Goal: Task Accomplishment & Management: Manage account settings

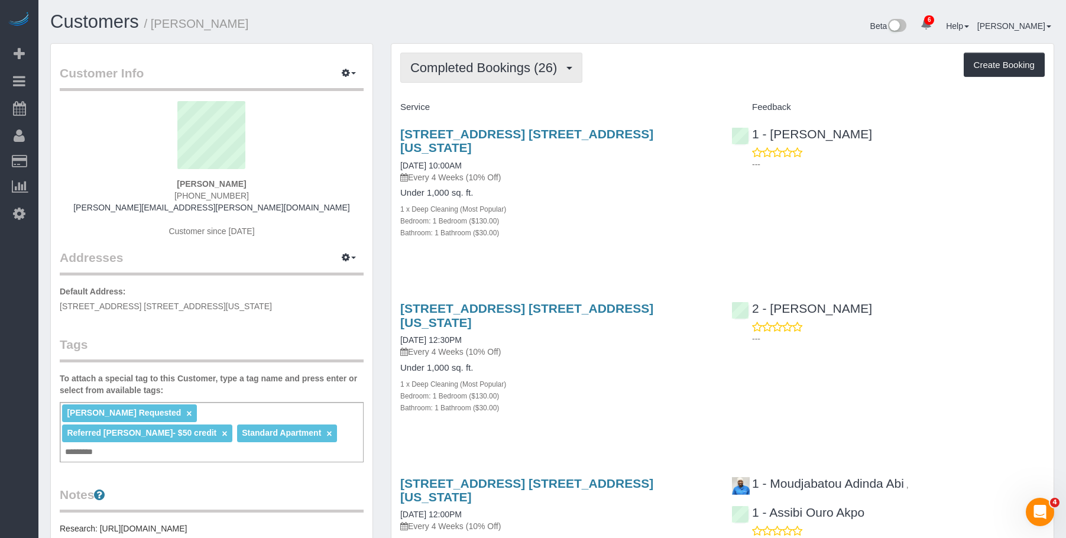
click at [501, 62] on span "Completed Bookings (26)" at bounding box center [486, 67] width 152 height 15
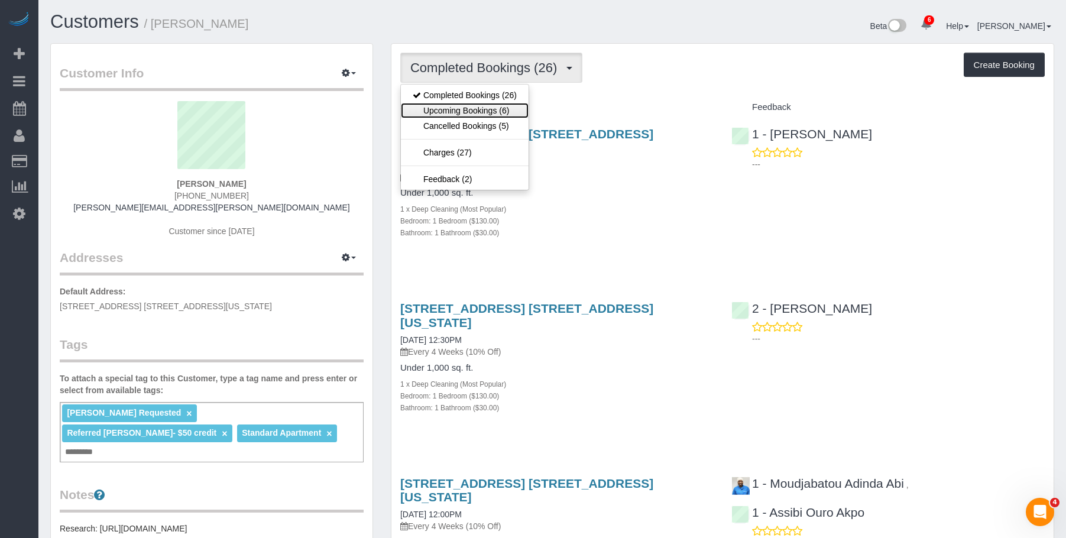
click at [482, 108] on link "Upcoming Bookings (6)" at bounding box center [465, 110] width 128 height 15
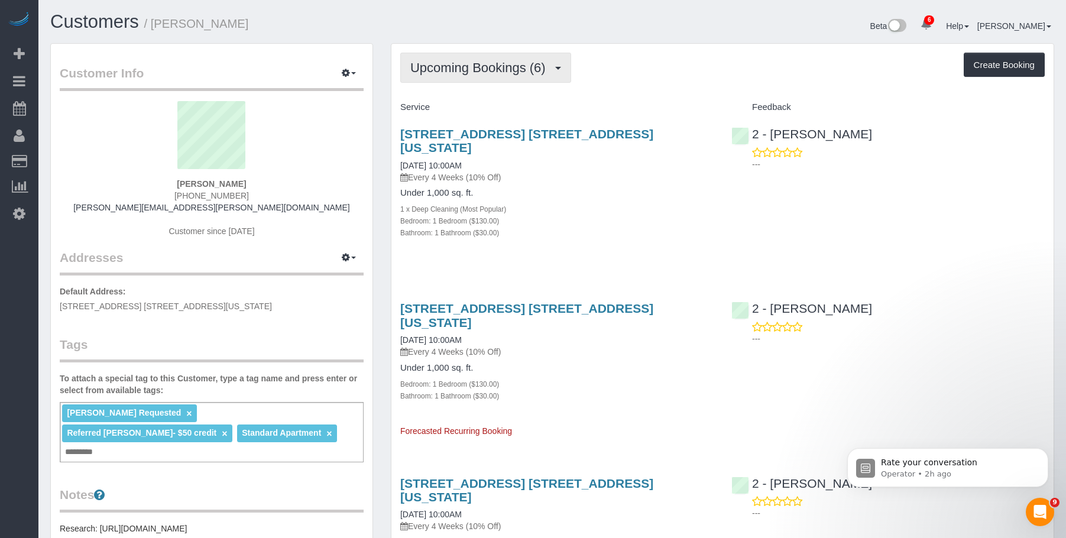
click at [462, 60] on button "Upcoming Bookings (6)" at bounding box center [485, 68] width 171 height 30
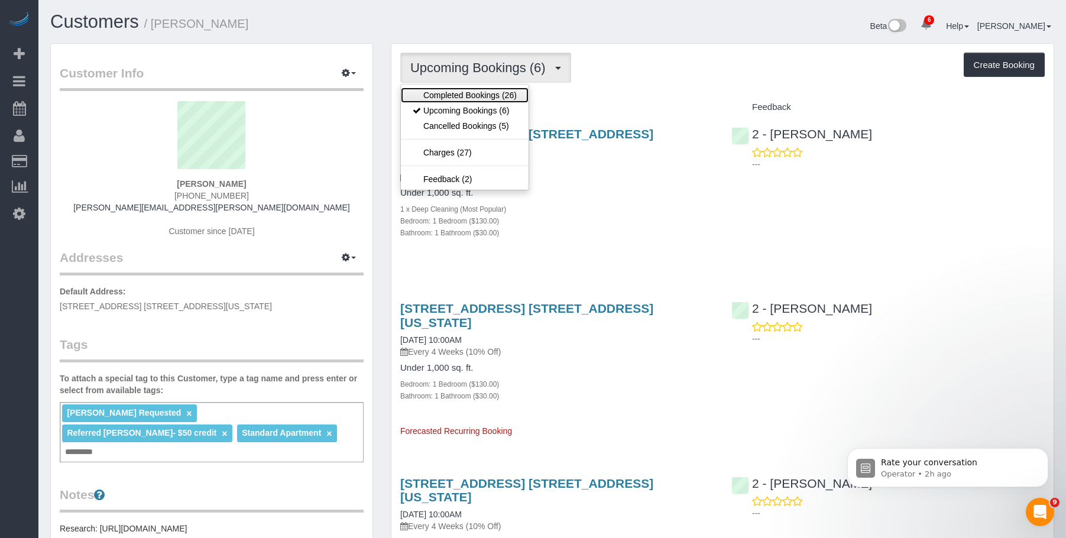
click at [449, 94] on link "Completed Bookings (26)" at bounding box center [465, 94] width 128 height 15
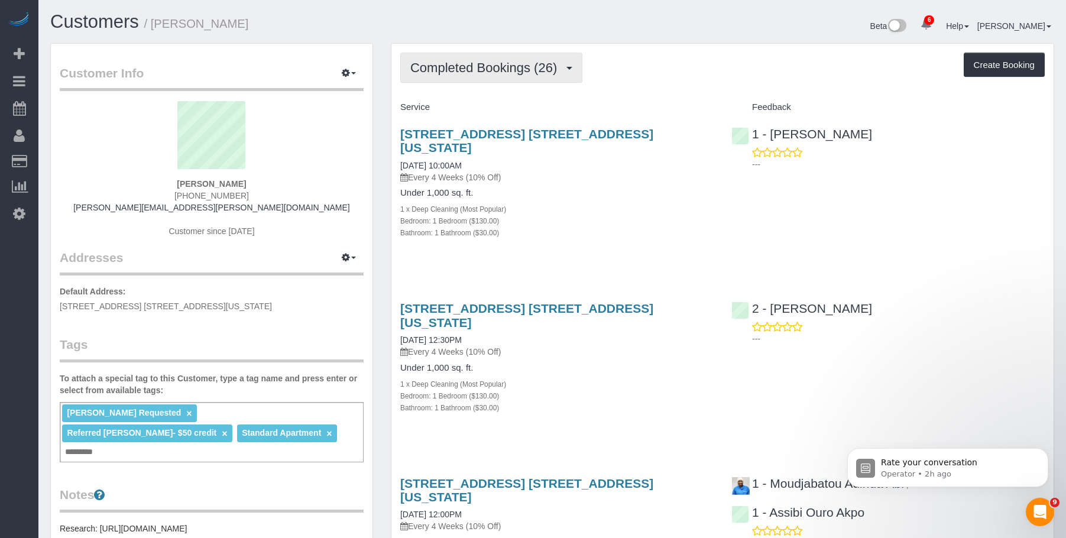
drag, startPoint x: 482, startPoint y: 67, endPoint x: 465, endPoint y: 101, distance: 37.5
click at [482, 69] on span "Completed Bookings (26)" at bounding box center [486, 67] width 152 height 15
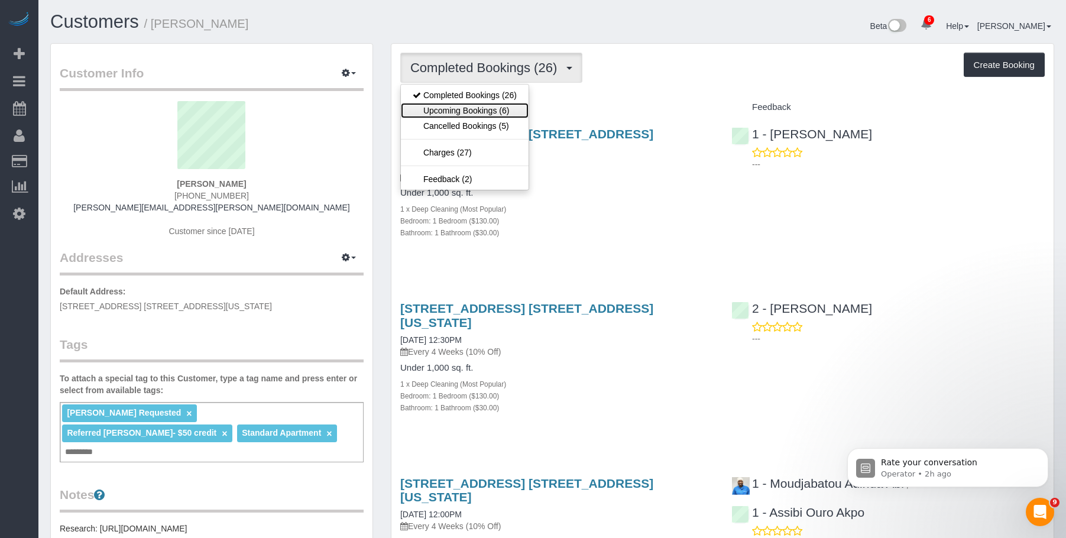
click at [461, 108] on link "Upcoming Bookings (6)" at bounding box center [465, 110] width 128 height 15
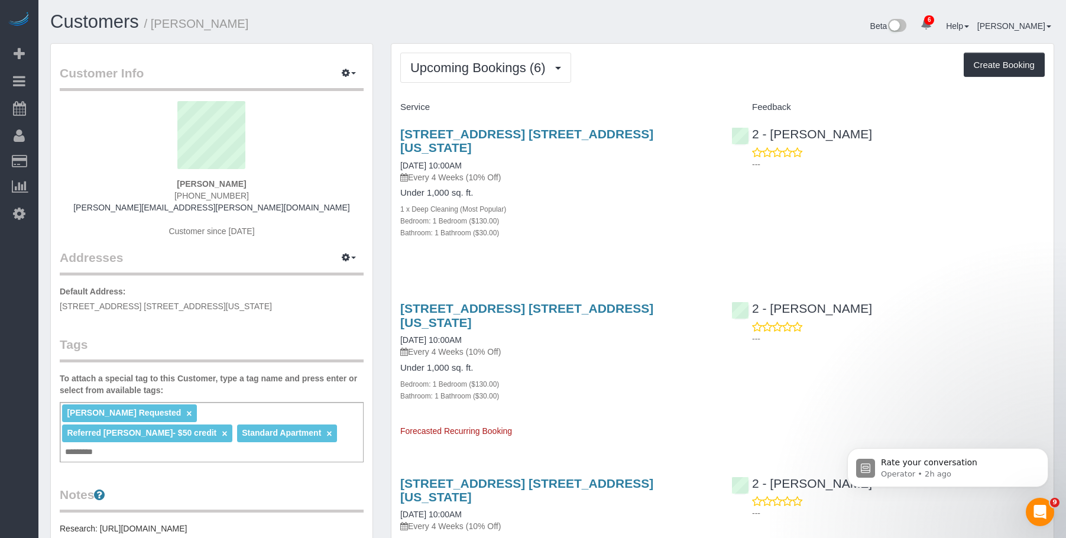
click at [592, 188] on h4 "Under 1,000 sq. ft." at bounding box center [556, 193] width 313 height 10
click at [566, 129] on link "[STREET_ADDRESS] [STREET_ADDRESS][US_STATE]" at bounding box center [526, 140] width 253 height 27
click at [465, 54] on button "Upcoming Bookings (6)" at bounding box center [485, 68] width 171 height 30
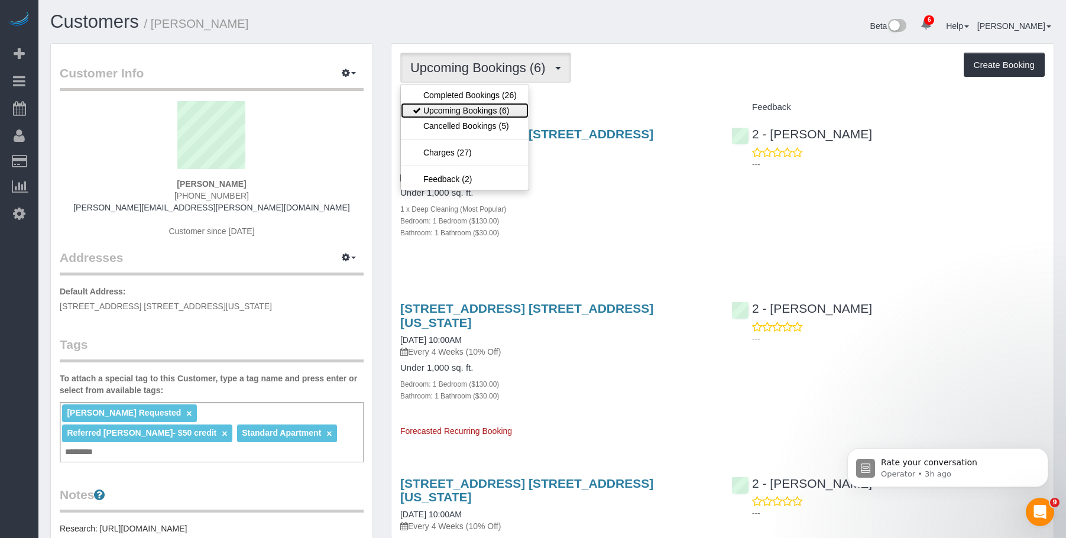
click at [456, 106] on link "Upcoming Bookings (6)" at bounding box center [465, 110] width 128 height 15
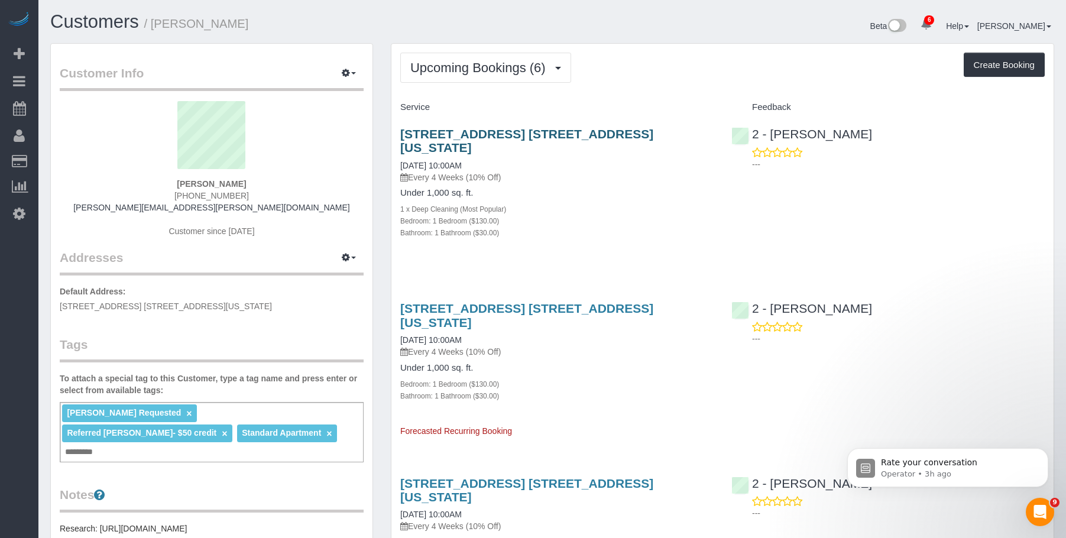
click at [607, 171] on p "Every 4 Weeks (10% Off)" at bounding box center [556, 177] width 313 height 12
click at [610, 133] on link "306 West 48th Street, Apt. 10a, New York, NY 10036" at bounding box center [526, 140] width 253 height 27
drag, startPoint x: 69, startPoint y: 104, endPoint x: 744, endPoint y: 167, distance: 677.9
click at [70, 104] on link "Active Bookings" at bounding box center [112, 107] width 148 height 24
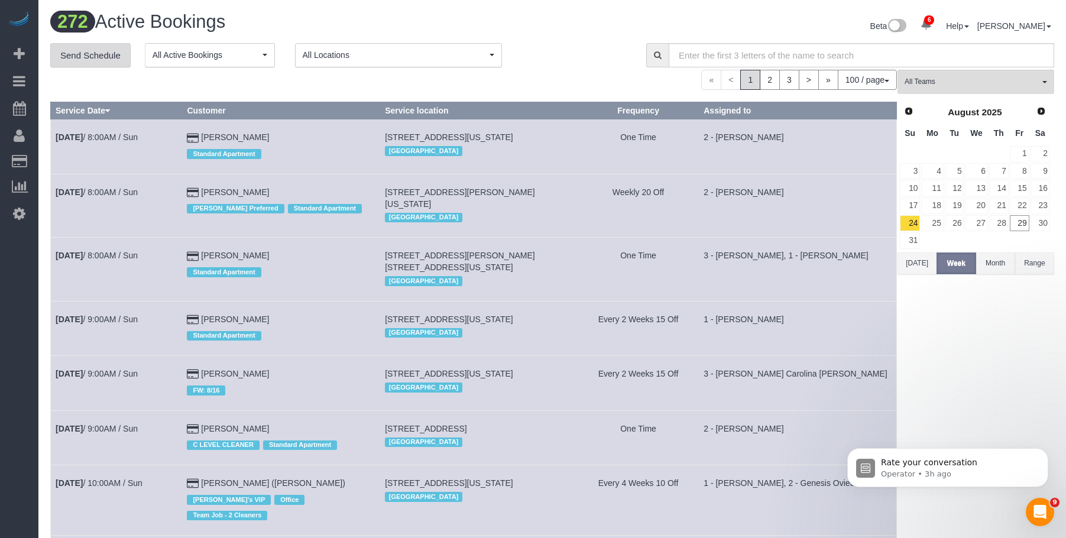
click at [100, 53] on link "Send Schedule" at bounding box center [90, 55] width 80 height 25
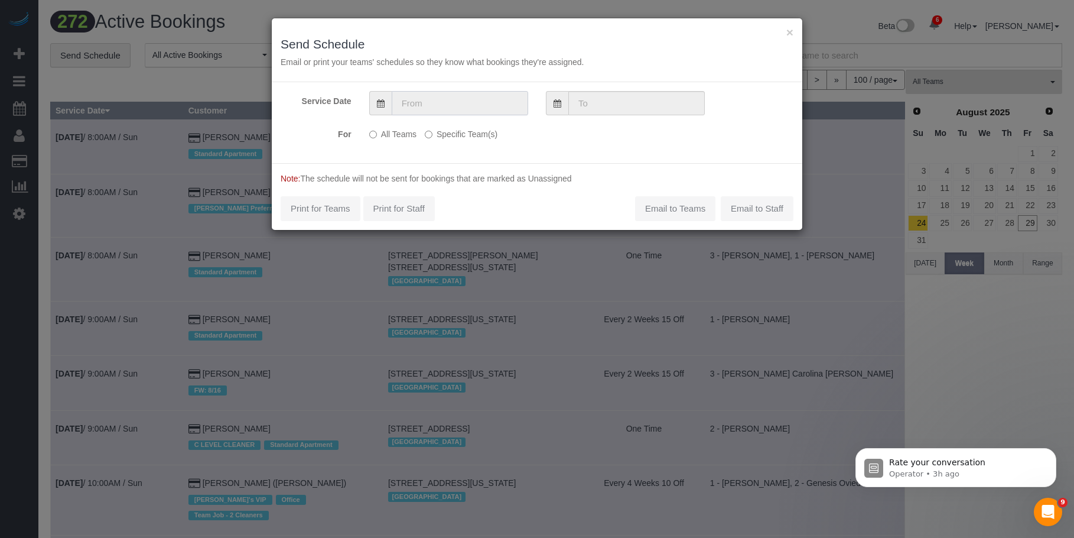
click at [486, 93] on input "text" at bounding box center [460, 103] width 137 height 24
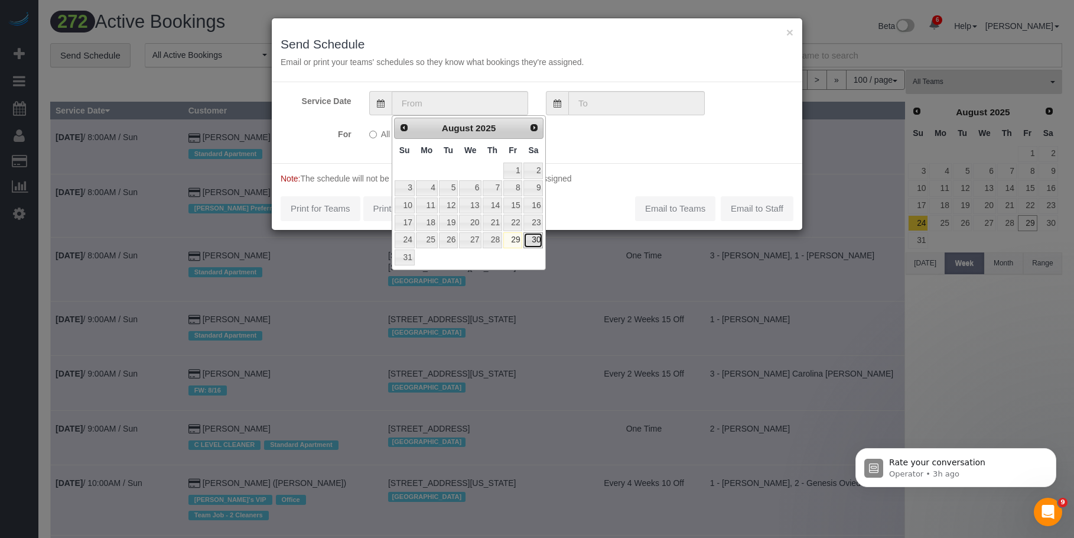
click at [534, 238] on link "30" at bounding box center [534, 240] width 20 height 16
type input "[DATE]"
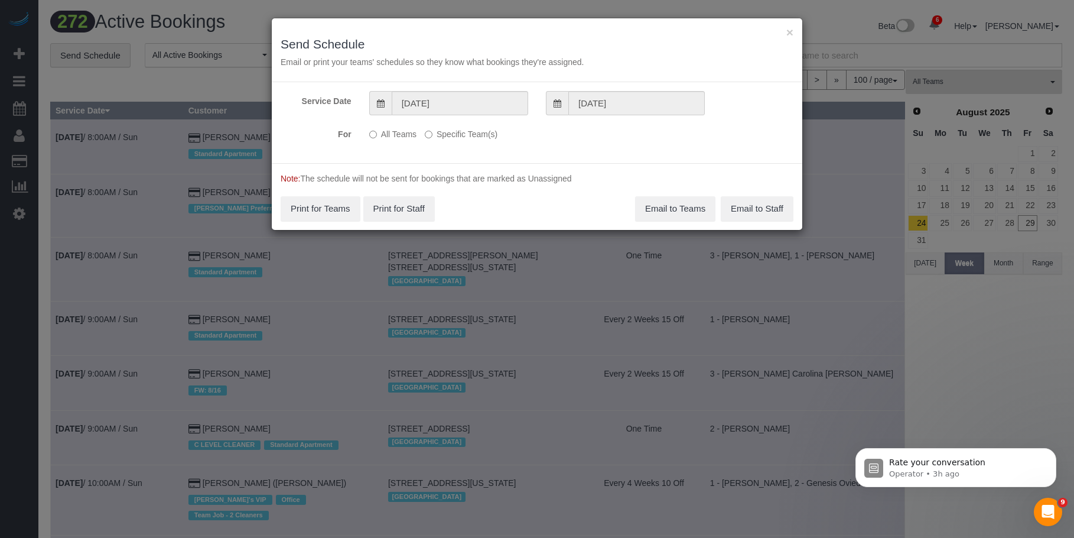
click at [485, 138] on label "Specific Team(s)" at bounding box center [461, 132] width 73 height 16
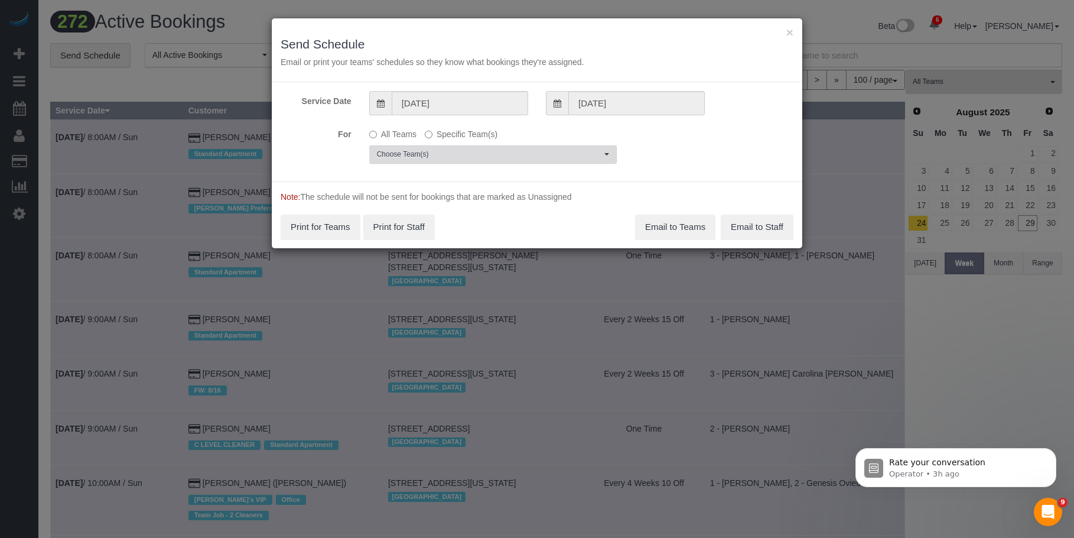
click at [520, 158] on span "Choose Team(s)" at bounding box center [489, 155] width 225 height 10
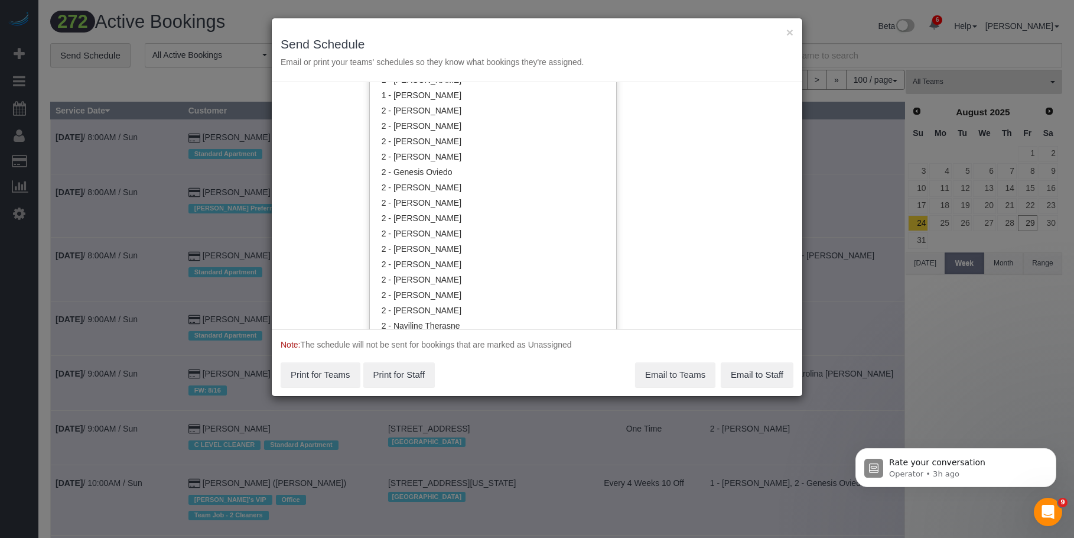
scroll to position [712, 0]
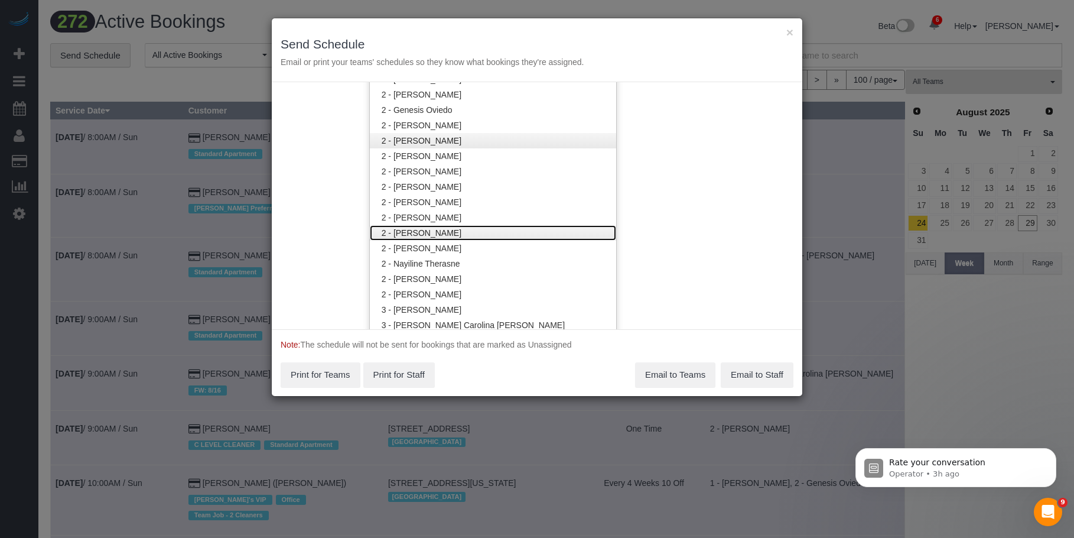
drag, startPoint x: 446, startPoint y: 232, endPoint x: 469, endPoint y: 146, distance: 88.6
click at [447, 231] on link "2 - [PERSON_NAME]" at bounding box center [493, 232] width 246 height 15
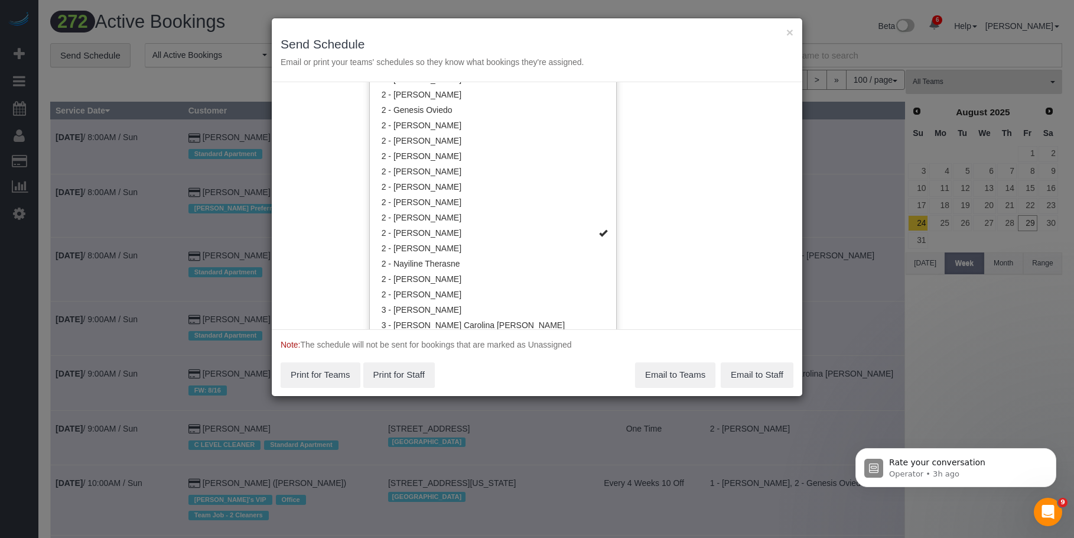
drag, startPoint x: 475, startPoint y: 47, endPoint x: 470, endPoint y: 53, distance: 7.6
click at [475, 46] on h3 "Send Schedule" at bounding box center [537, 44] width 513 height 14
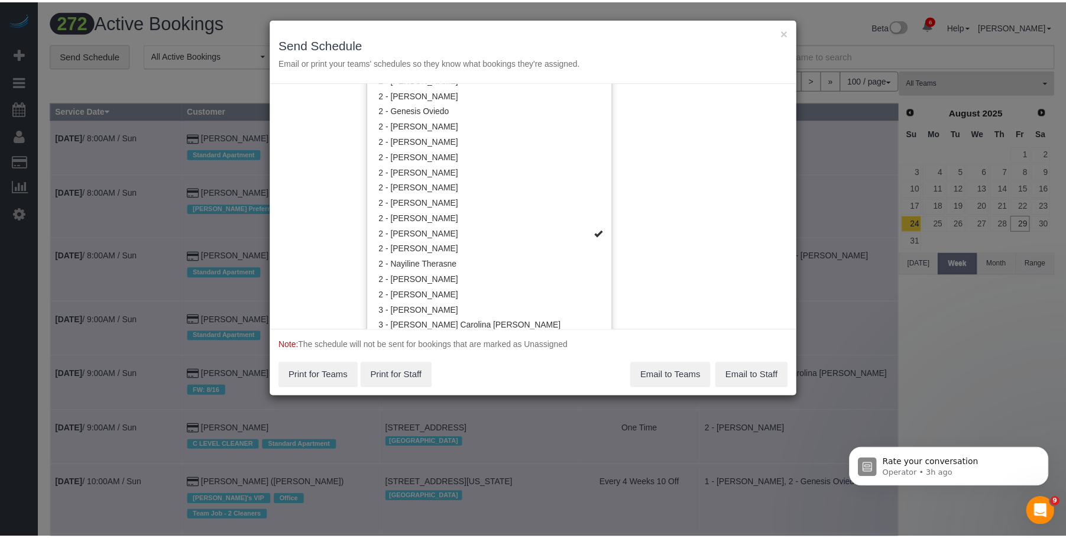
scroll to position [0, 0]
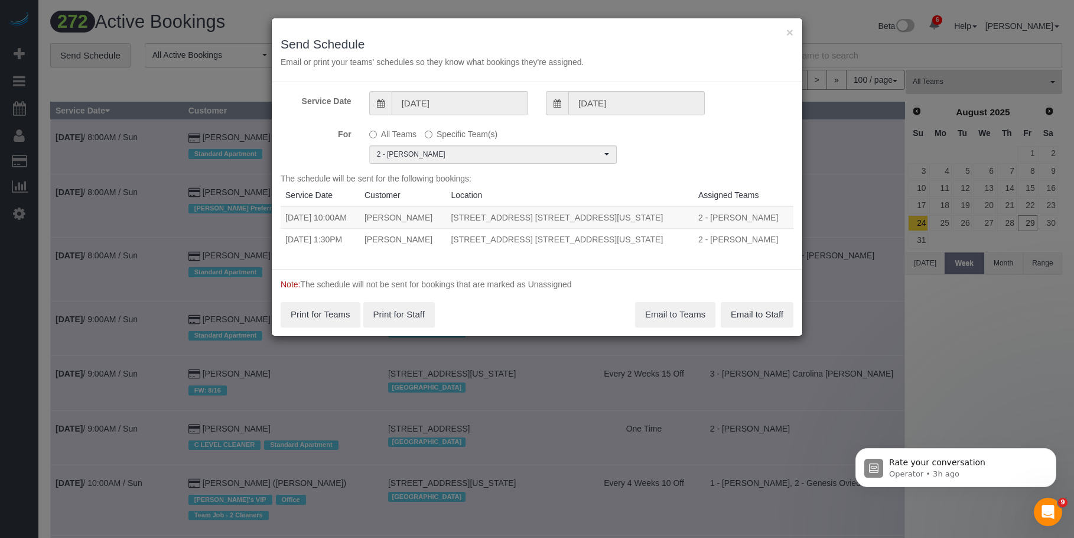
drag, startPoint x: 360, startPoint y: 215, endPoint x: 665, endPoint y: 218, distance: 305.6
click at [665, 218] on tr "08/30/2025 10:00AM Celine Nguyen 235 West 48th Street, Apt. 19g, New York, NY 1…" at bounding box center [537, 217] width 513 height 22
copy tr "10:00AM Celine Nguyen 235 West 48th Street, Apt. 19g, New York, NY 10036"
drag, startPoint x: 329, startPoint y: 240, endPoint x: 666, endPoint y: 245, distance: 337.5
click at [666, 245] on tr "08/30/2025 1:30PM Josh Mapes 306 West 48th Street, Apt. 10a, New York, NY 10036…" at bounding box center [537, 239] width 513 height 22
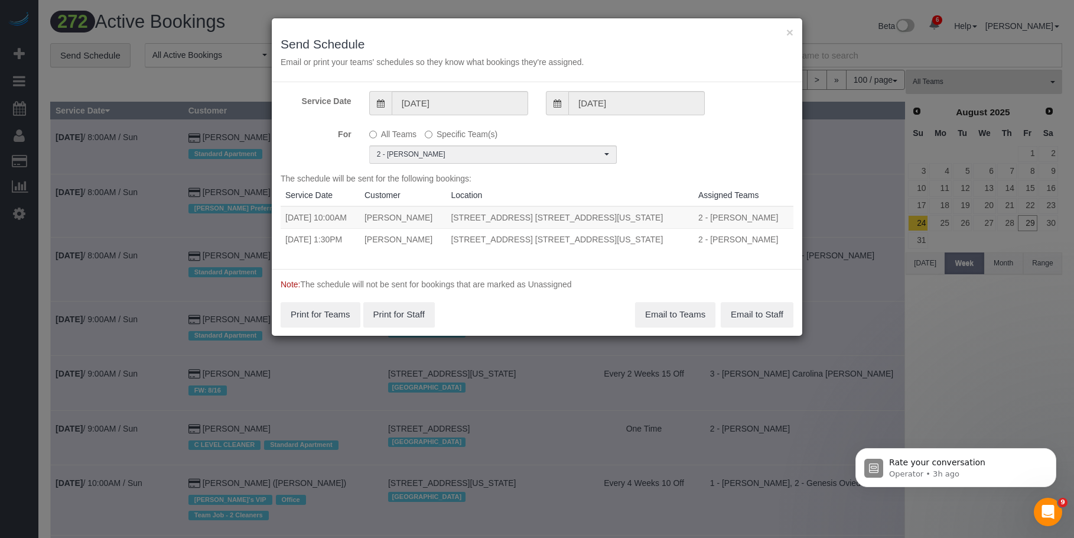
copy tr "1:30PM Josh Mapes 306 West 48th Street, Apt. 10a, New York, NY 10036"
click at [682, 305] on button "Email to Teams" at bounding box center [675, 314] width 80 height 25
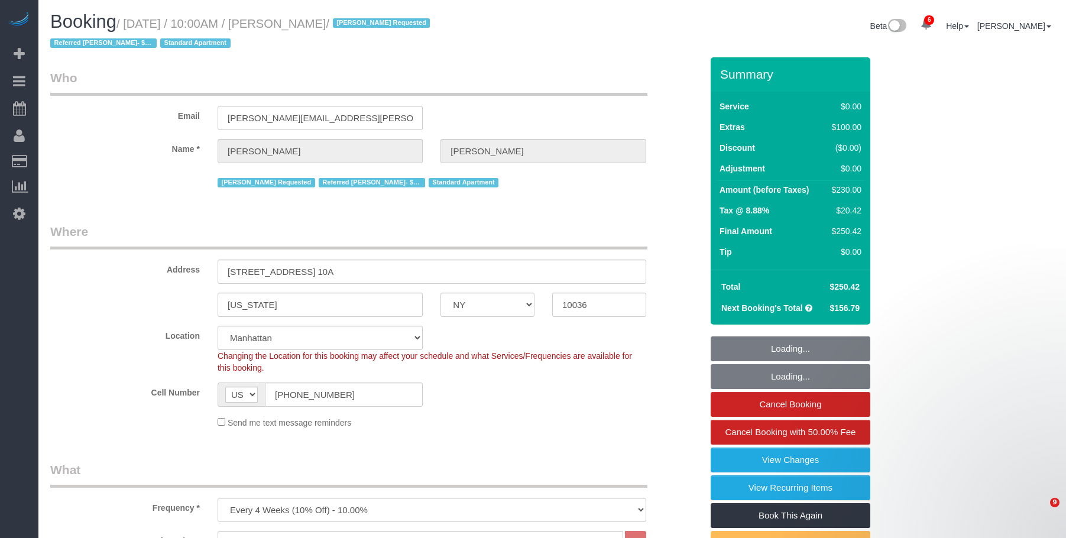
select select "NY"
select select "spot1"
select select "number:57"
select select "number:74"
select select "number:15"
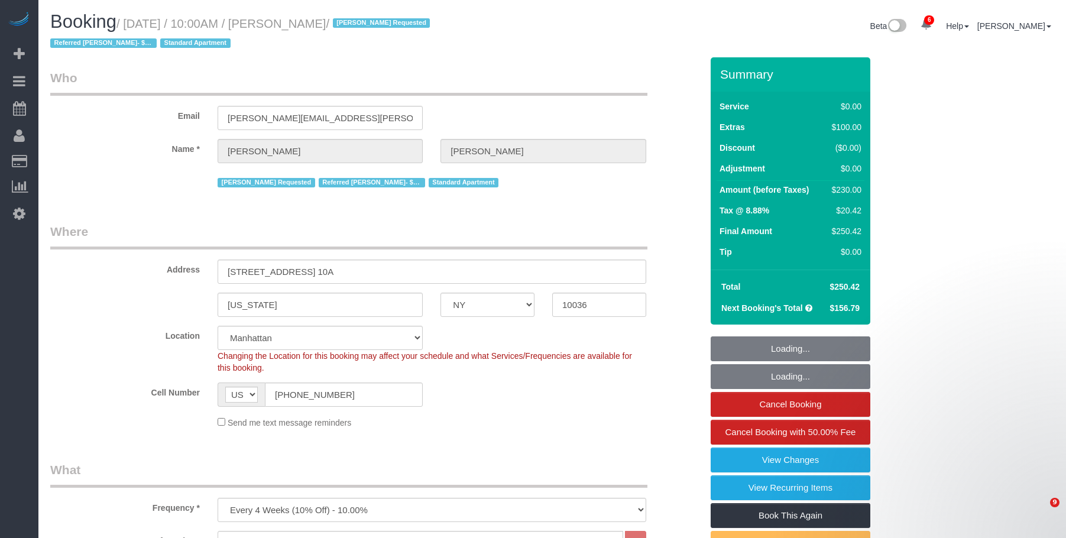
select select "number:6"
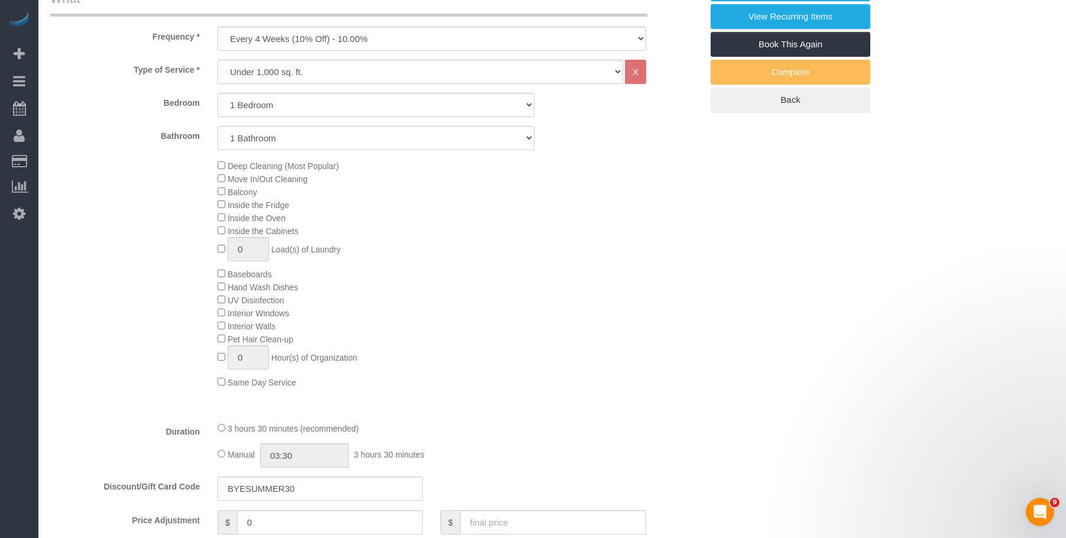
select select "1"
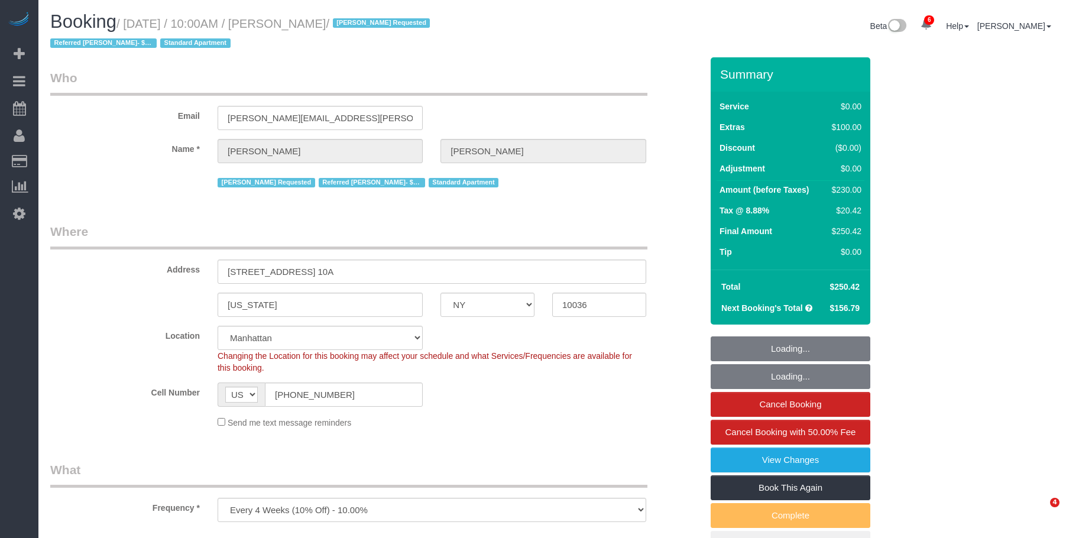
select select "NY"
select select "number:57"
select select "number:74"
select select "number:15"
select select "number:6"
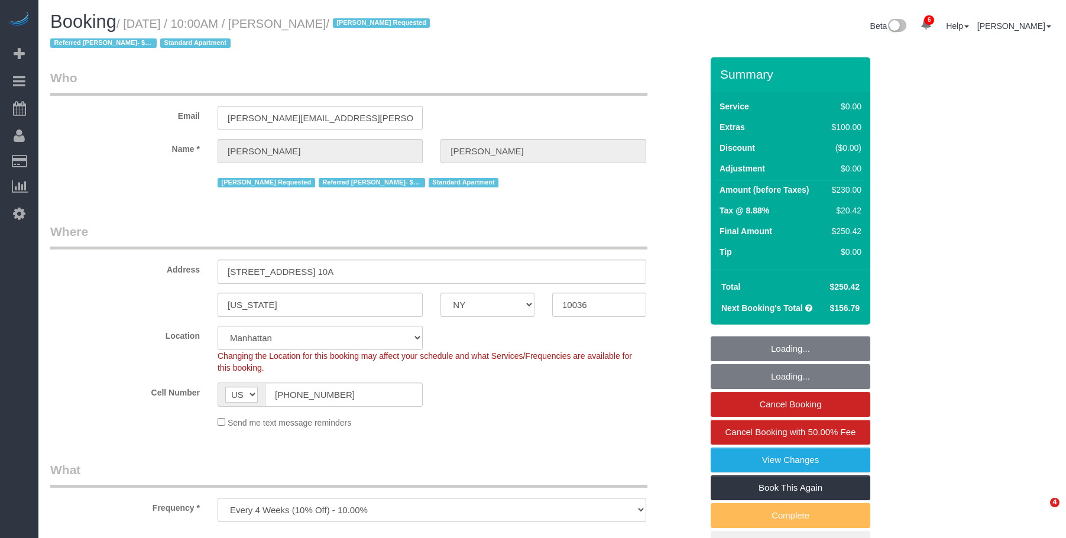
select select "spot1"
select select "1"
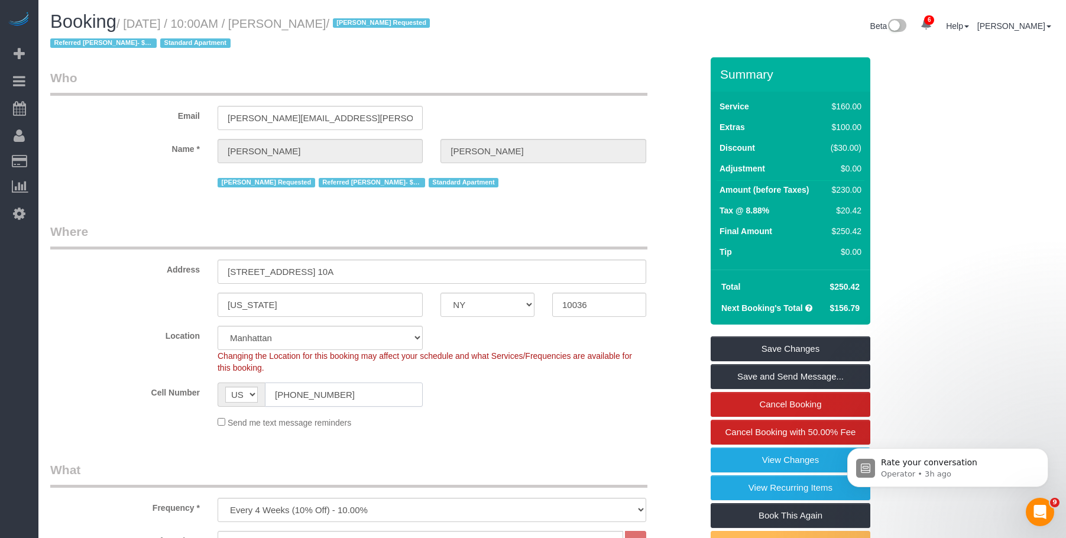
drag, startPoint x: 345, startPoint y: 391, endPoint x: 390, endPoint y: 55, distance: 338.8
click at [95, 369] on sui-booking-location "Location Manhattan Austin Boston Bronx Brooklyn Charlotte Denver New Jersey Por…" at bounding box center [375, 377] width 651 height 103
drag, startPoint x: 128, startPoint y: 22, endPoint x: 344, endPoint y: 25, distance: 215.7
click at [344, 25] on small "/ August 30, 2025 / 10:00AM / Josh Mapes / Latrese Taylor Requested Referred Le…" at bounding box center [241, 33] width 383 height 33
copy small "August 30, 2025 / 10:00AM / Josh Mapes"
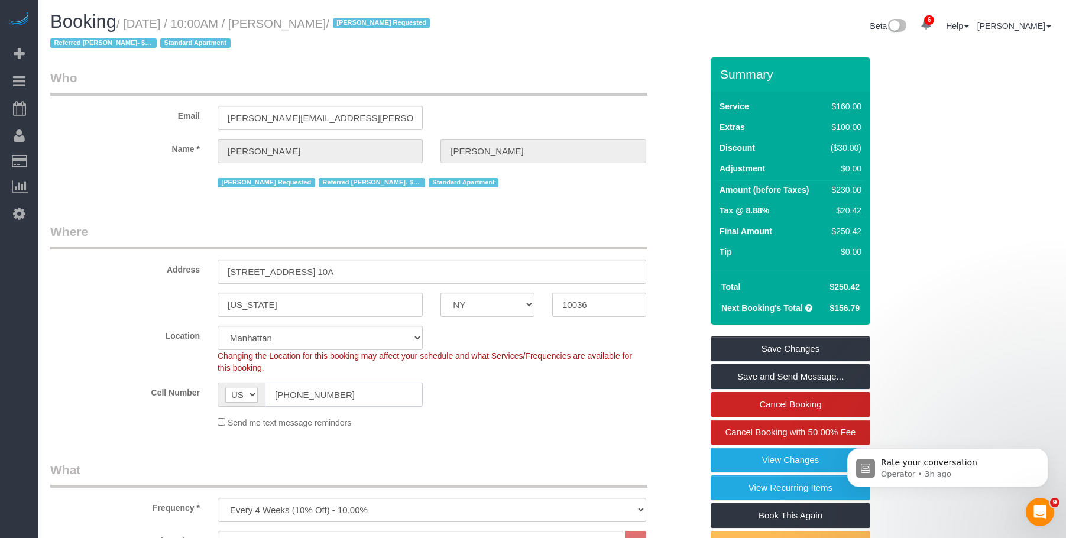
drag, startPoint x: 356, startPoint y: 399, endPoint x: 395, endPoint y: 310, distance: 96.9
click at [157, 376] on sui-booking-location "Location Manhattan Austin Boston Bronx Brooklyn Charlotte Denver New Jersey Por…" at bounding box center [375, 377] width 651 height 103
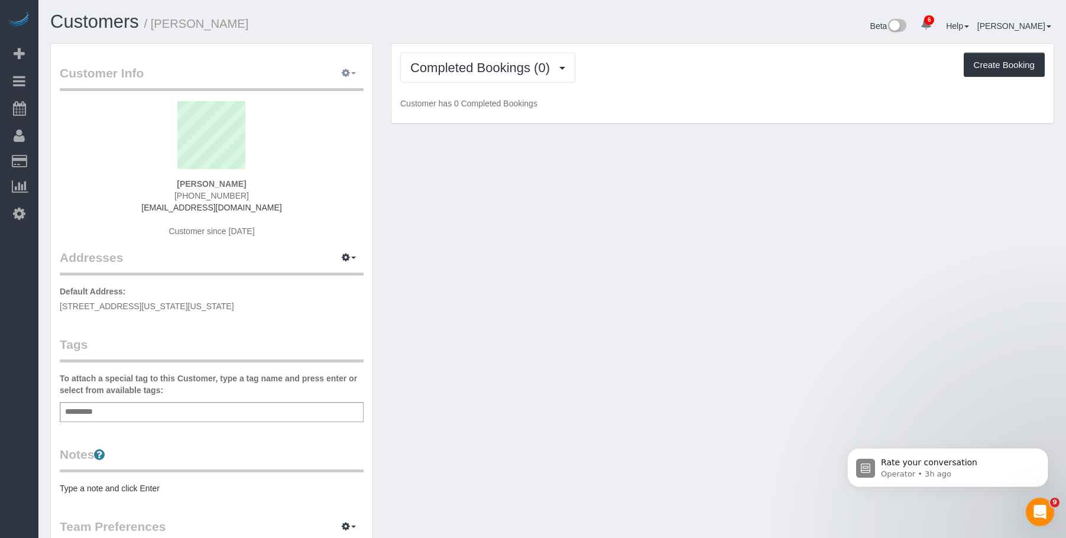
drag, startPoint x: 353, startPoint y: 70, endPoint x: 332, endPoint y: 89, distance: 28.1
click at [353, 70] on button "button" at bounding box center [349, 73] width 30 height 18
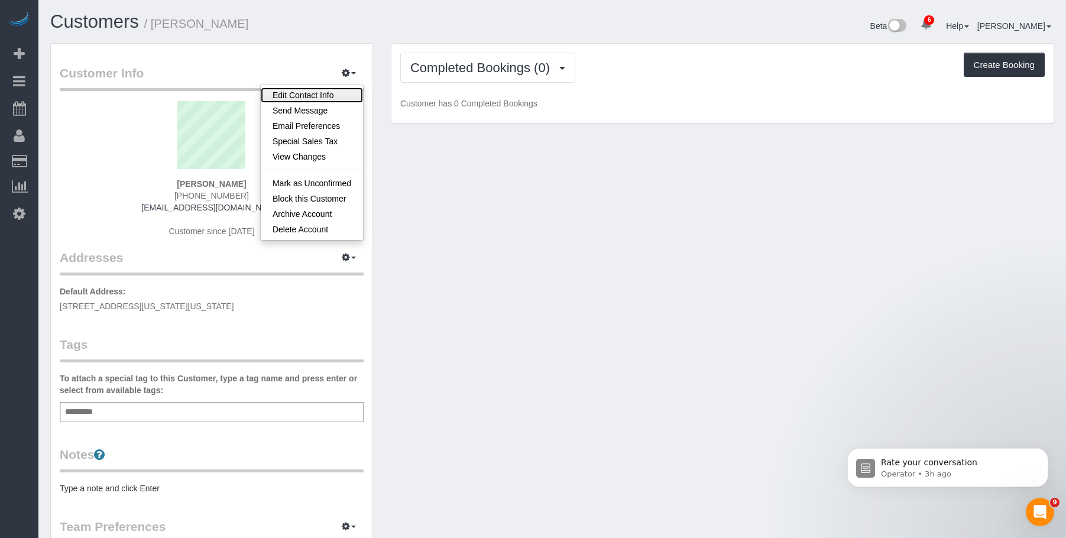
click at [317, 91] on link "Edit Contact Info" at bounding box center [312, 94] width 102 height 15
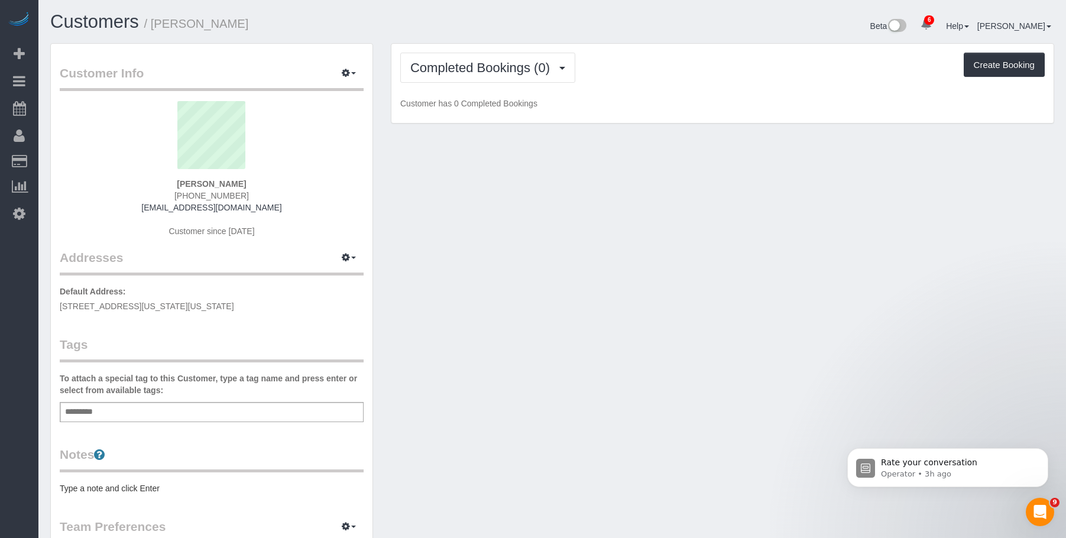
select select "NY"
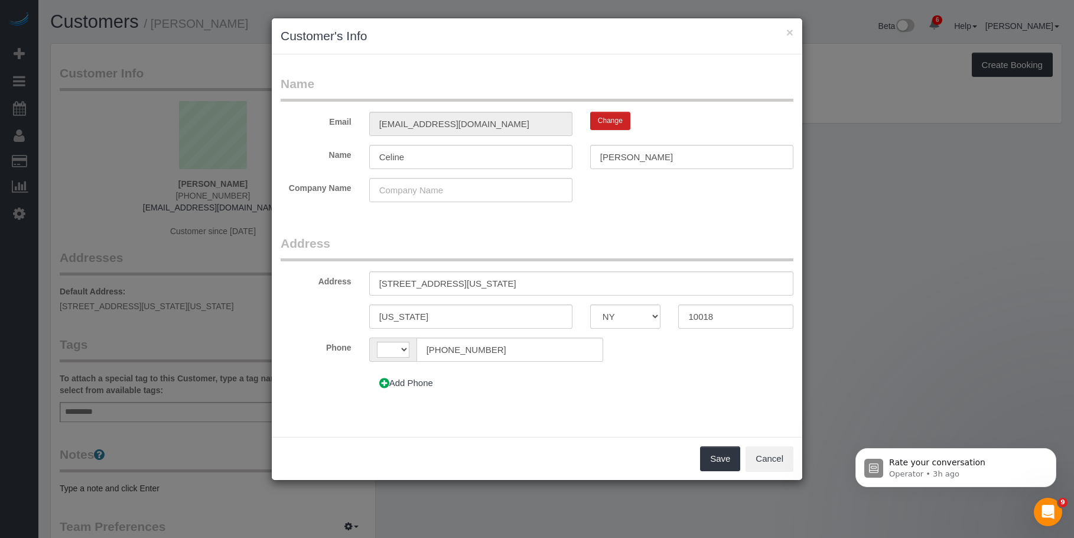
select select "string:[GEOGRAPHIC_DATA]"
drag, startPoint x: 404, startPoint y: 286, endPoint x: 429, endPoint y: 325, distance: 46.6
click at [404, 286] on input "[STREET_ADDRESS][US_STATE]" at bounding box center [581, 283] width 424 height 24
drag, startPoint x: 468, startPoint y: 285, endPoint x: 551, endPoint y: 289, distance: 82.8
click at [551, 289] on input "235 West 48th Street, New York, NY 10036, Apt 19G" at bounding box center [581, 283] width 424 height 24
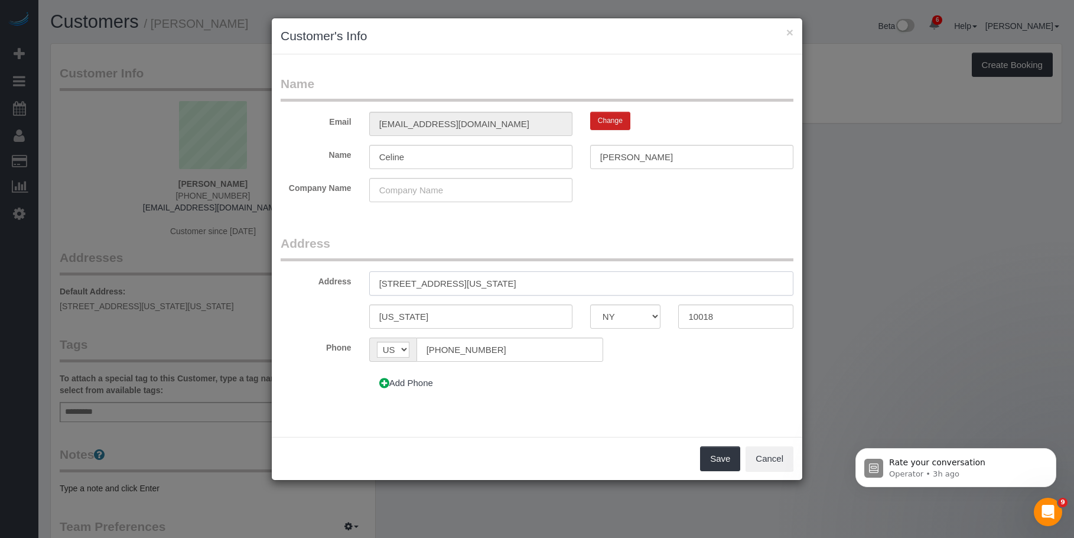
click at [534, 284] on input "235 West 48th Street, New York, NY 10036, Apt 19G" at bounding box center [581, 283] width 424 height 24
type input "235 West 48th Street, New York, NY 10036, Apt 19G"
drag, startPoint x: 729, startPoint y: 318, endPoint x: 634, endPoint y: 314, distance: 95.2
click at [634, 314] on div "New York AK AL AR AZ CA CO CT DC DE FL GA HI IA ID IL IN KS KY LA MA MD ME MI M…" at bounding box center [537, 316] width 531 height 24
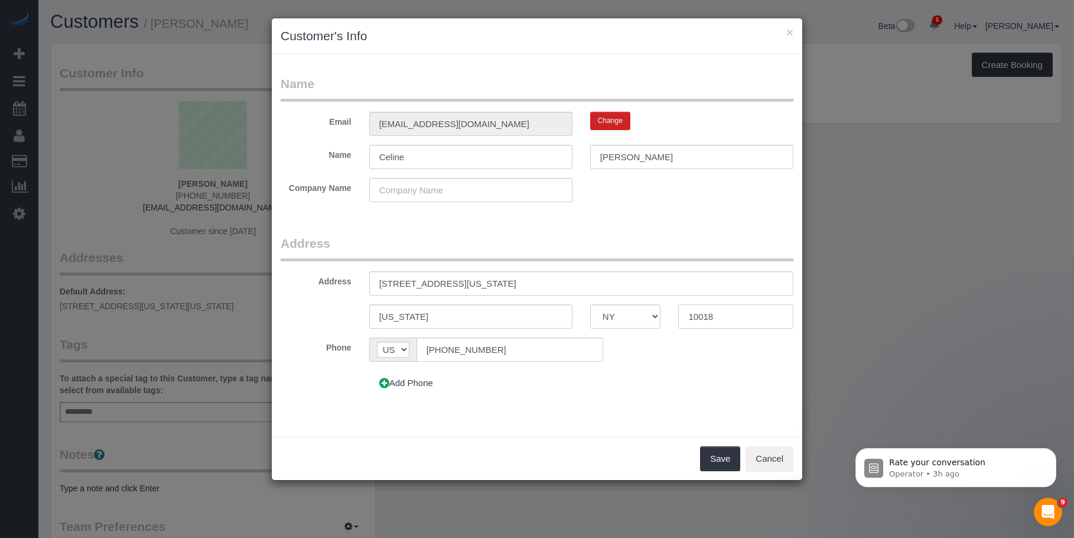
paste input "36"
type input "10036"
click at [506, 284] on input "235 West 48th Street, New York, NY 10036, Apt 19G" at bounding box center [581, 283] width 424 height 24
drag, startPoint x: 468, startPoint y: 284, endPoint x: 553, endPoint y: 284, distance: 84.5
click at [553, 284] on input "235 West 48th Street, New York, NY 10036, Apt 19G" at bounding box center [581, 283] width 424 height 24
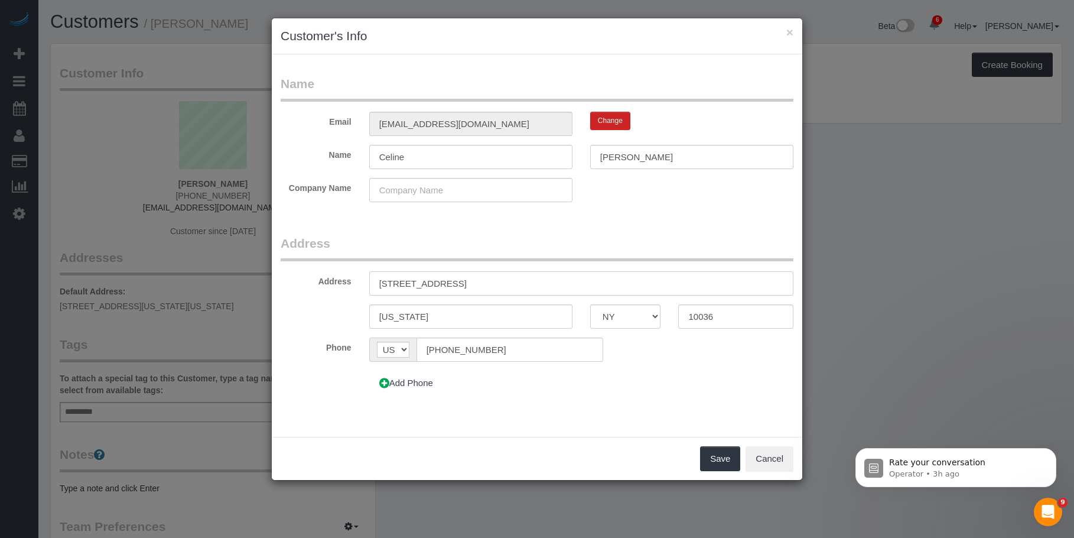
click at [480, 284] on input "235 West 48th Street, Apt 19G" at bounding box center [581, 283] width 424 height 24
type input "235 West 48th Street, Apt. 19G"
click at [665, 245] on legend "Address" at bounding box center [537, 248] width 513 height 27
drag, startPoint x: 716, startPoint y: 457, endPoint x: 700, endPoint y: 473, distance: 22.2
click at [716, 457] on button "Save" at bounding box center [720, 458] width 40 height 25
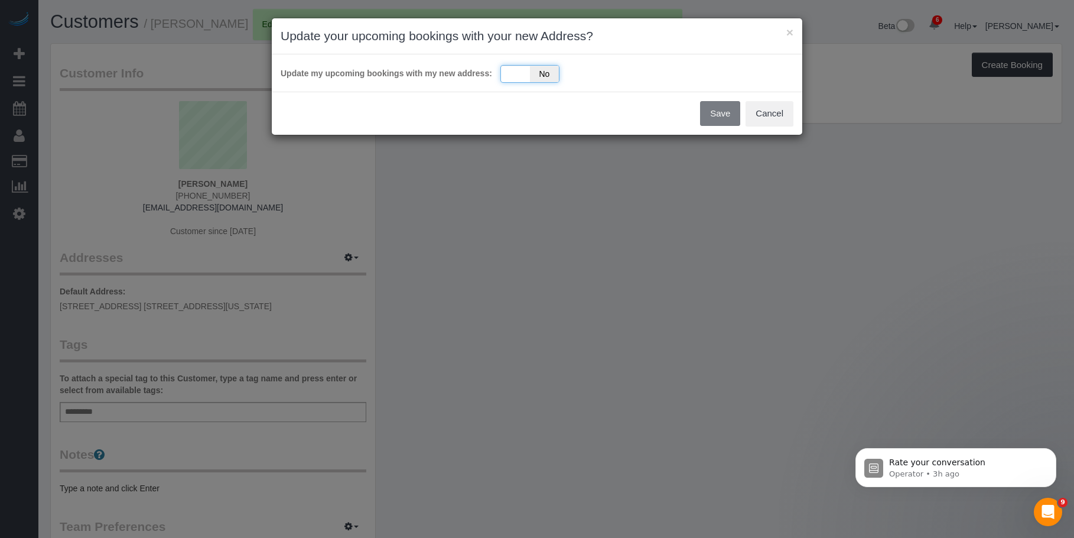
click at [514, 71] on div "Yes No" at bounding box center [530, 74] width 59 height 18
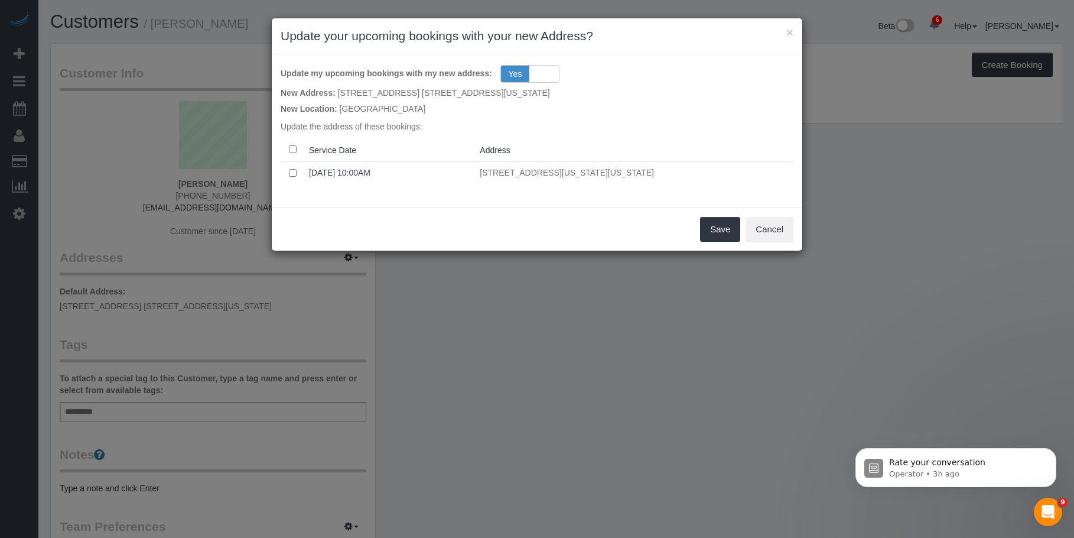
drag, startPoint x: 501, startPoint y: 200, endPoint x: 678, endPoint y: 249, distance: 183.8
click at [504, 202] on div "Update my upcoming bookings with my new address: Yes No New Address: 235 West 4…" at bounding box center [537, 130] width 531 height 153
click at [713, 222] on button "Save" at bounding box center [720, 229] width 40 height 25
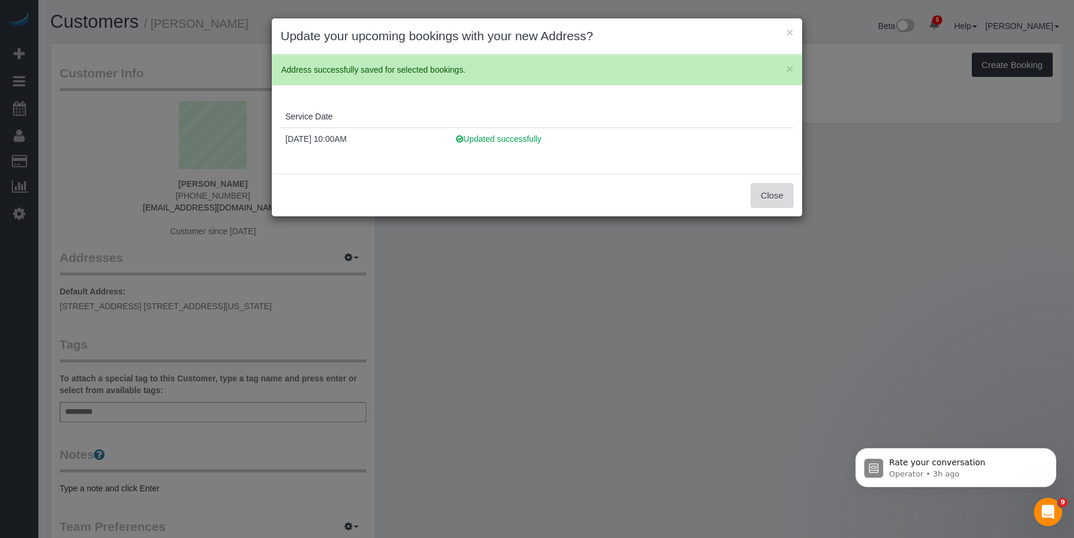
click at [760, 187] on button "Close" at bounding box center [772, 195] width 43 height 25
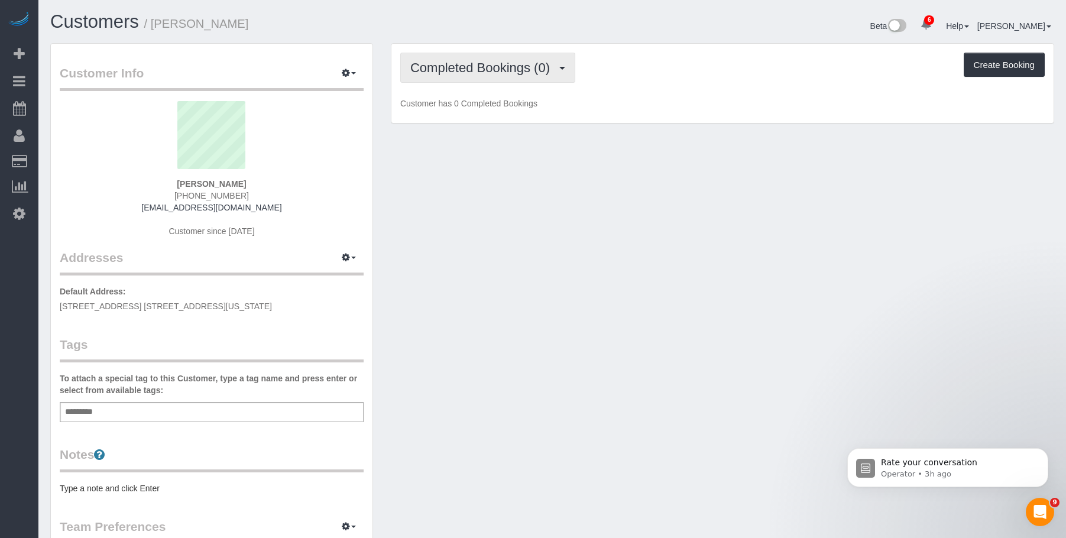
click at [473, 62] on span "Completed Bookings (0)" at bounding box center [482, 67] width 145 height 15
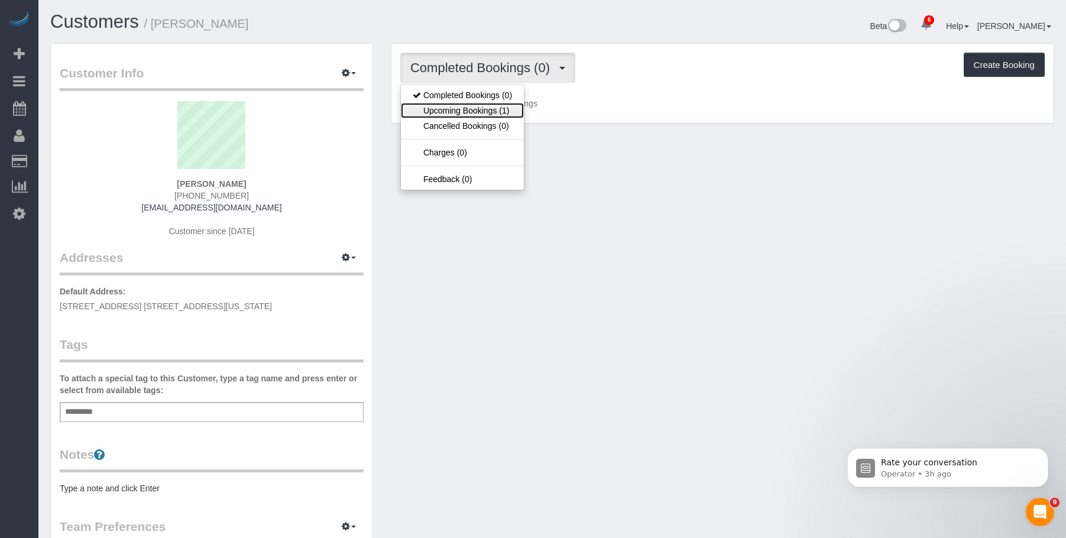
click at [452, 109] on link "Upcoming Bookings (1)" at bounding box center [462, 110] width 123 height 15
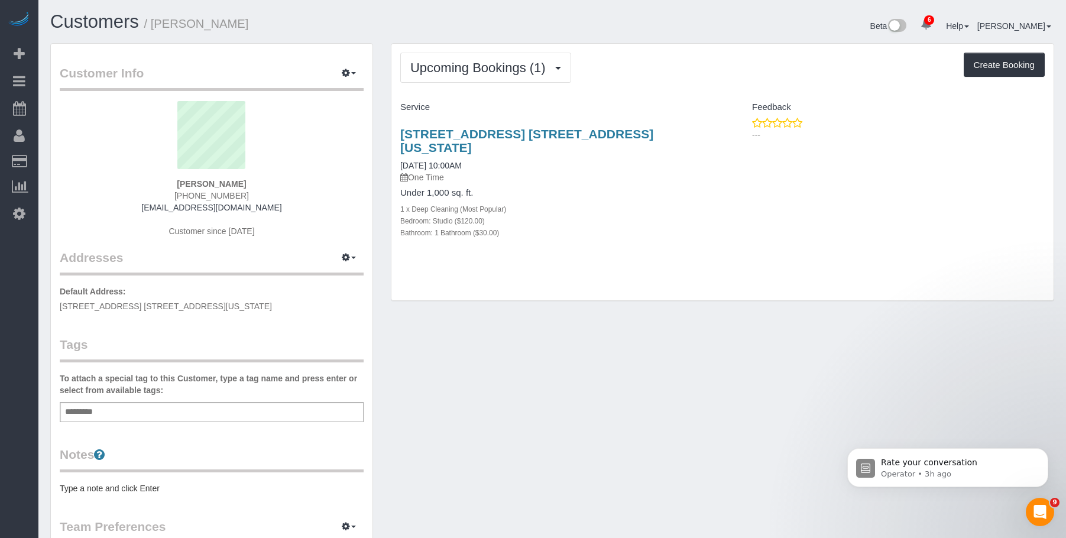
click at [603, 188] on div "Under 1,000 sq. ft. 1 x Deep Cleaning (Most Popular) Bedroom: Studio ($120.00) …" at bounding box center [556, 213] width 313 height 50
click at [611, 138] on link "235 West 48th Street, Apt. 19g, New York, NY 10036" at bounding box center [526, 140] width 253 height 27
click at [475, 69] on span "Upcoming Bookings (1)" at bounding box center [480, 67] width 141 height 15
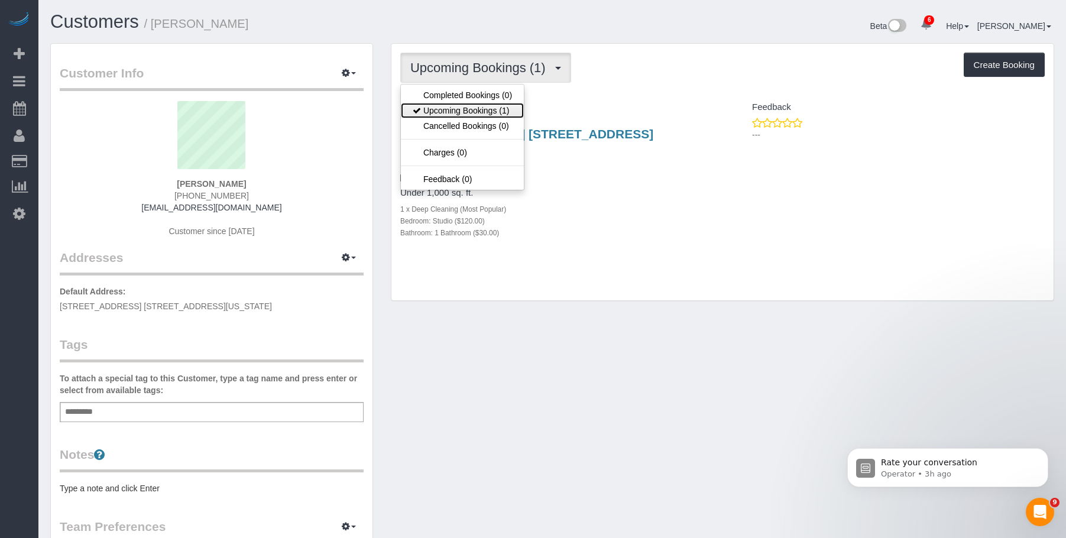
click at [465, 106] on link "Upcoming Bookings (1)" at bounding box center [462, 110] width 123 height 15
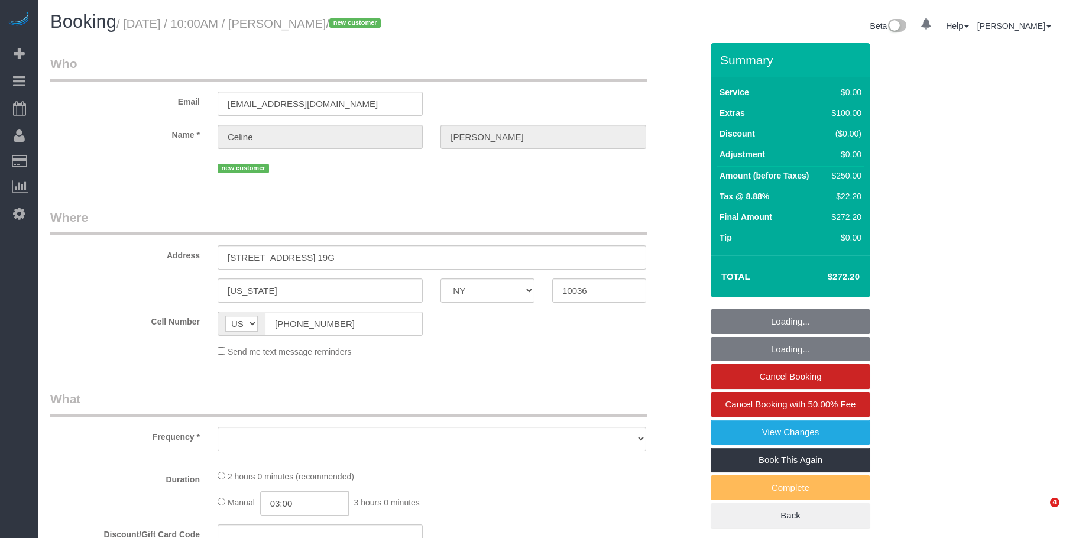
select select "NY"
select select "number:57"
select select "number:69"
select select "number:15"
select select "number:5"
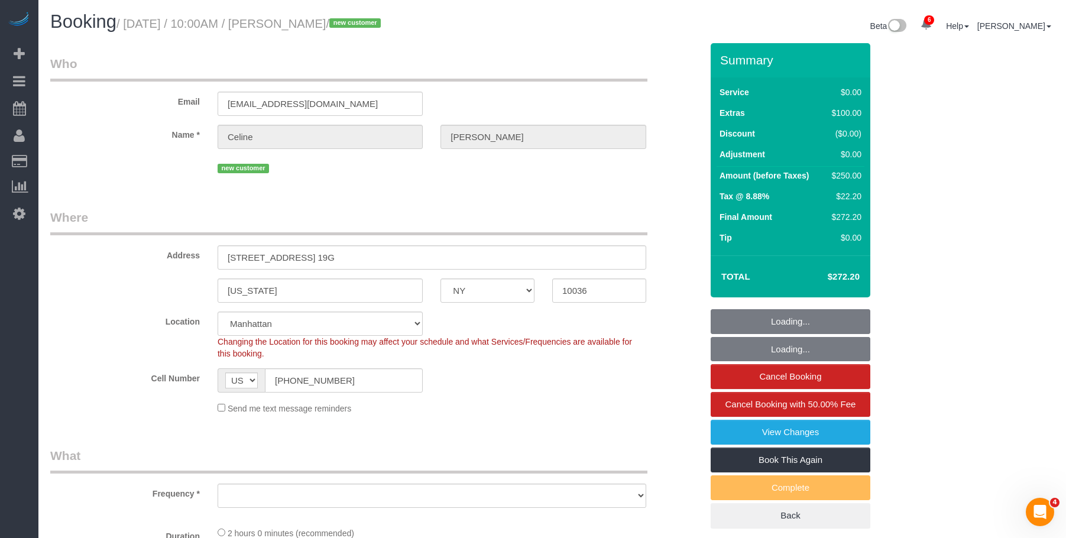
select select "string:stripe-pm_1S1aFe4VGloSiKo74KwTWdiO"
select select "object:824"
select select "spot1"
select select "object:1322"
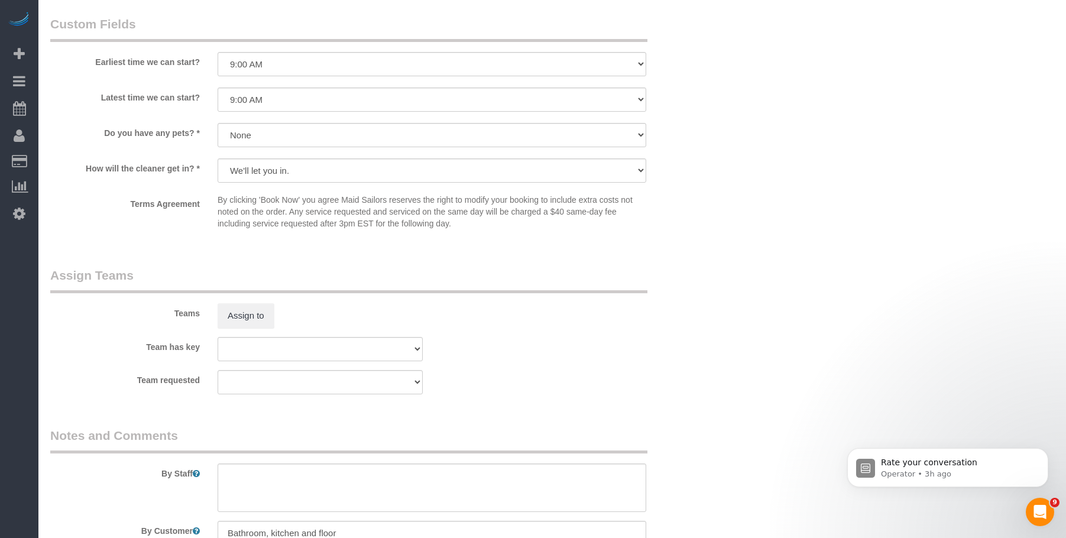
scroll to position [1300, 0]
click at [319, 68] on select "I am not flexible, keep my selected time 8:00 AM 9:00 AM 10:00 AM 11:00 AM 12:0…" at bounding box center [431, 63] width 428 height 24
select select "number:89"
click at [217, 51] on select "I am not flexible, keep my selected time 8:00 AM 9:00 AM 10:00 AM 11:00 AM 12:0…" at bounding box center [431, 63] width 428 height 24
drag, startPoint x: 333, startPoint y: 93, endPoint x: 328, endPoint y: 111, distance: 17.8
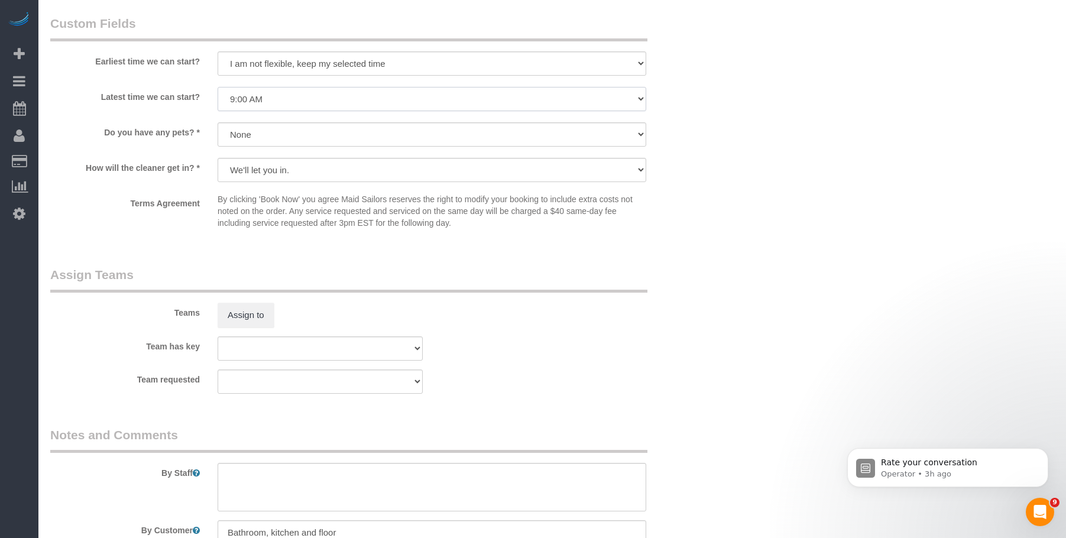
click at [333, 94] on select "I am not flexible, keep my selected time 8:00 AM 9:00 AM 10:00 AM 11:00 AM 12:0…" at bounding box center [431, 99] width 428 height 24
select select "number:90"
click at [217, 87] on select "I am not flexible, keep my selected time 8:00 AM 9:00 AM 10:00 AM 11:00 AM 12:0…" at bounding box center [431, 99] width 428 height 24
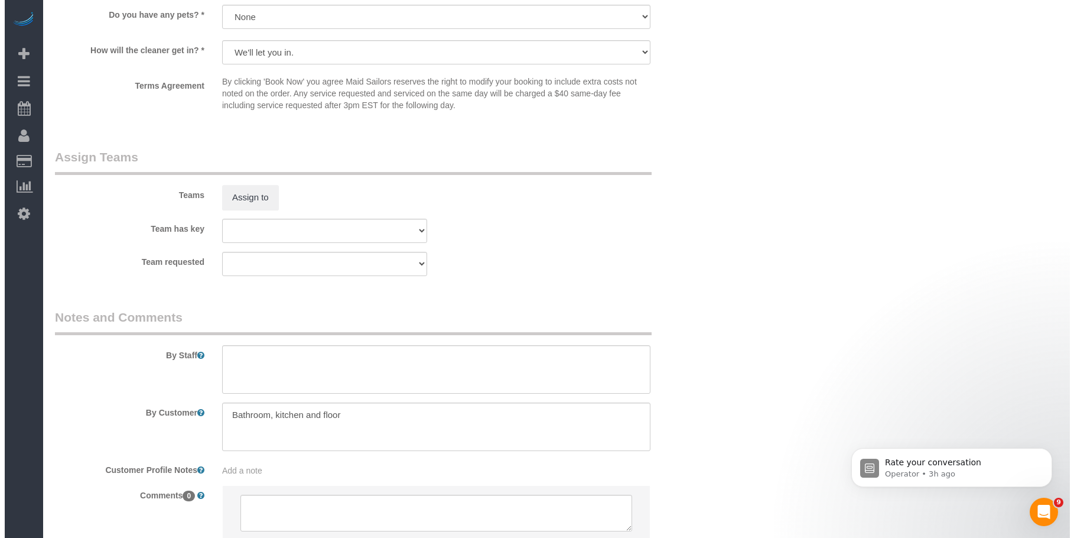
scroll to position [1418, 0]
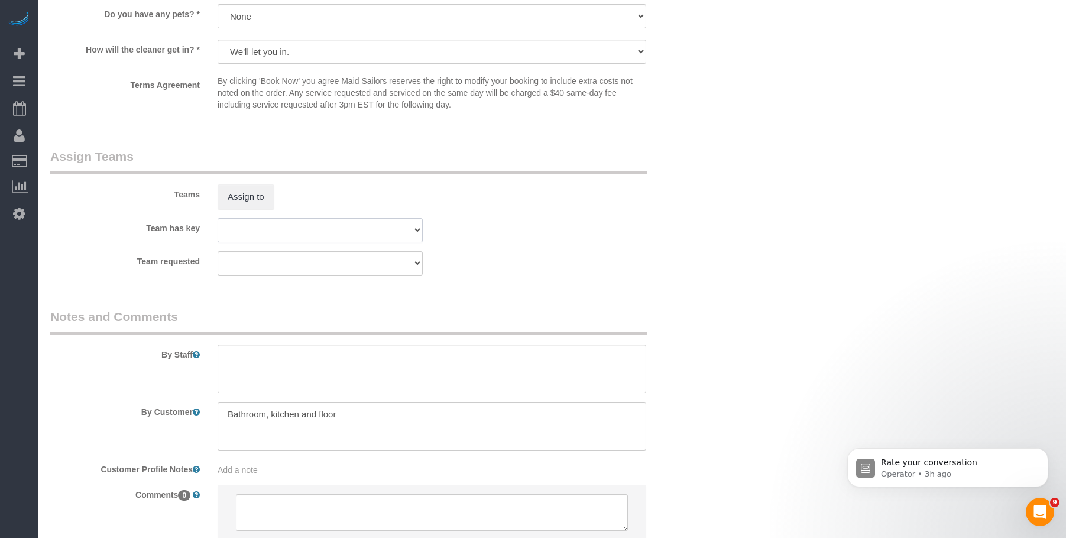
drag, startPoint x: 271, startPoint y: 222, endPoint x: 267, endPoint y: 210, distance: 12.5
click at [271, 222] on select "000- Donna Mercado 000 - Partnerships 000 - TEAM JOB 1 - Abdoulaye Sow 1 - Adiz…" at bounding box center [319, 230] width 205 height 24
click at [246, 182] on div "Teams Assign to" at bounding box center [375, 178] width 669 height 61
click at [247, 191] on button "Assign to" at bounding box center [245, 196] width 57 height 25
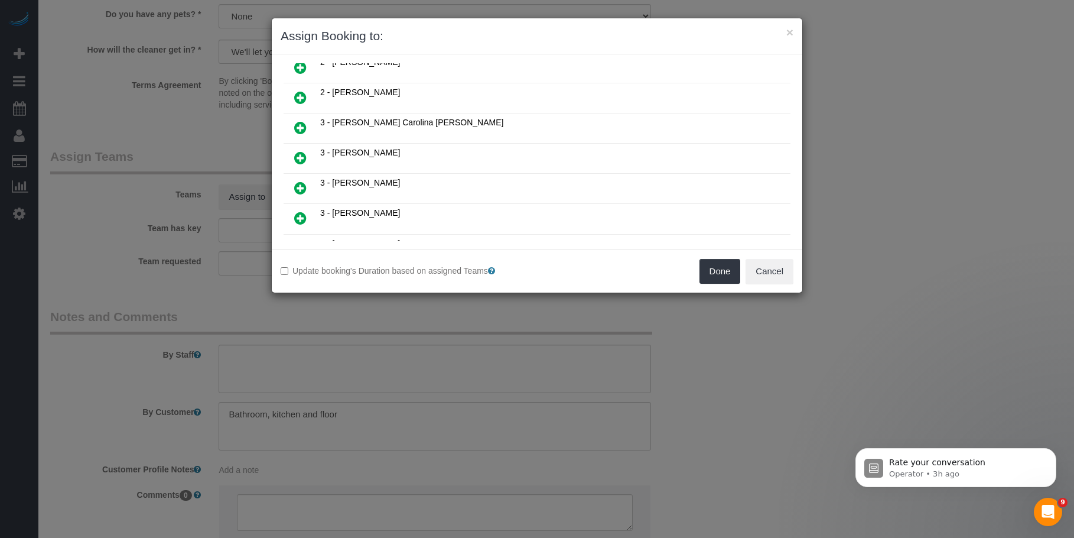
scroll to position [785, 0]
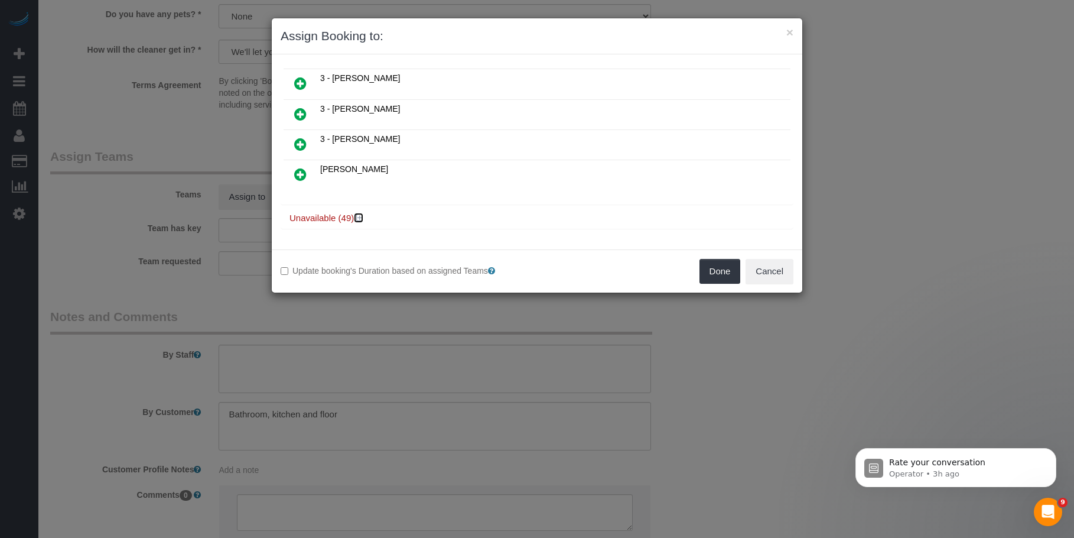
click at [360, 217] on icon at bounding box center [359, 217] width 7 height 9
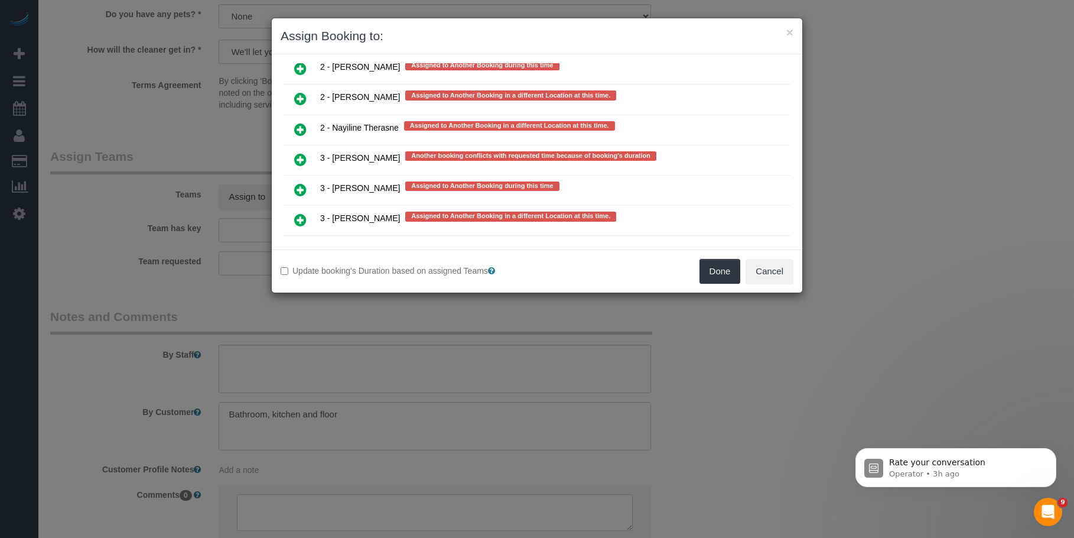
scroll to position [2203, 0]
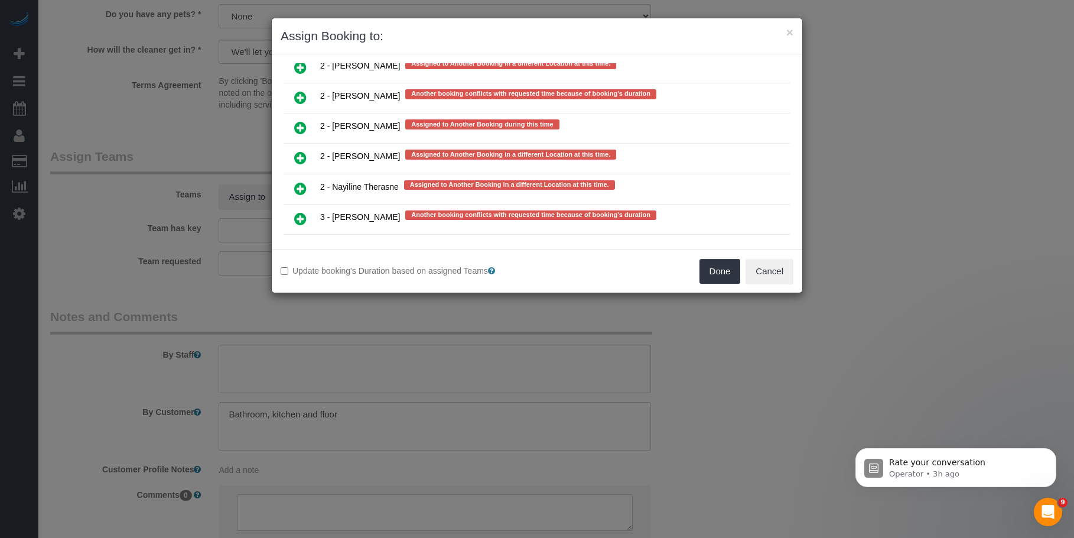
click at [306, 130] on icon at bounding box center [300, 128] width 12 height 14
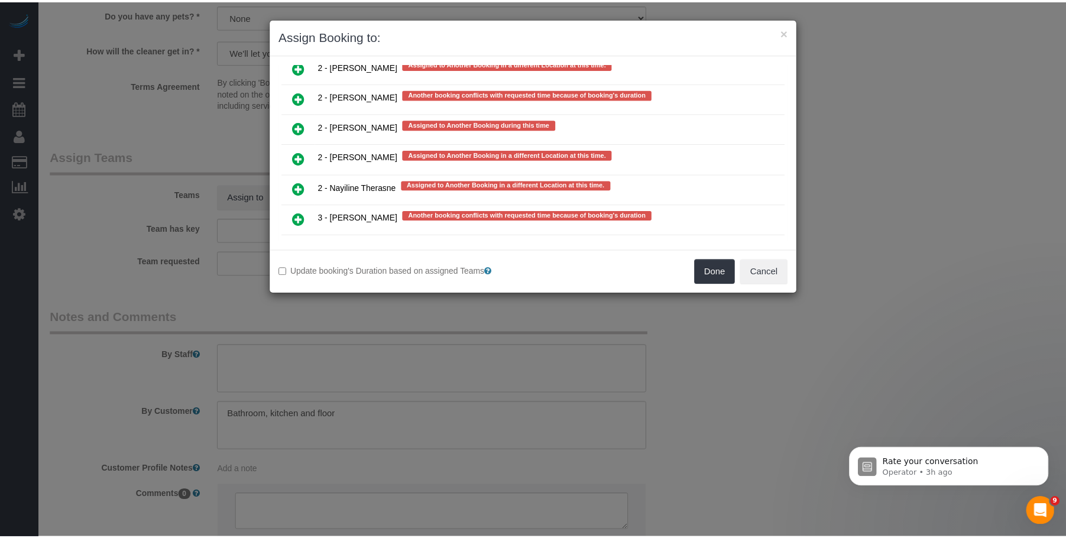
scroll to position [2232, 0]
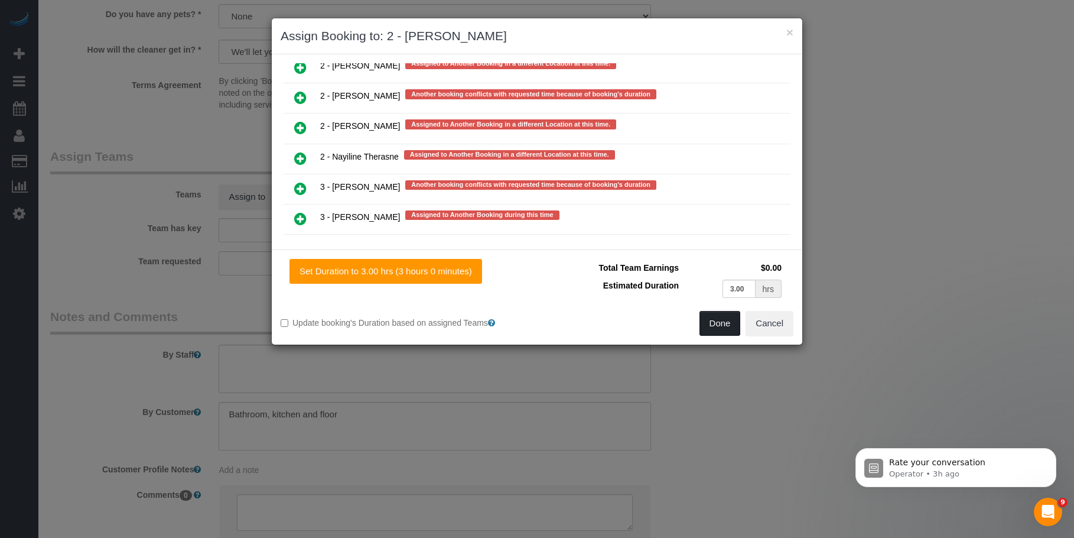
drag, startPoint x: 715, startPoint y: 325, endPoint x: 741, endPoint y: 352, distance: 37.2
click at [715, 326] on button "Done" at bounding box center [720, 323] width 41 height 25
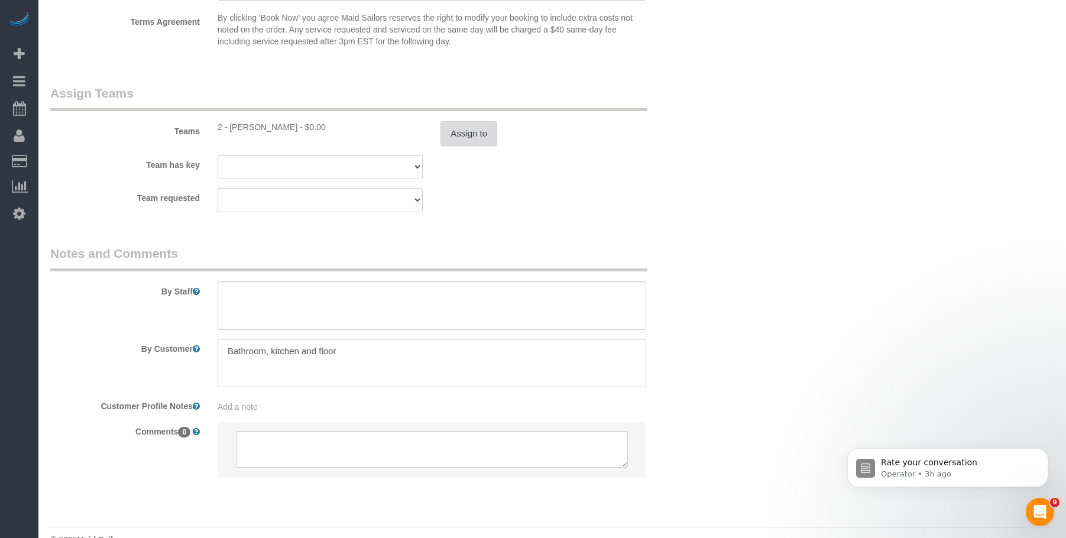
scroll to position [1507, 0]
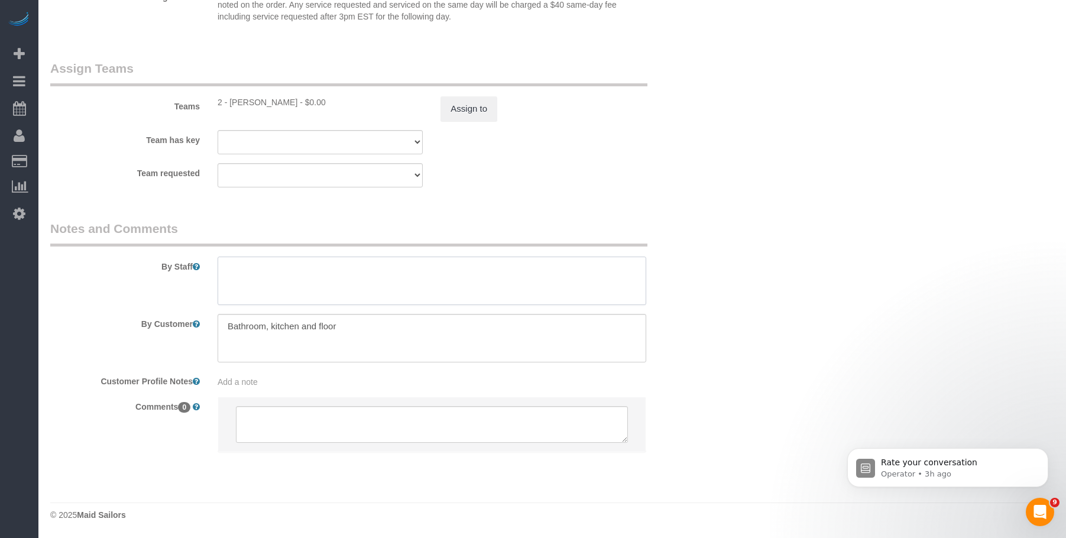
click at [249, 265] on textarea at bounding box center [431, 281] width 428 height 48
type textarea "Deep clean the entire studio apartment."
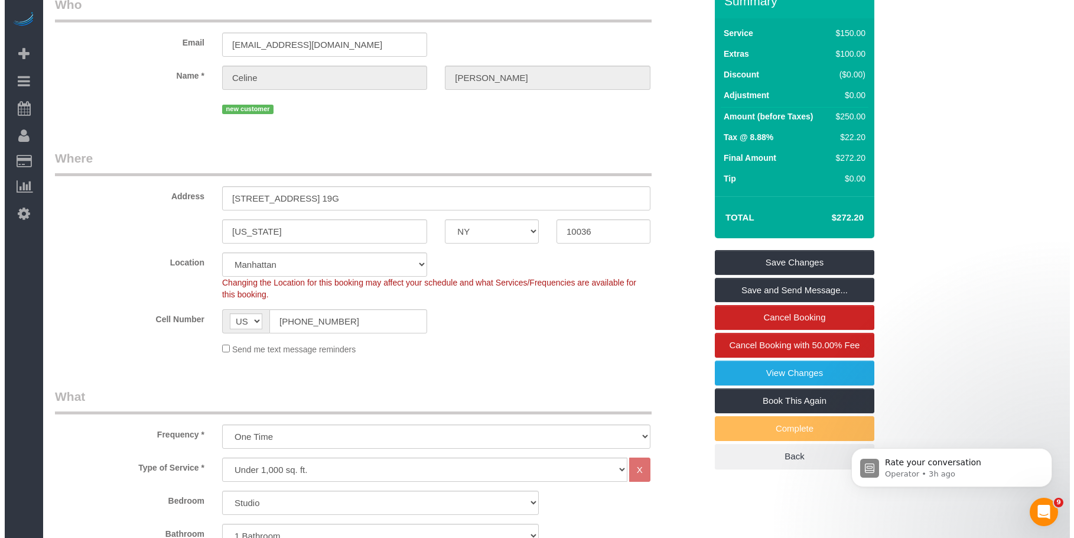
scroll to position [29, 0]
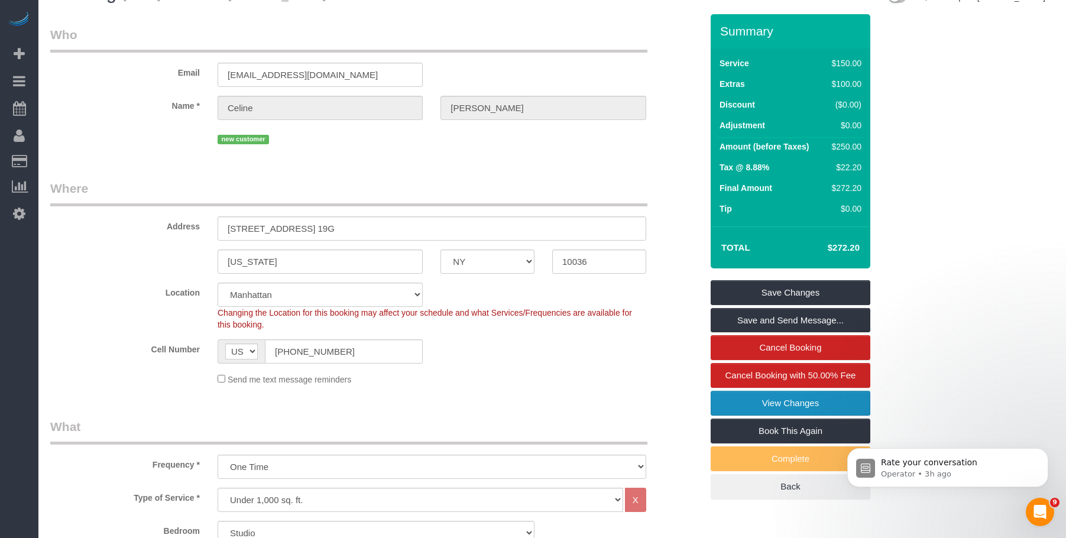
click at [744, 403] on link "View Changes" at bounding box center [790, 403] width 160 height 25
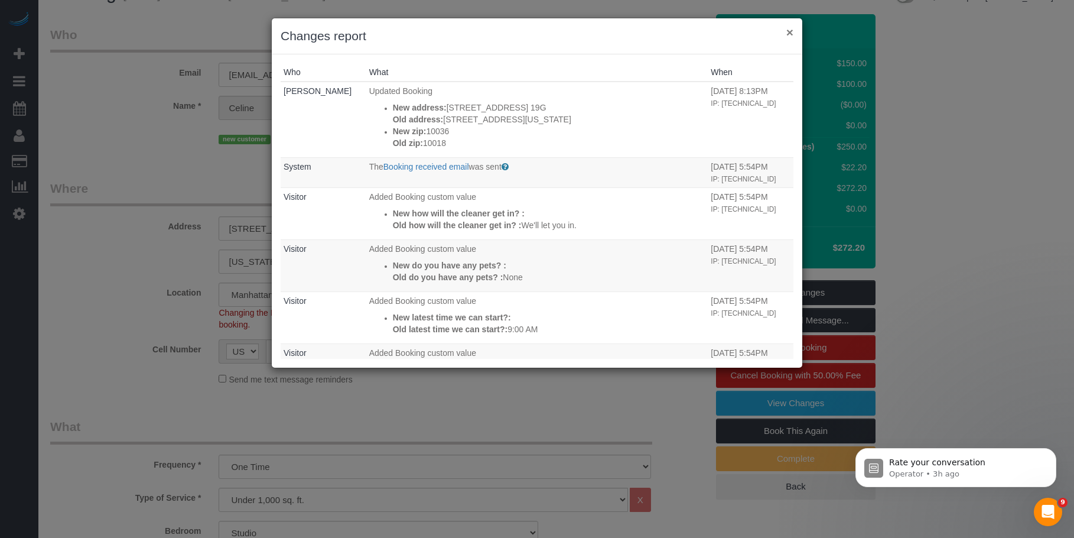
drag, startPoint x: 790, startPoint y: 34, endPoint x: 789, endPoint y: 54, distance: 19.5
click at [790, 34] on button "×" at bounding box center [790, 32] width 7 height 12
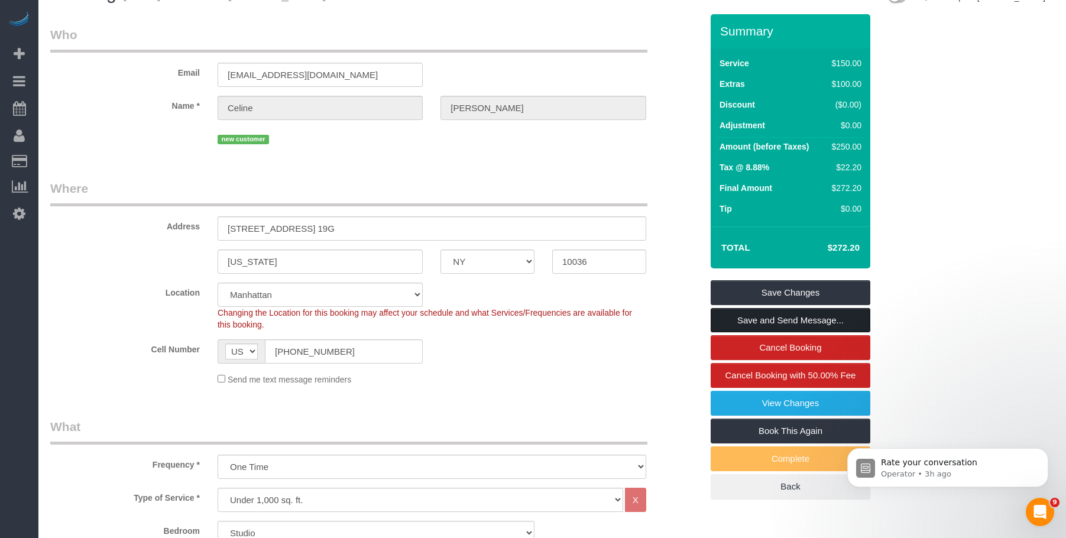
click at [762, 319] on link "Save and Send Message..." at bounding box center [790, 320] width 160 height 25
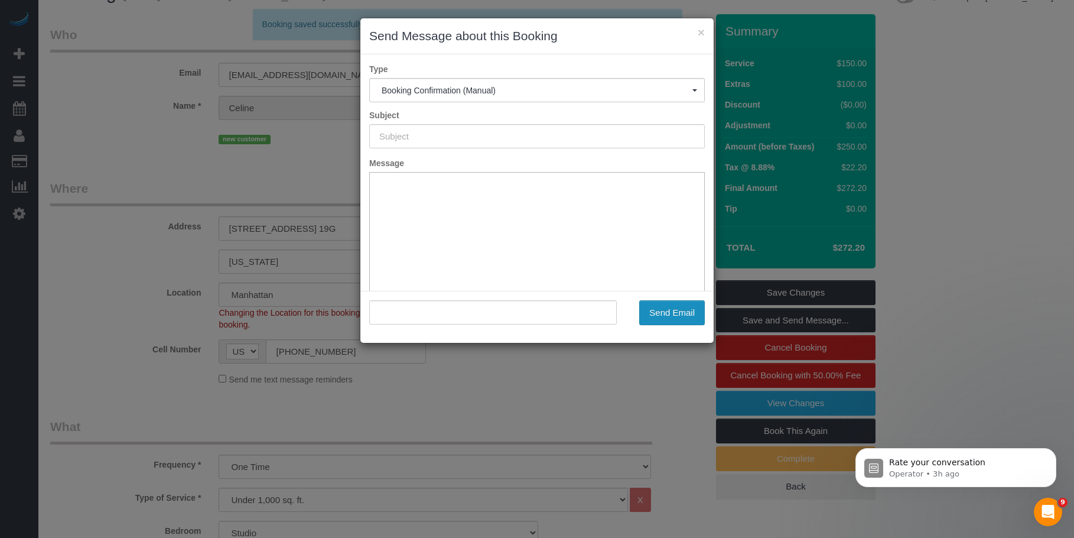
type input "Cleaning Confirmed for 08/30/2025 at 10:00am"
type input ""Celine Nguyen" <vankhanh.nguyen131000@gmail.com>"
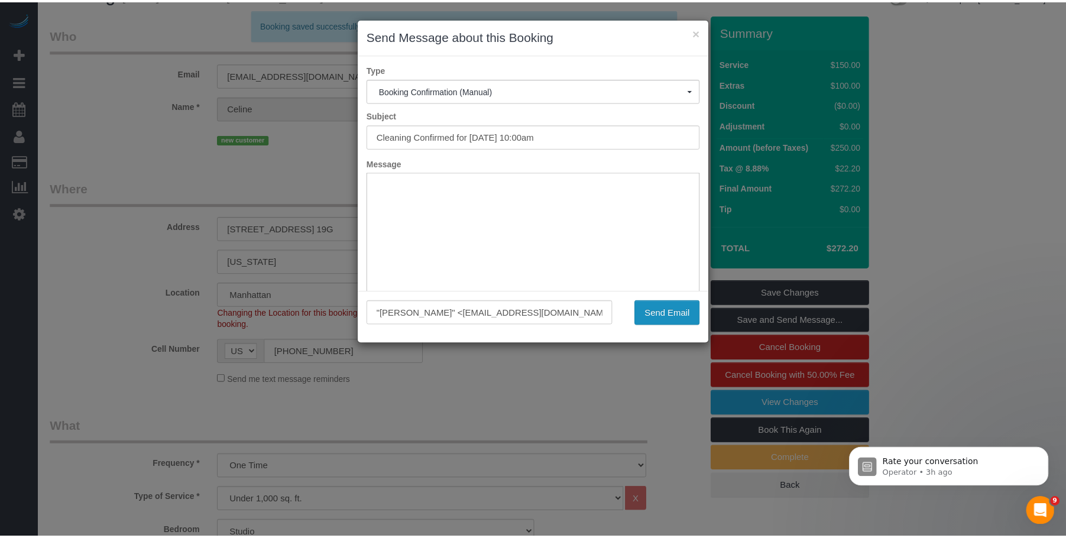
scroll to position [0, 0]
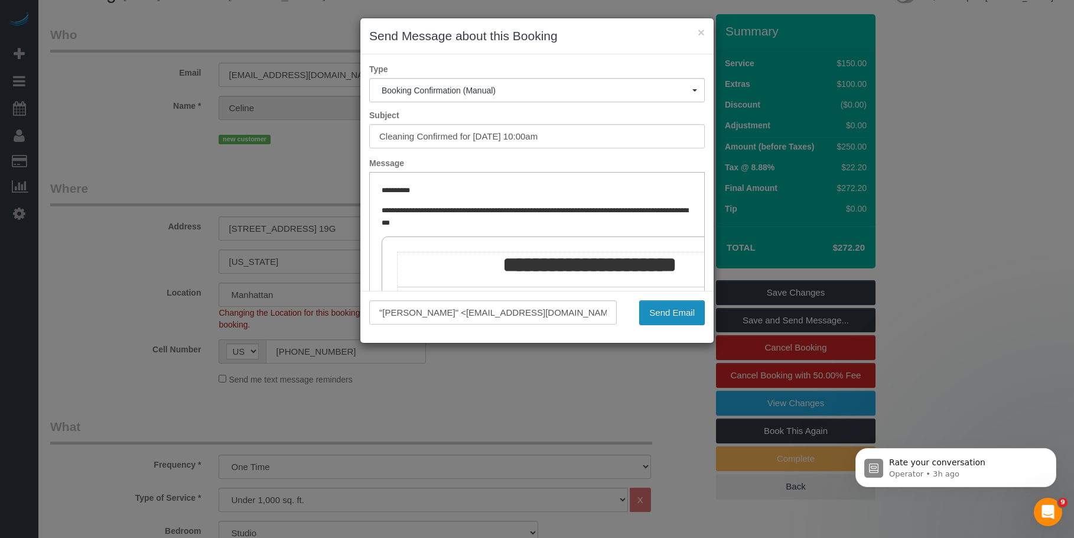
click at [678, 310] on button "Send Email" at bounding box center [672, 312] width 66 height 25
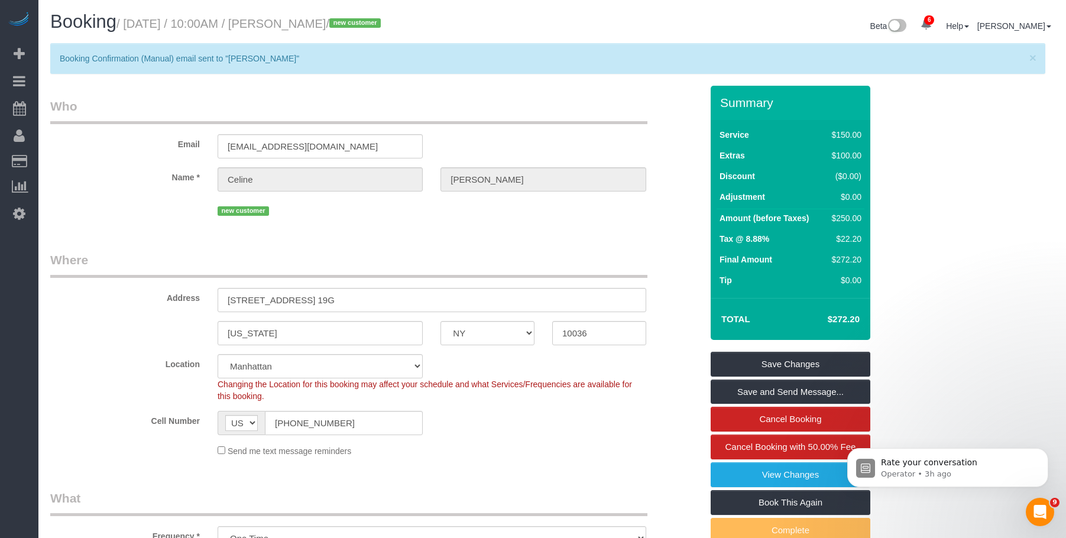
drag, startPoint x: 284, startPoint y: 22, endPoint x: 102, endPoint y: 93, distance: 195.4
click at [360, 19] on small "/ August 30, 2025 / 10:00AM / Celine Nguyen / new customer" at bounding box center [250, 23] width 268 height 13
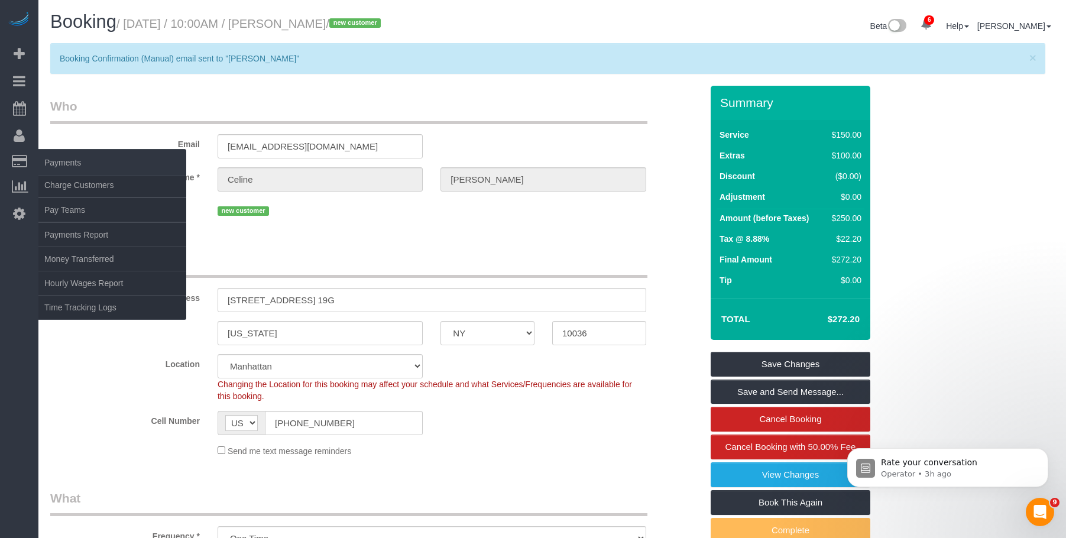
copy small "[PERSON_NAME]"
click at [77, 183] on link "Charge Customers" at bounding box center [112, 185] width 148 height 24
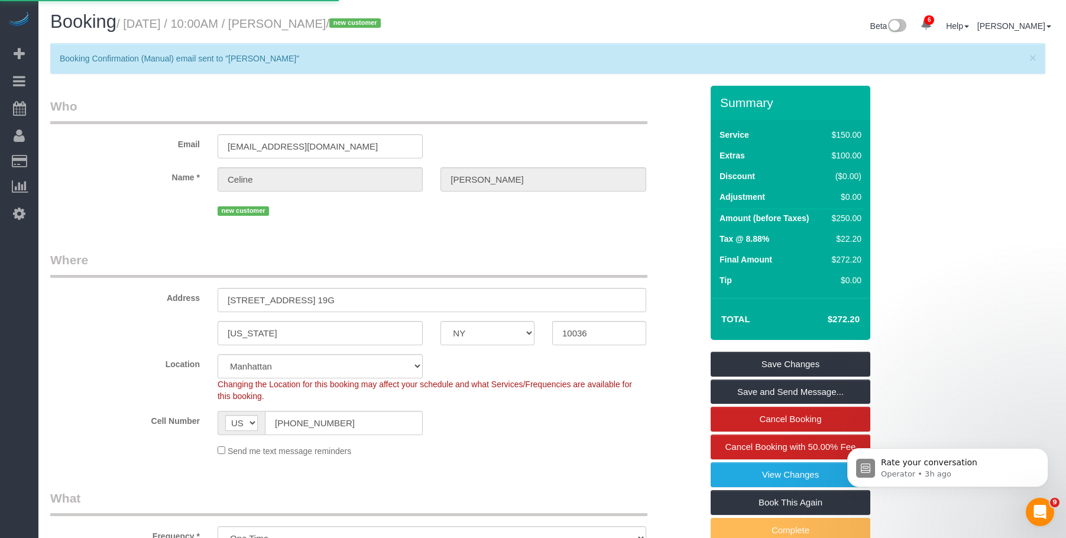
select select
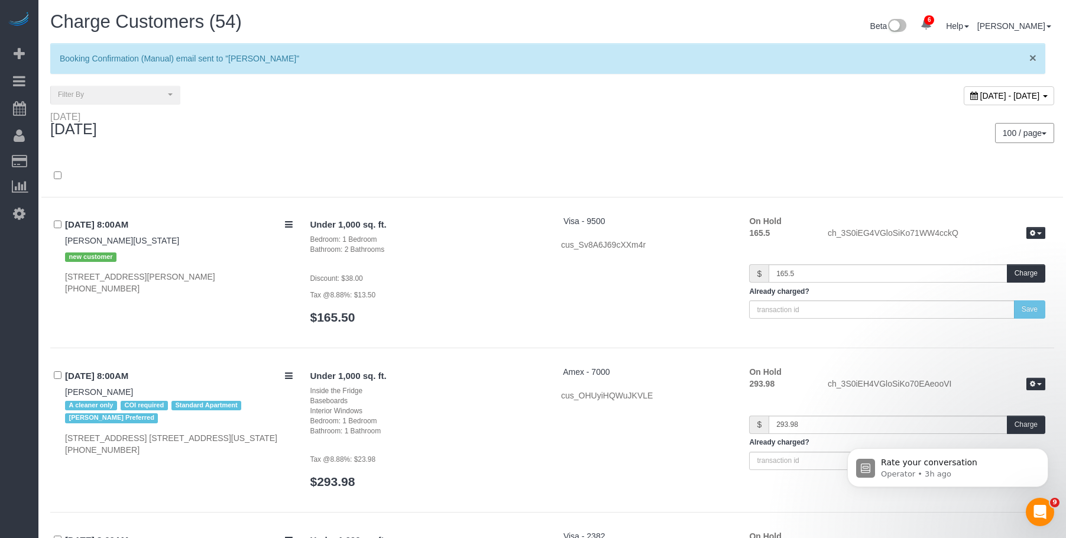
click at [1033, 57] on span "×" at bounding box center [1032, 58] width 7 height 14
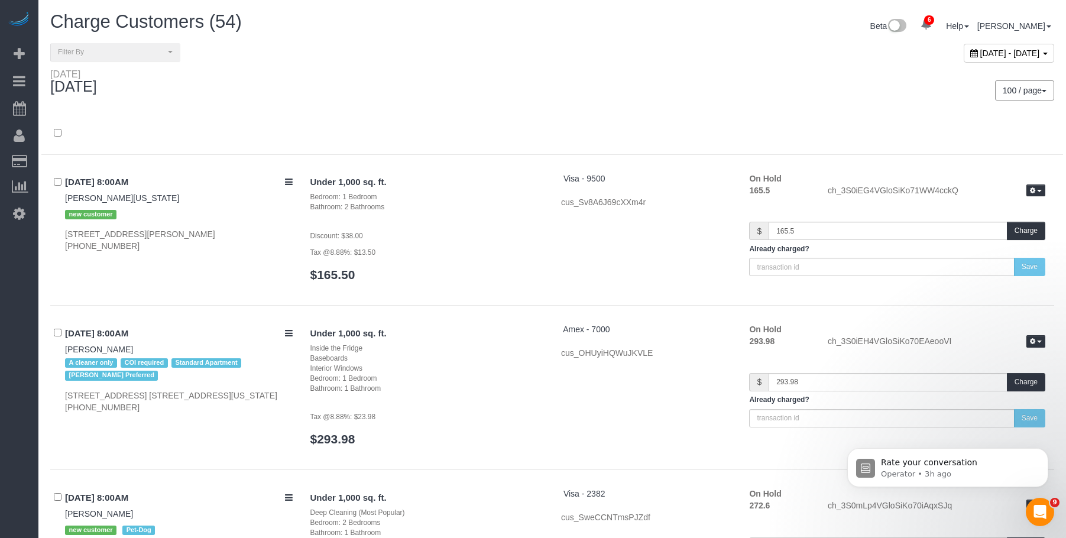
click at [802, 90] on div "100 / page 10 / page 20 / page 30 / page 40 / page 50 / page 100 / page" at bounding box center [807, 90] width 493 height 20
click at [963, 46] on div "August 29, 2025 - August 29, 2025" at bounding box center [1008, 53] width 90 height 19
type input "**********"
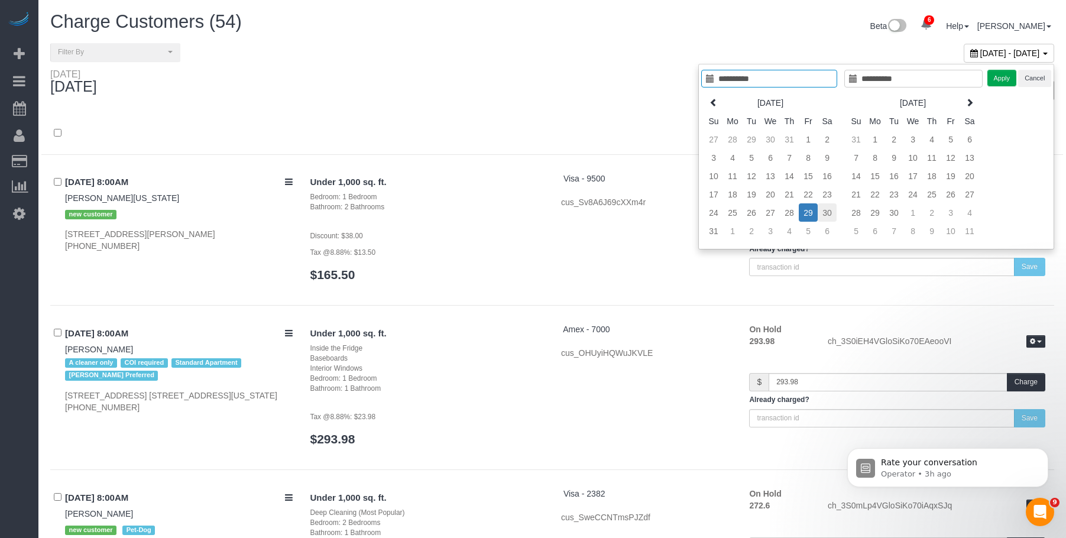
type input "**********"
click at [827, 206] on td "30" at bounding box center [826, 212] width 19 height 18
type input "**********"
click at [827, 205] on td "30" at bounding box center [826, 212] width 19 height 18
type input "**********"
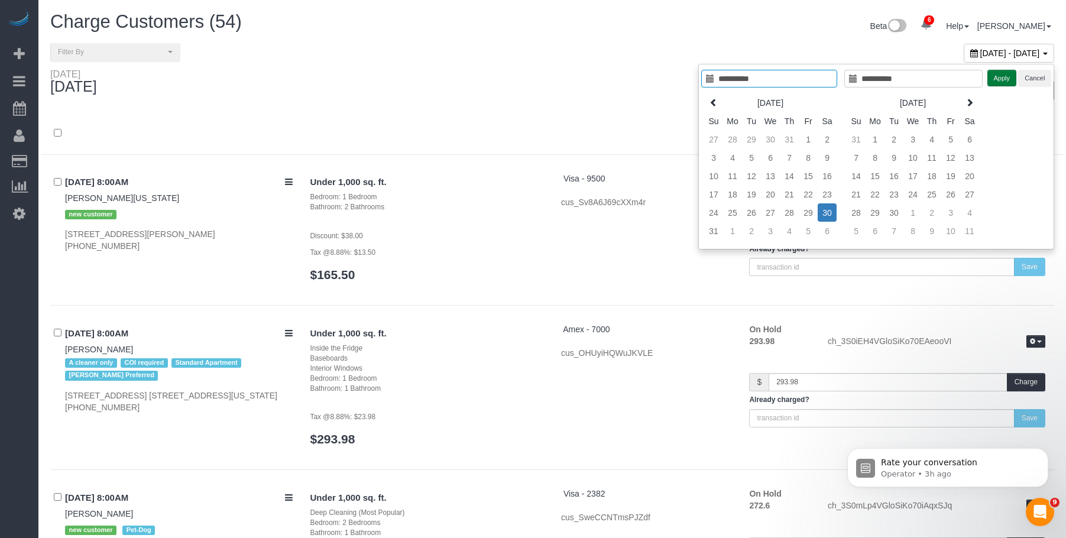
click at [1001, 80] on button "Apply" at bounding box center [1002, 78] width 30 height 17
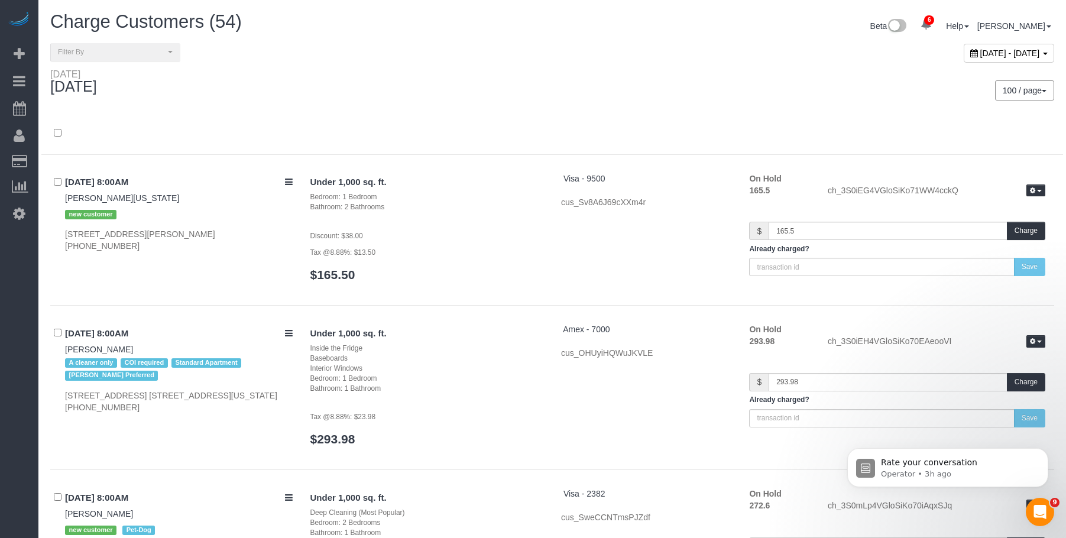
click at [547, 86] on div "Saturday August 30, 2025" at bounding box center [296, 84] width 511 height 31
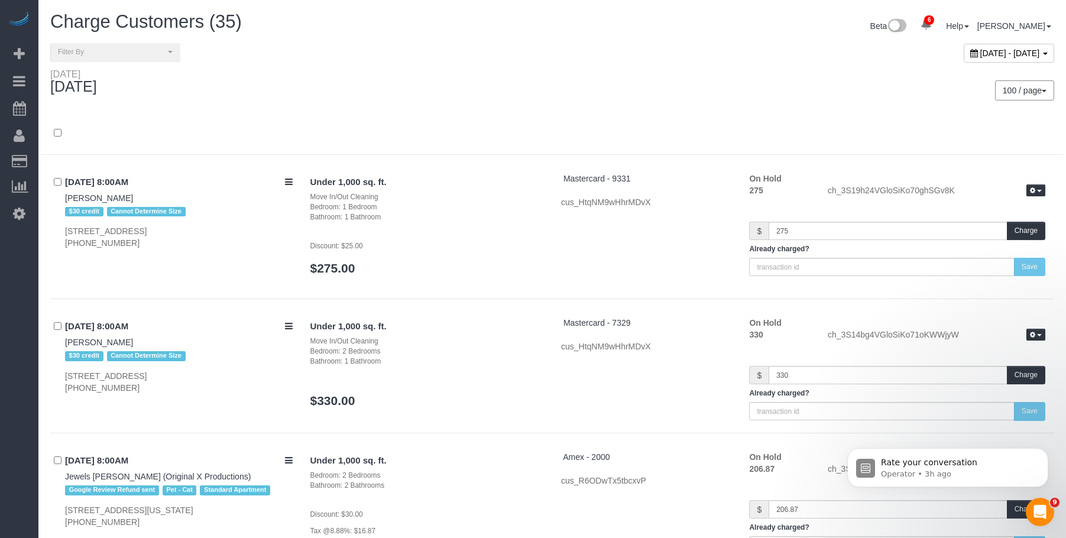
scroll to position [3343, 0]
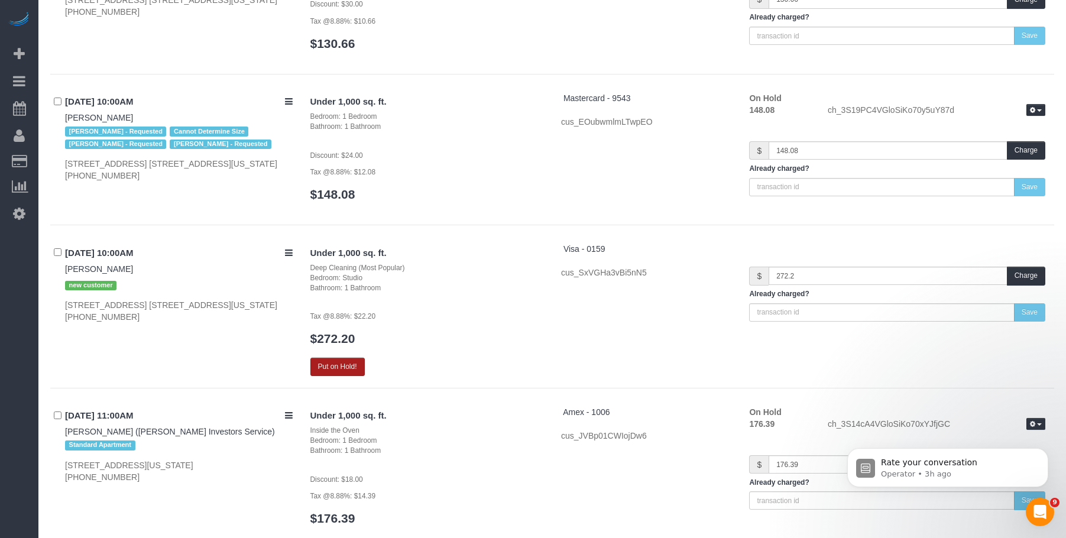
click at [349, 361] on button "Put on Hold!" at bounding box center [337, 367] width 54 height 18
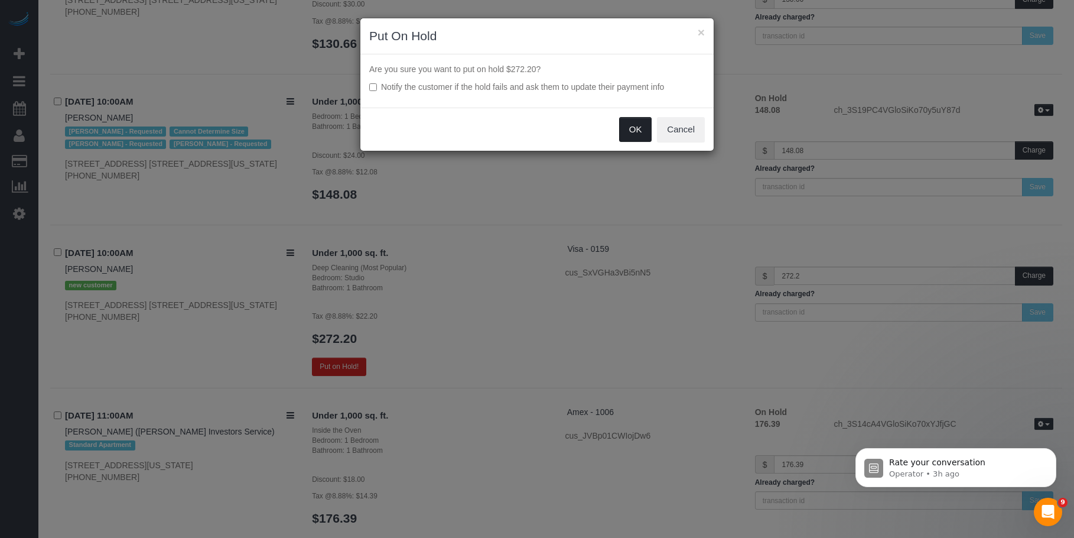
click at [629, 122] on button "OK" at bounding box center [635, 129] width 33 height 25
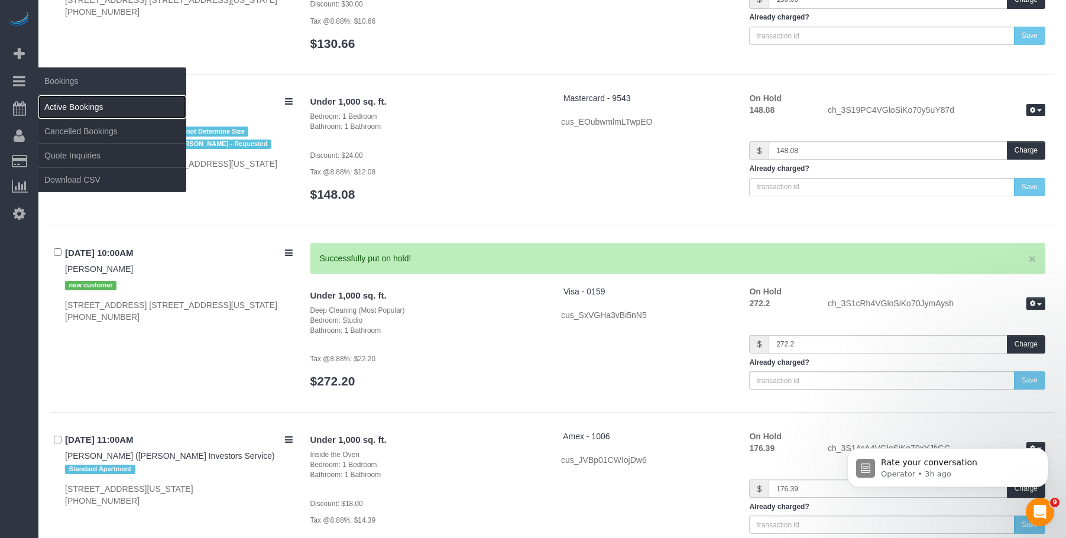
drag, startPoint x: 72, startPoint y: 101, endPoint x: 240, endPoint y: 16, distance: 188.7
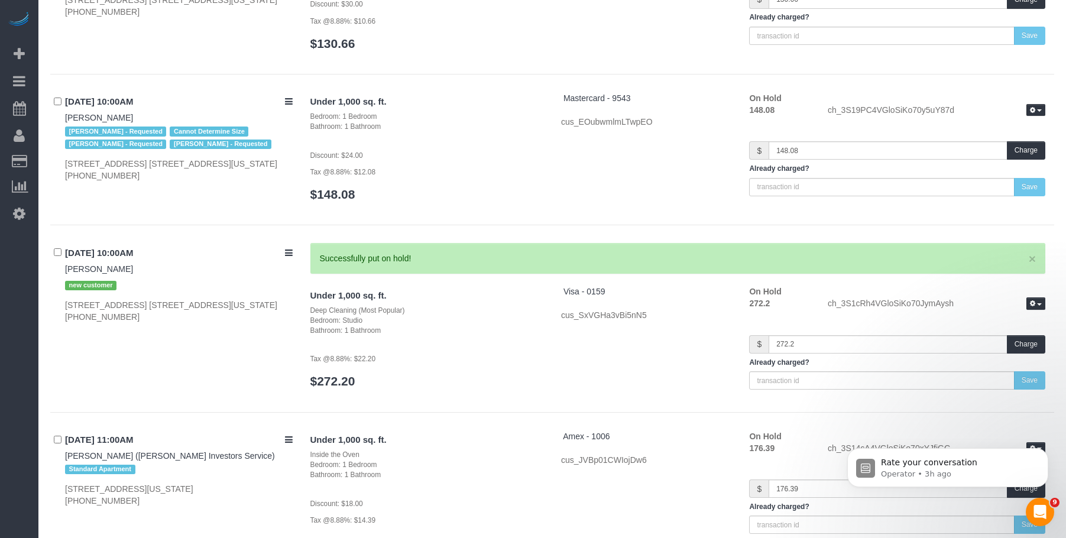
click at [73, 101] on link "Active Bookings" at bounding box center [112, 107] width 148 height 24
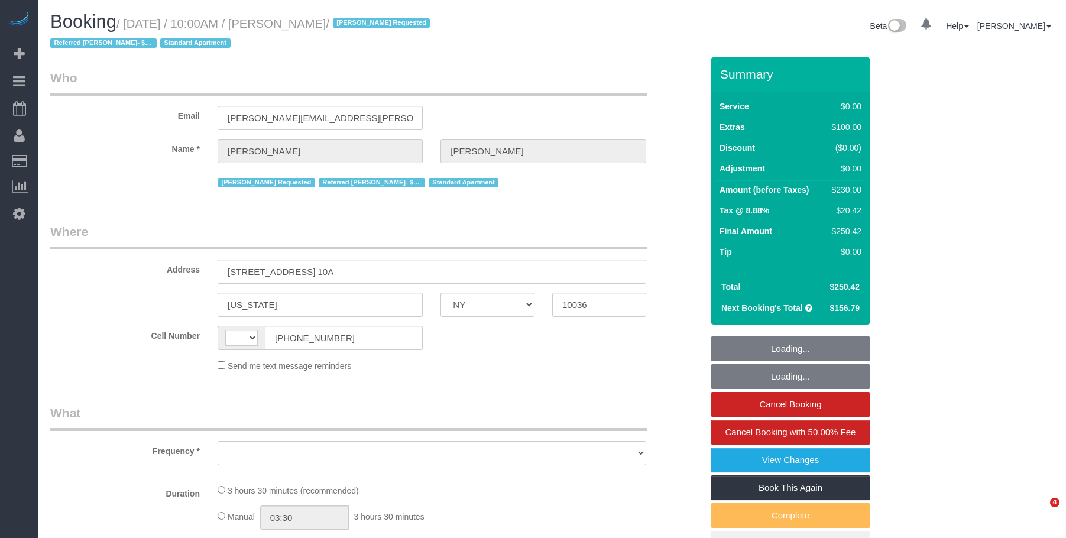
select select "NY"
select select "string:[GEOGRAPHIC_DATA]"
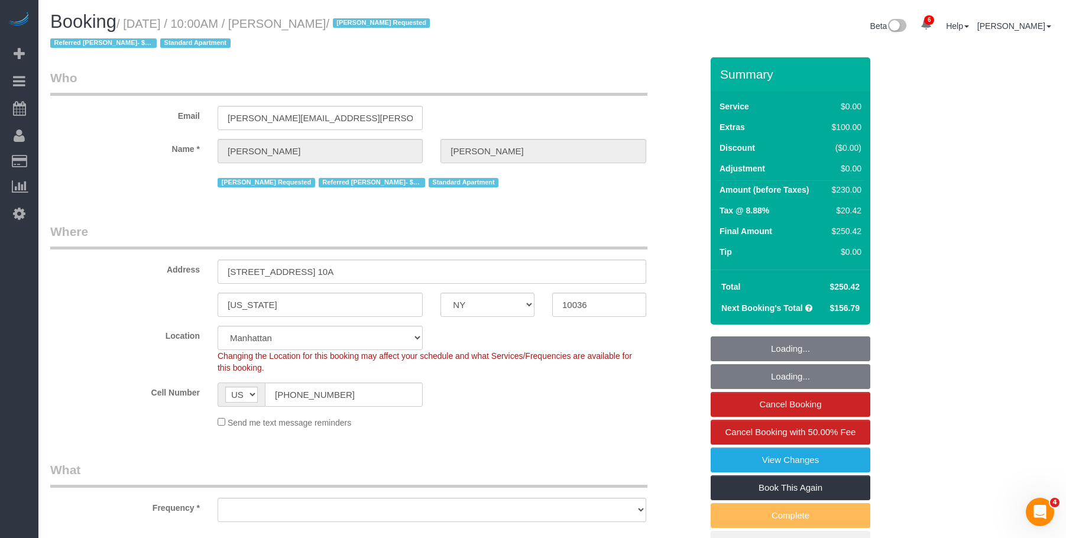
select select "object:691"
select select "string:stripe-pm_1RqLII4VGloSiKo7etU6jbe5"
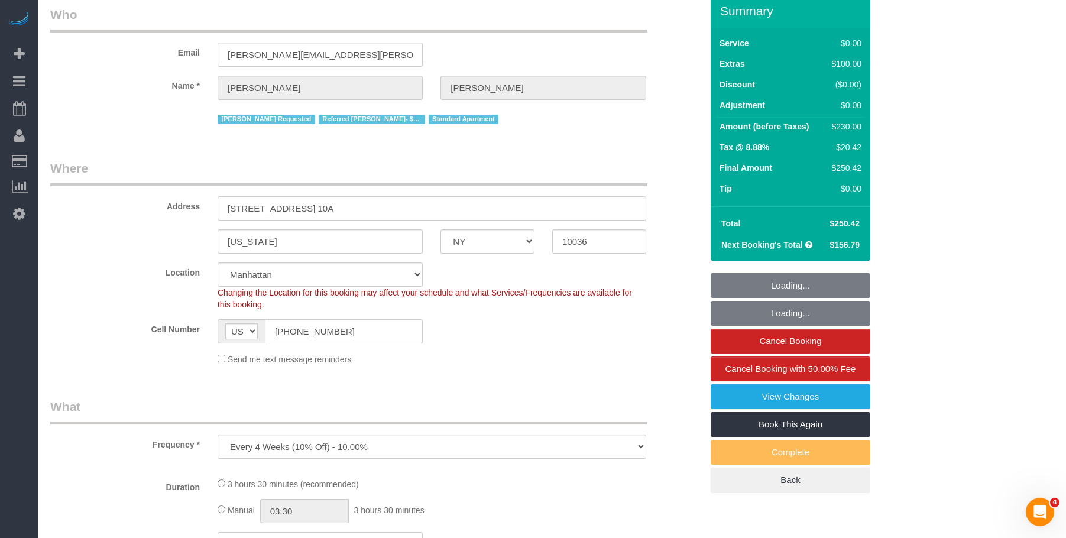
select select "1"
select select "spot1"
select select "number:57"
select select "number:74"
select select "number:15"
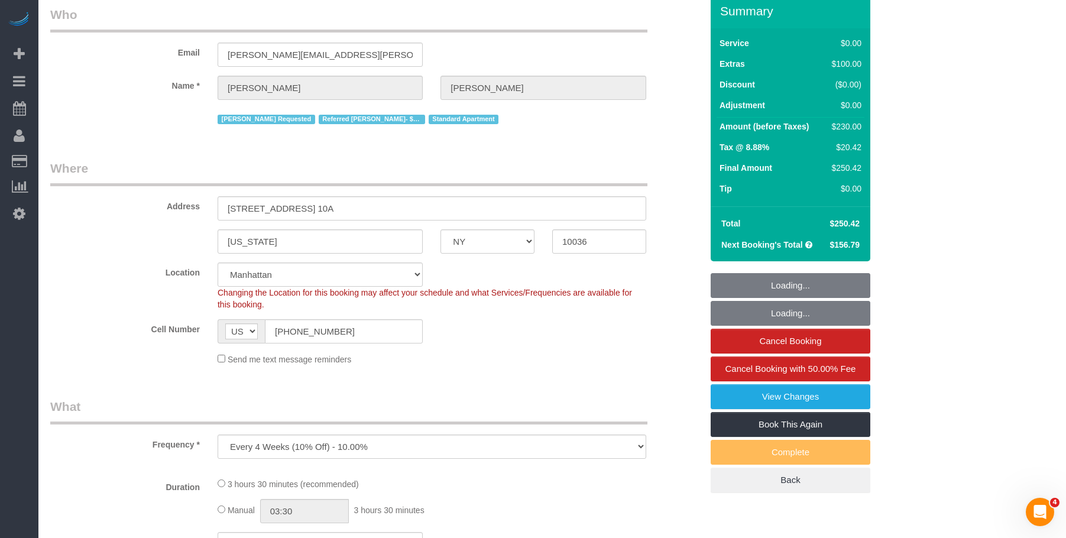
select select "number:6"
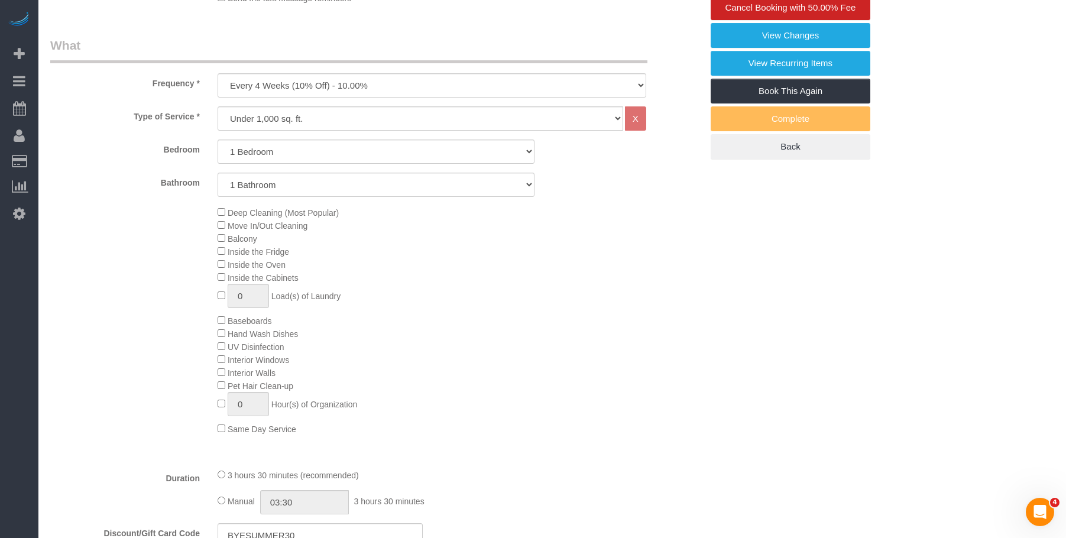
select select "object:1343"
select select "1"
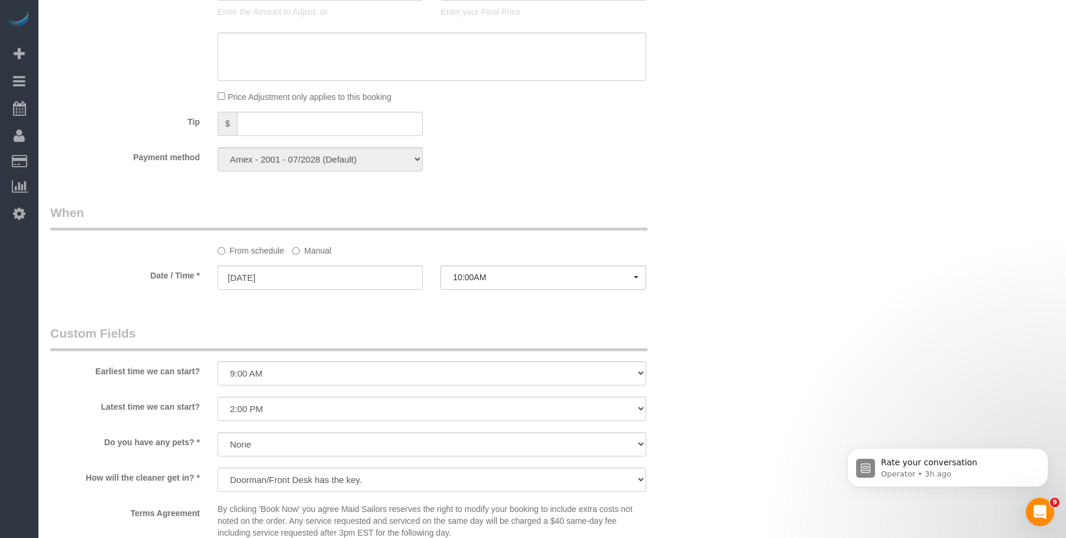
scroll to position [1182, 0]
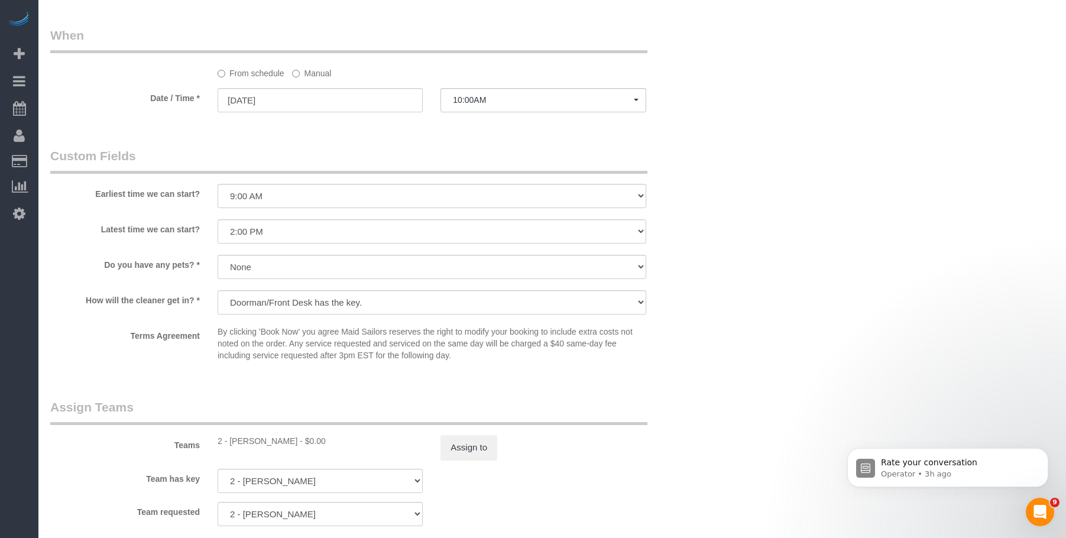
click at [326, 72] on label "Manual" at bounding box center [311, 71] width 39 height 16
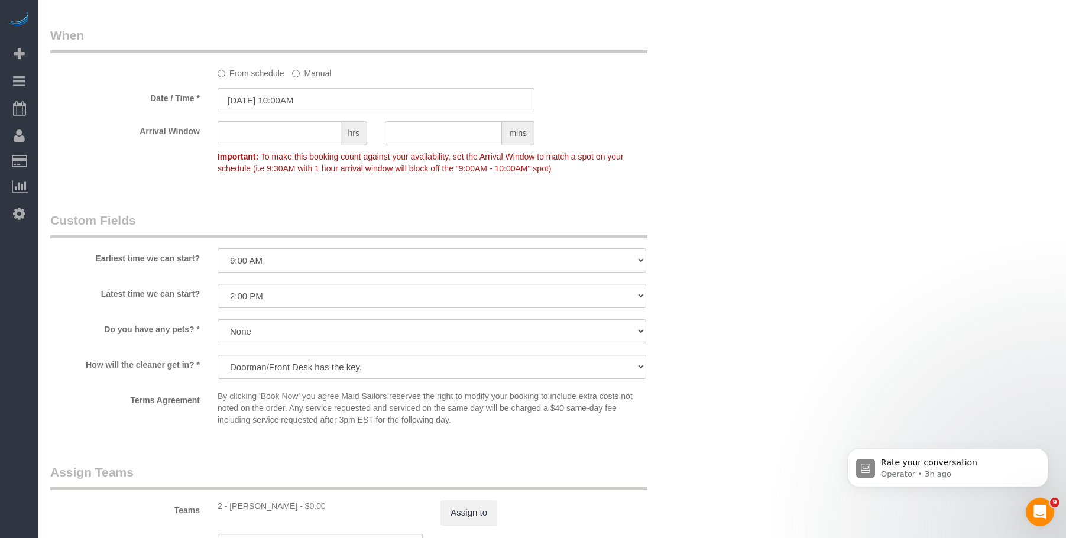
click at [390, 100] on input "[DATE] 10:00AM" at bounding box center [375, 100] width 317 height 24
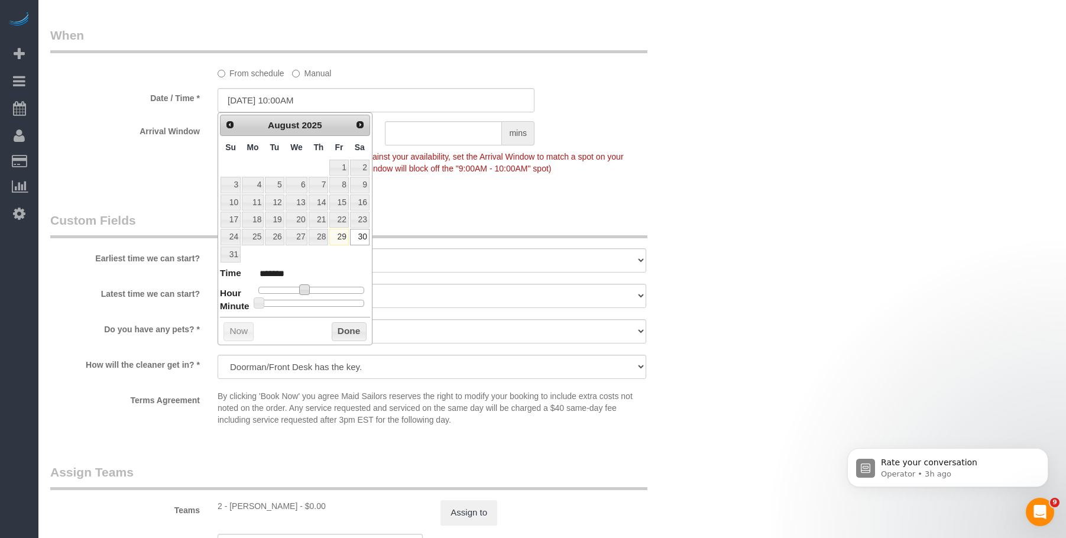
type input "[DATE] 11:00AM"
type input "*******"
type input "[DATE] 12:00PM"
type input "*******"
type input "[DATE] 1:00PM"
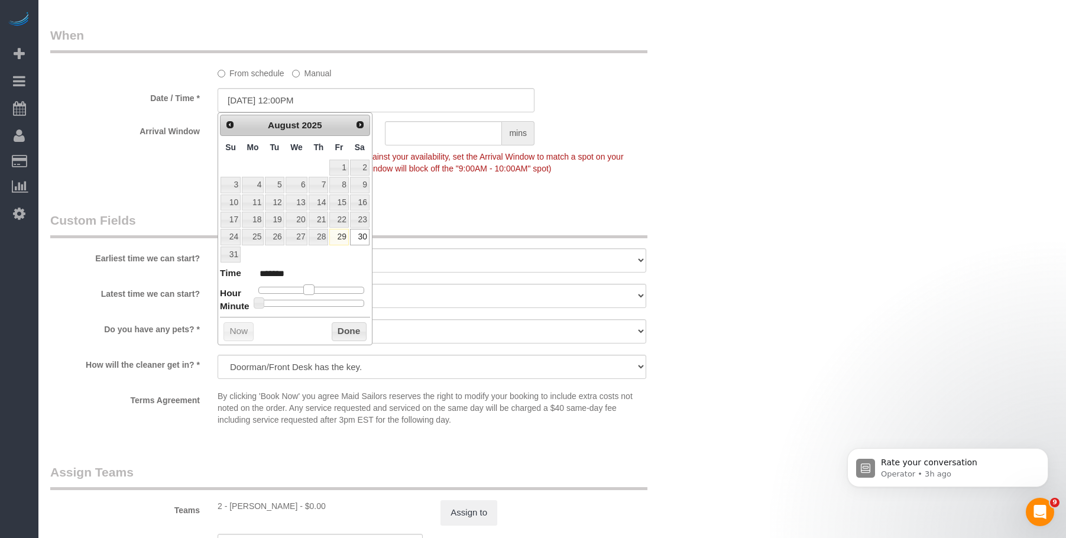
type input "******"
drag, startPoint x: 304, startPoint y: 288, endPoint x: 318, endPoint y: 291, distance: 13.8
click at [318, 291] on span at bounding box center [318, 289] width 11 height 11
type input "[DATE] 1:10PM"
type input "******"
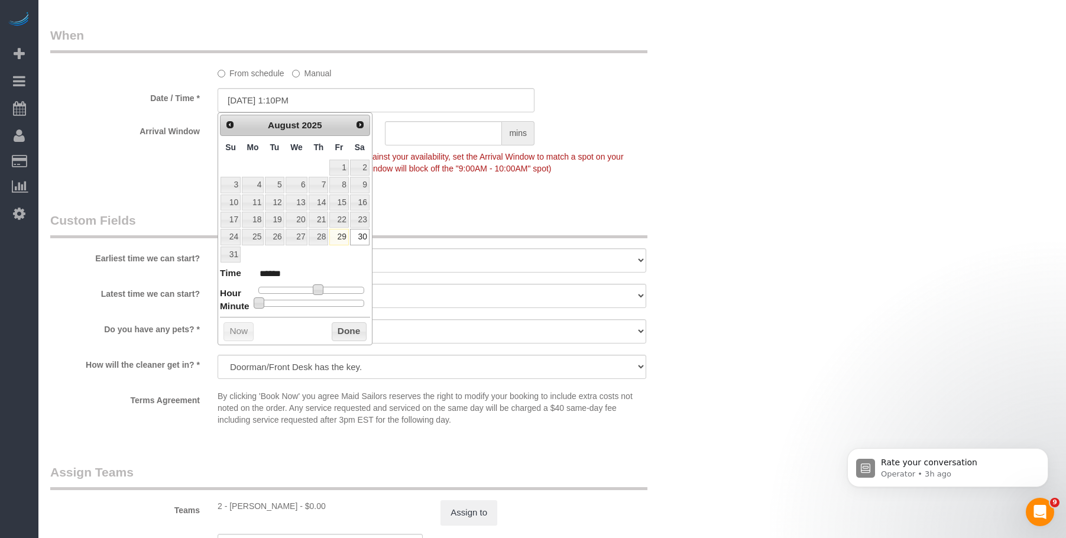
type input "[DATE] 1:15PM"
type input "******"
type input "[DATE] 1:25PM"
type input "******"
type input "[DATE] 1:30PM"
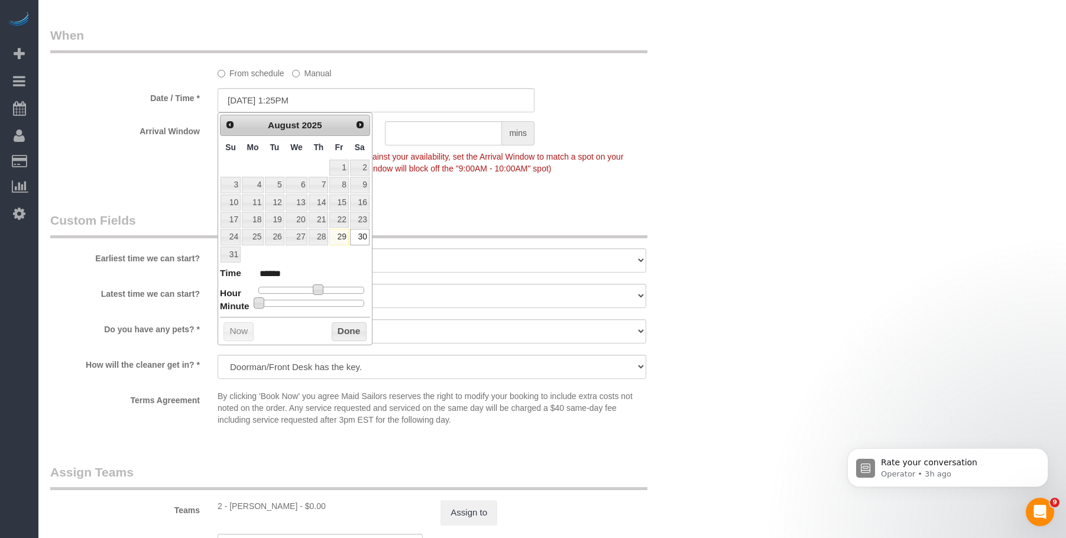
type input "******"
type input "[DATE] 1:35PM"
type input "******"
type input "[DATE] 1:40PM"
type input "******"
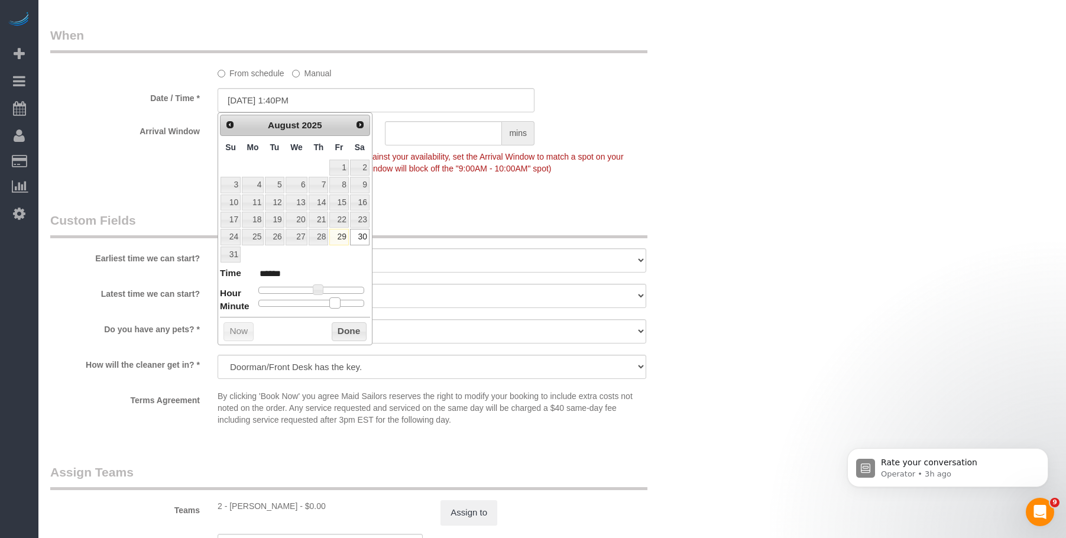
type input "[DATE] 1:35PM"
type input "******"
type input "[DATE] 1:30PM"
type input "******"
drag, startPoint x: 305, startPoint y: 305, endPoint x: 321, endPoint y: 313, distance: 18.0
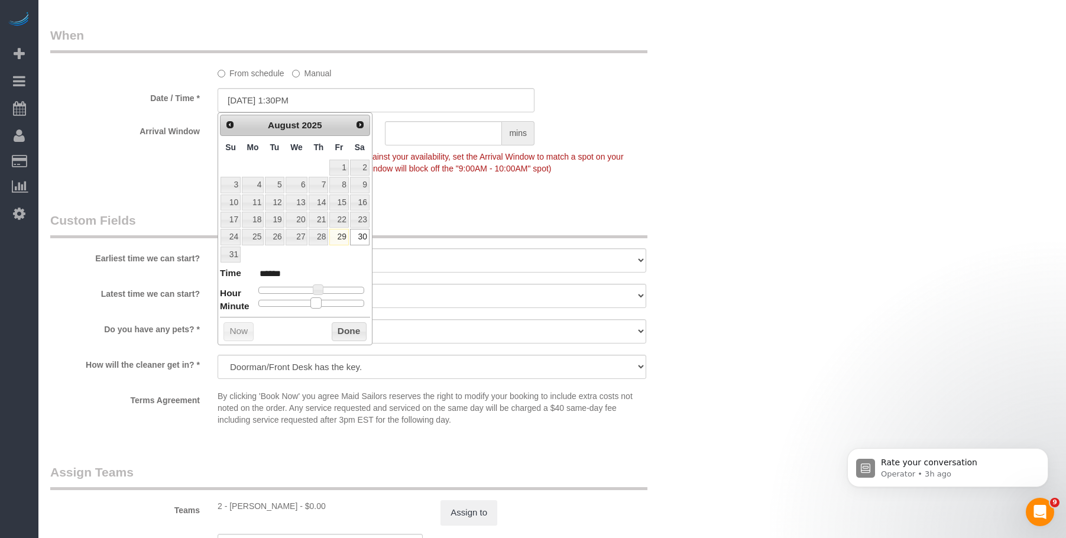
click at [321, 313] on div "Prev Next [DATE] Su Mo Tu We Th Fr Sa 1 2 3 4 5 6 7 8 9 10 11 12 13 14 15 16 17…" at bounding box center [294, 228] width 155 height 233
drag, startPoint x: 345, startPoint y: 331, endPoint x: 377, endPoint y: 322, distance: 33.7
click at [348, 330] on button "Done" at bounding box center [349, 331] width 35 height 19
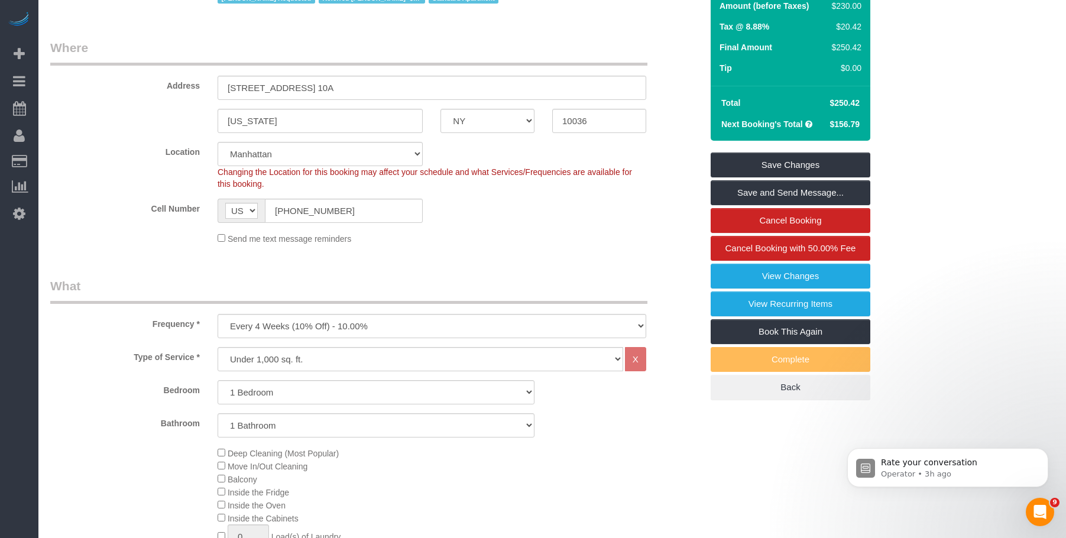
scroll to position [0, 0]
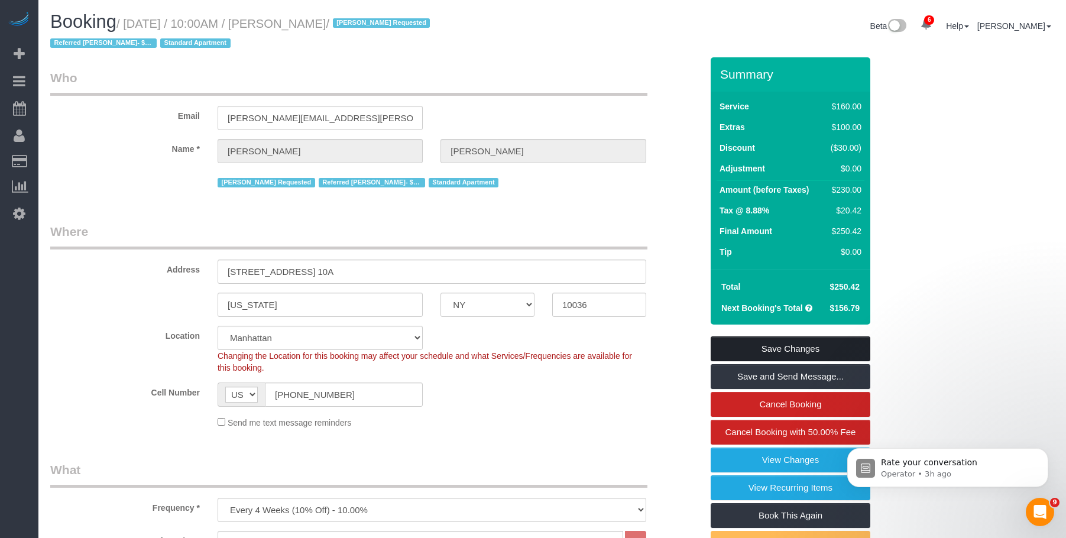
click at [749, 350] on link "Save Changes" at bounding box center [790, 348] width 160 height 25
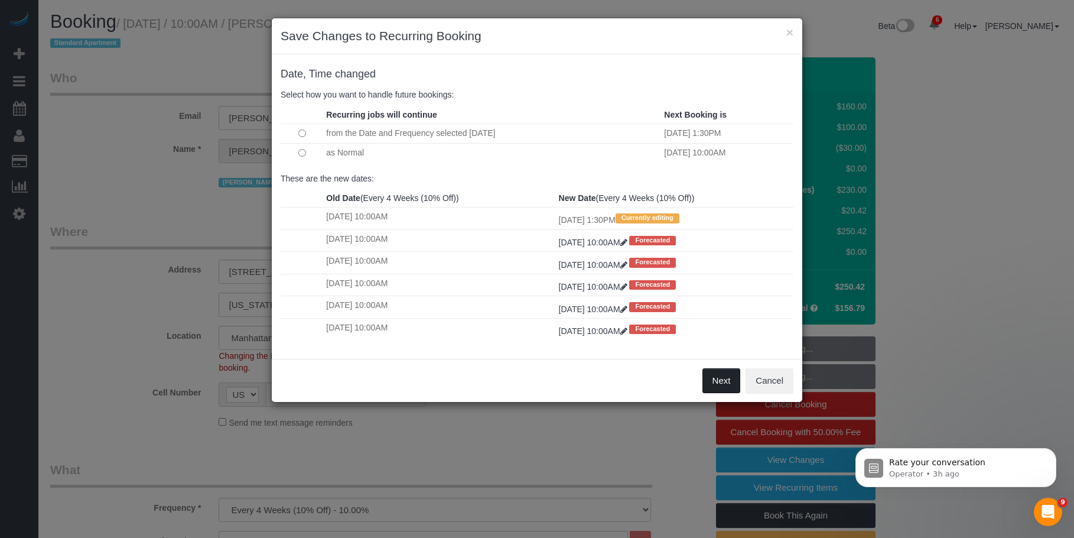
click at [713, 381] on button "Next" at bounding box center [722, 380] width 38 height 25
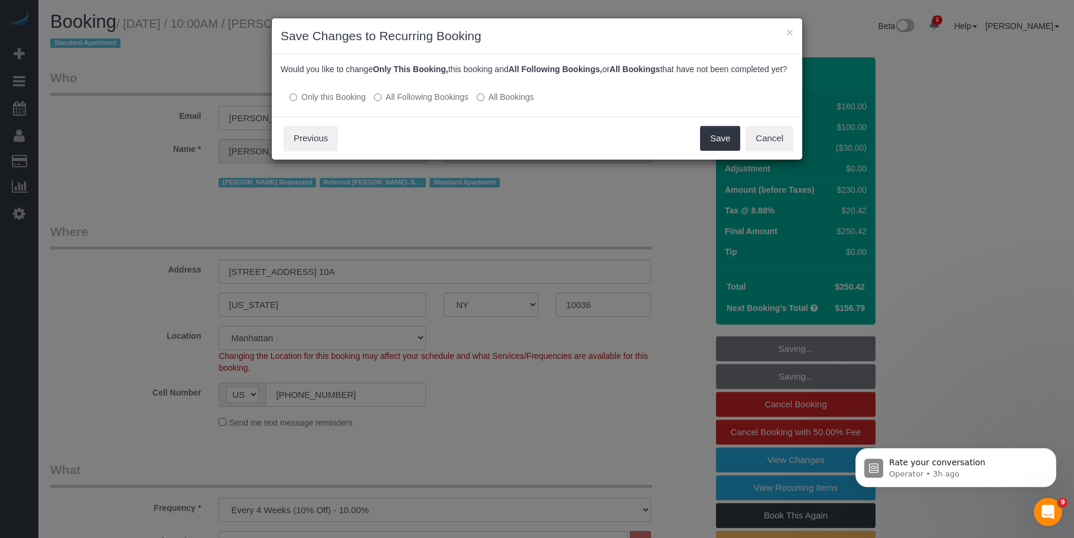
click at [521, 135] on div "Save Cancel Previous" at bounding box center [537, 137] width 531 height 43
click at [713, 145] on button "Save" at bounding box center [720, 138] width 40 height 25
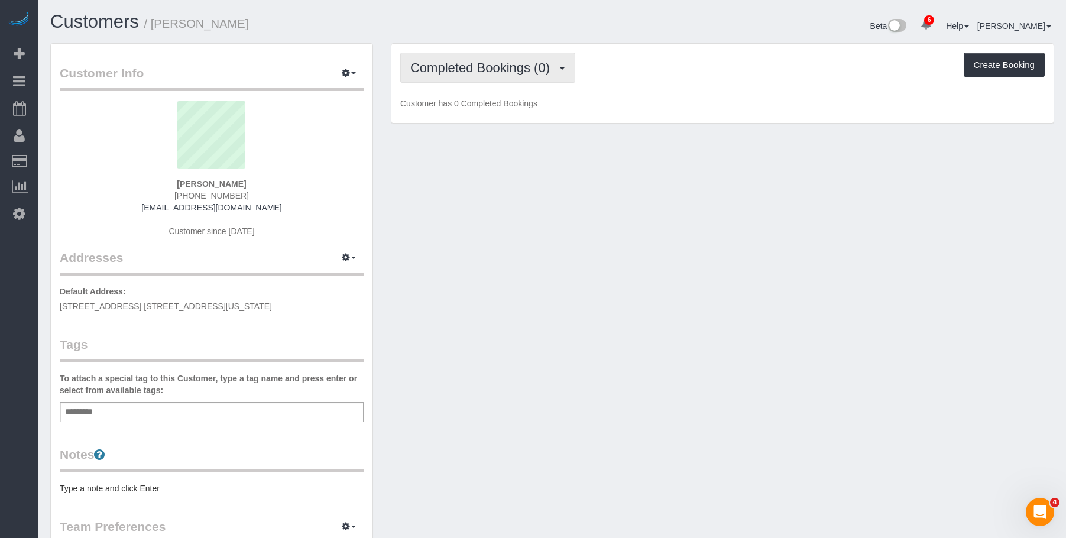
drag, startPoint x: 468, startPoint y: 66, endPoint x: 447, endPoint y: 111, distance: 49.7
click at [468, 66] on span "Completed Bookings (0)" at bounding box center [482, 67] width 145 height 15
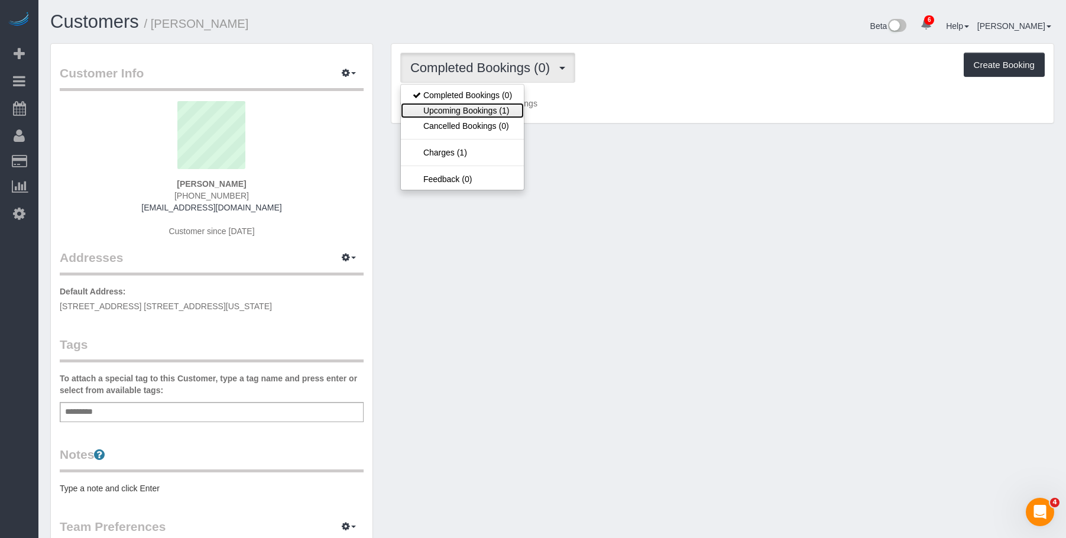
click at [460, 110] on link "Upcoming Bookings (1)" at bounding box center [462, 110] width 123 height 15
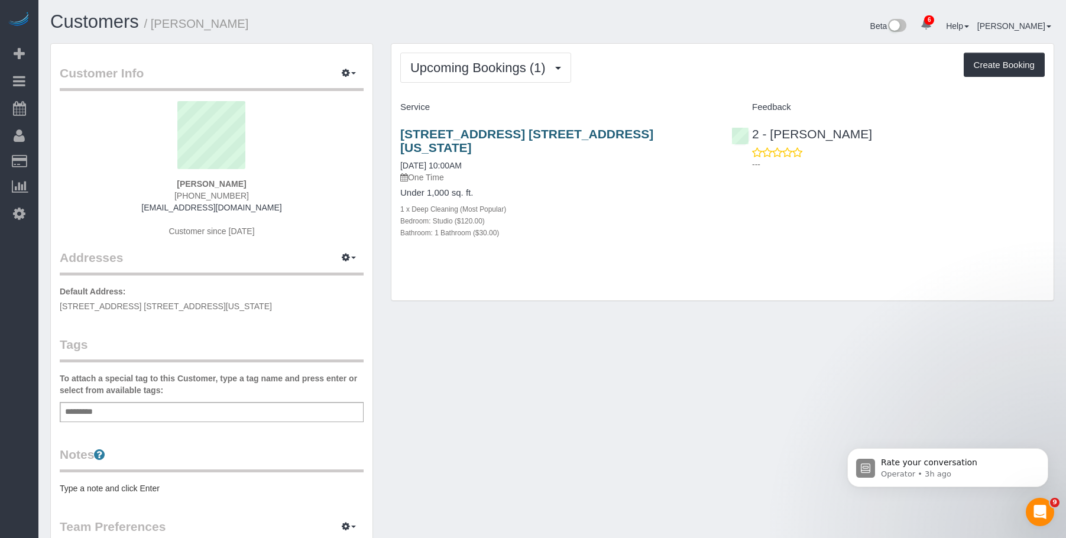
drag, startPoint x: 391, startPoint y: 128, endPoint x: 573, endPoint y: 133, distance: 182.7
click at [573, 133] on div "[STREET_ADDRESS] [STREET_ADDRESS][US_STATE] [DATE] 10:00AM One Time Under 1,000…" at bounding box center [556, 189] width 331 height 145
copy link "[STREET_ADDRESS] 19g"
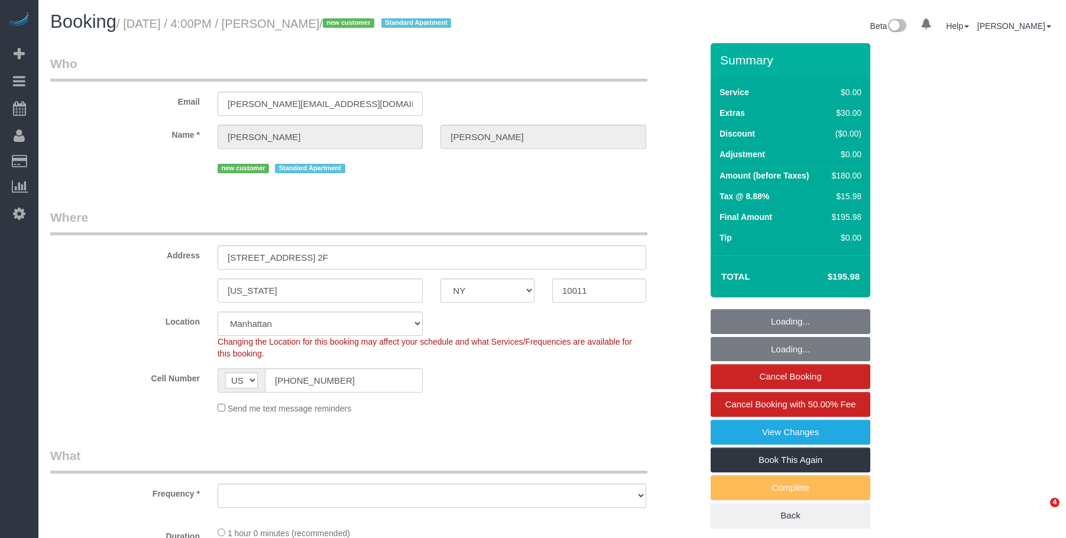
select select "NY"
select select "spot1"
select select "number:64"
select select "number:79"
select select "number:15"
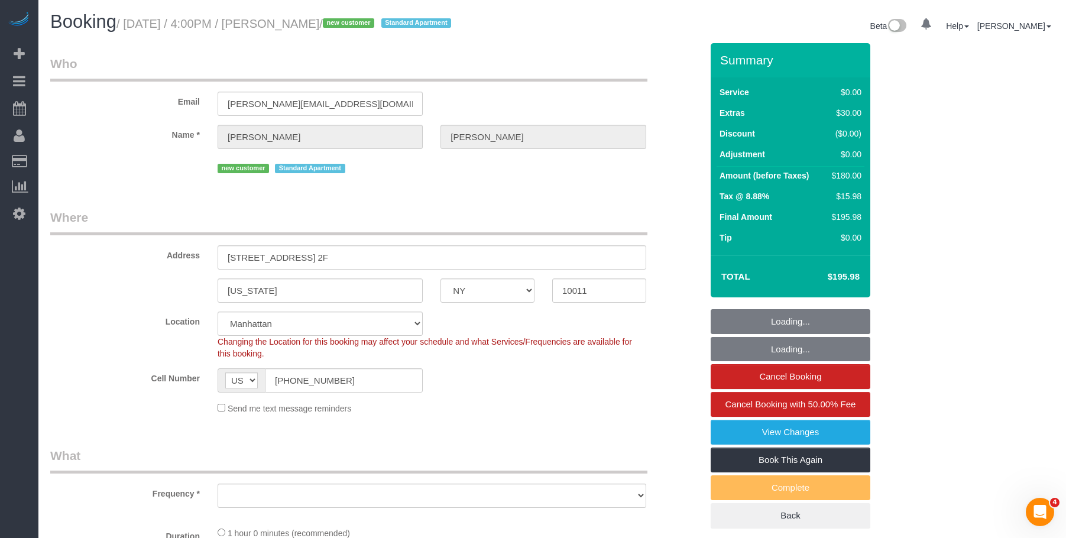
select select "number:5"
select select "object:1370"
select select "string:stripe-pm_1S18hu4VGloSiKo7EQfKQ8Ju"
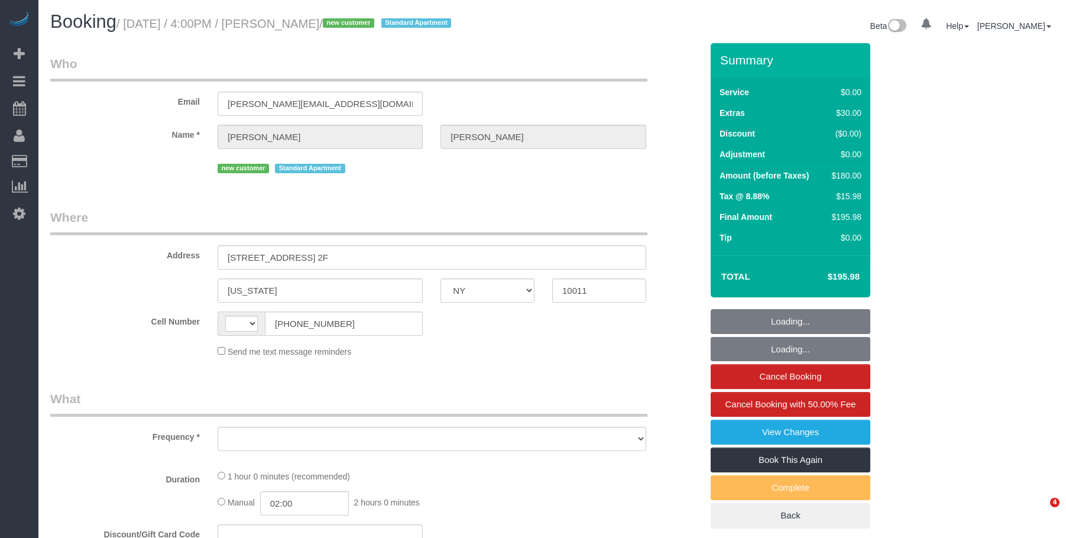
select select "NY"
select select "string:stripe-pm_1S18hu4VGloSiKo7EQfKQ8Ju"
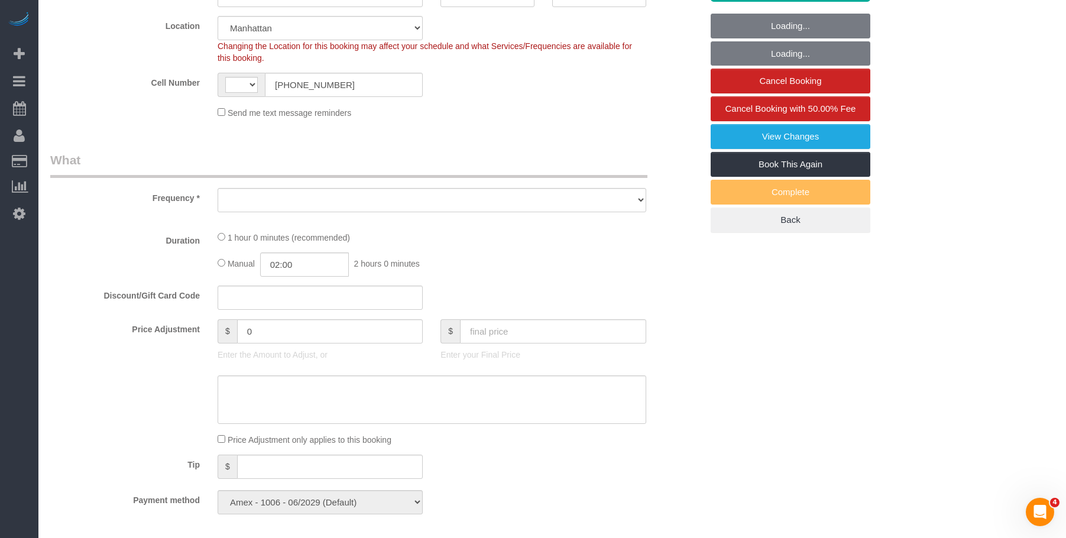
select select "string:[GEOGRAPHIC_DATA]"
select select "object:684"
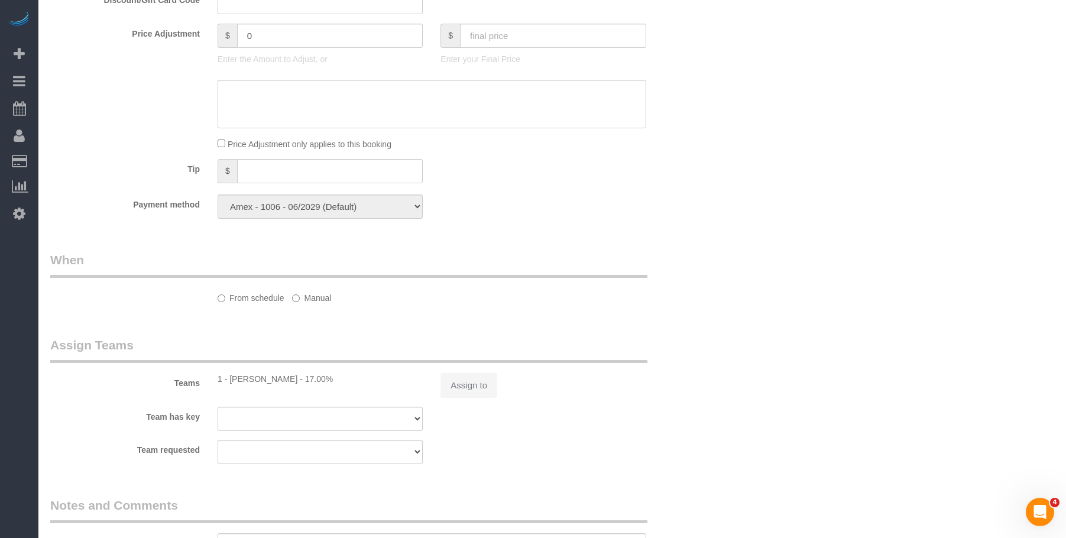
select select "spot1"
select select "number:64"
select select "number:79"
select select "number:15"
select select "number:5"
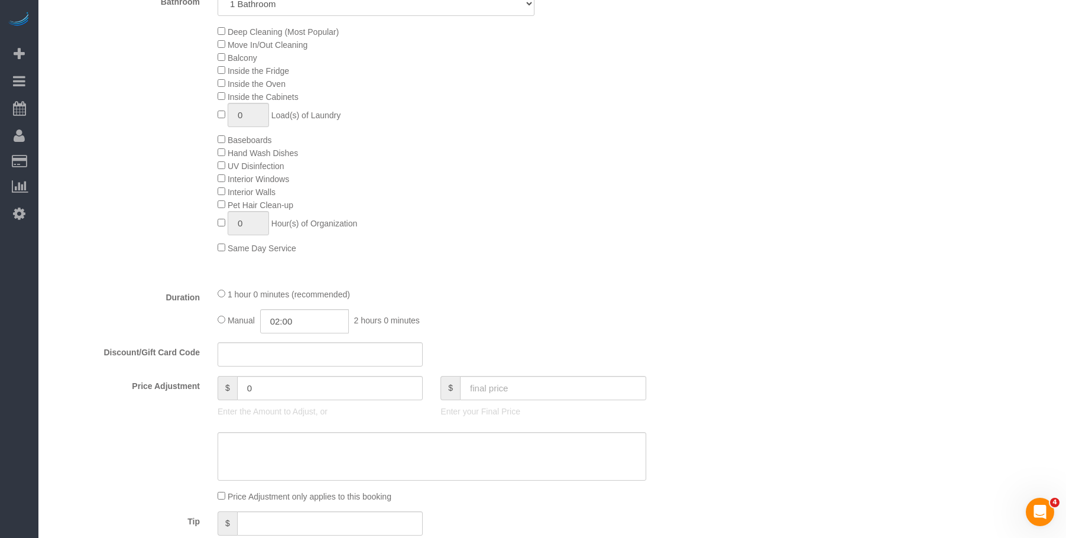
select select "object:1334"
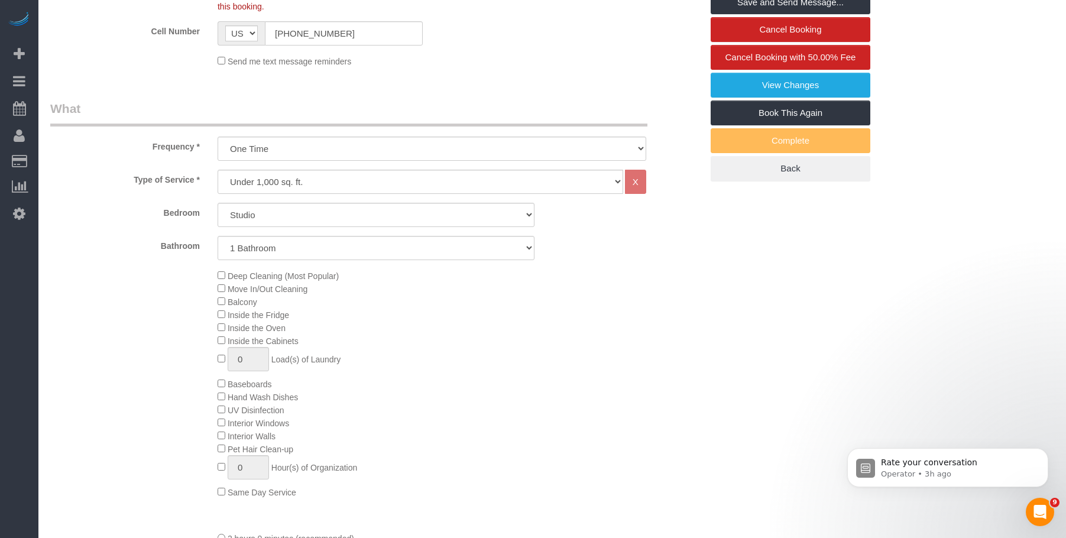
scroll to position [330, 0]
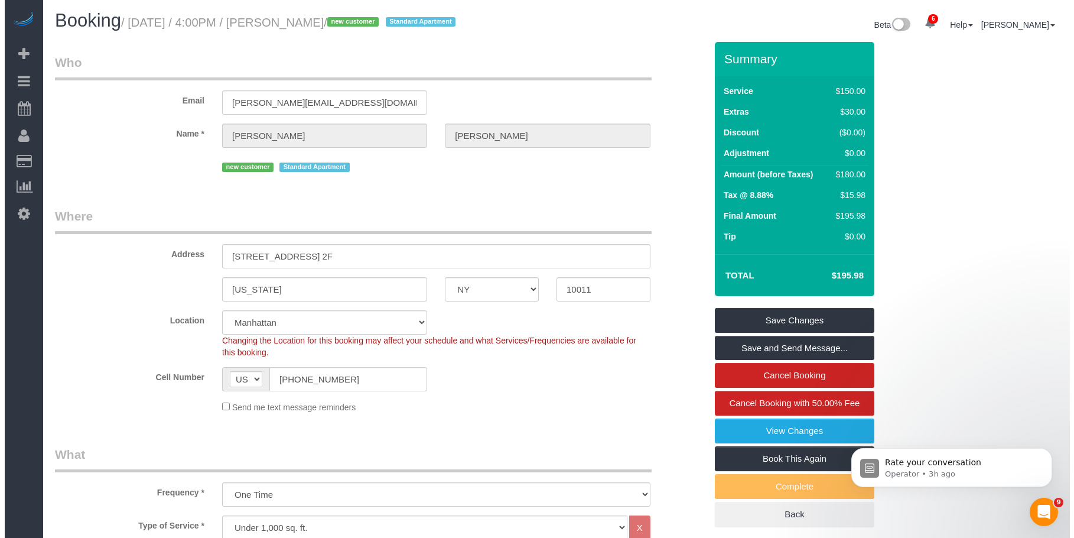
scroll to position [0, 0]
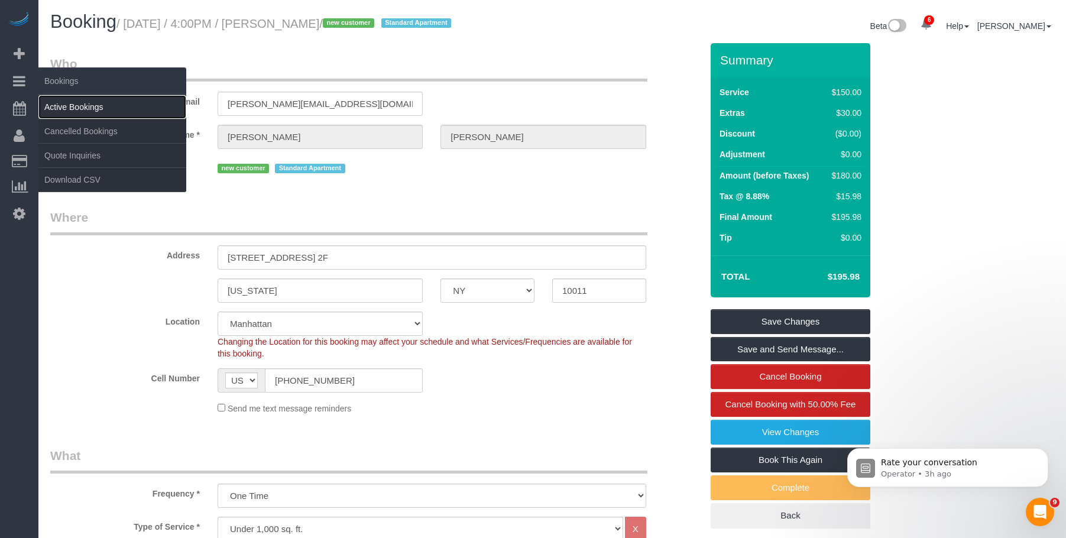
click at [89, 109] on link "Active Bookings" at bounding box center [112, 107] width 148 height 24
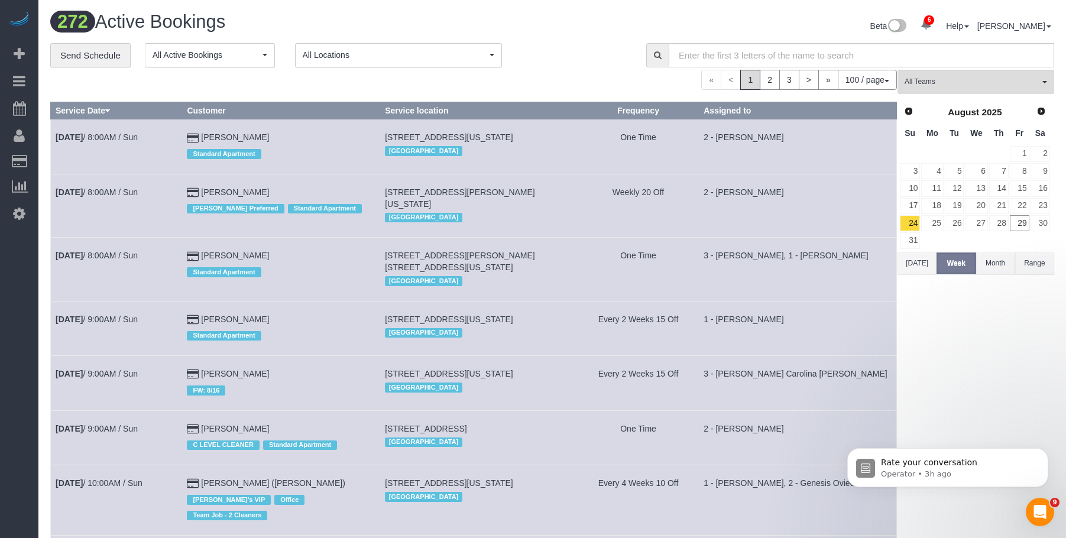
drag, startPoint x: 294, startPoint y: 90, endPoint x: 131, endPoint y: 63, distance: 165.4
click at [89, 51] on link "Send Schedule" at bounding box center [90, 55] width 80 height 25
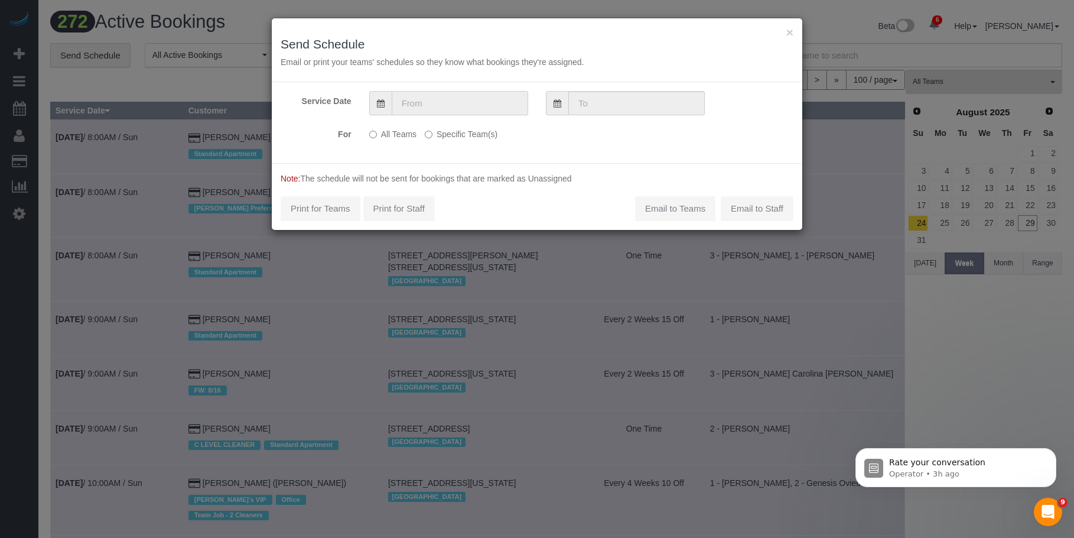
click at [486, 113] on input "text" at bounding box center [460, 103] width 137 height 24
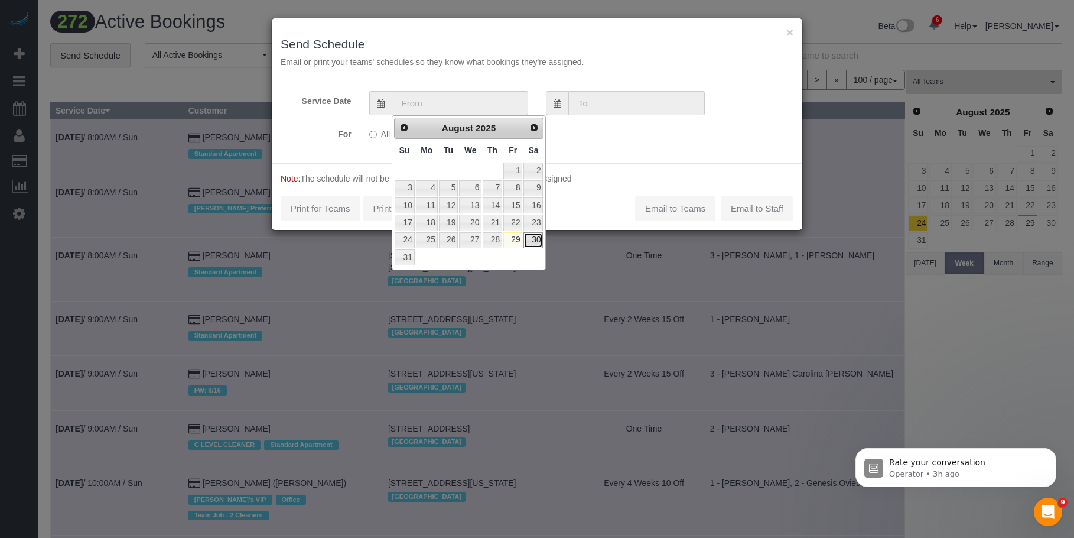
click at [534, 239] on link "30" at bounding box center [534, 240] width 20 height 16
type input "08/30/2025"
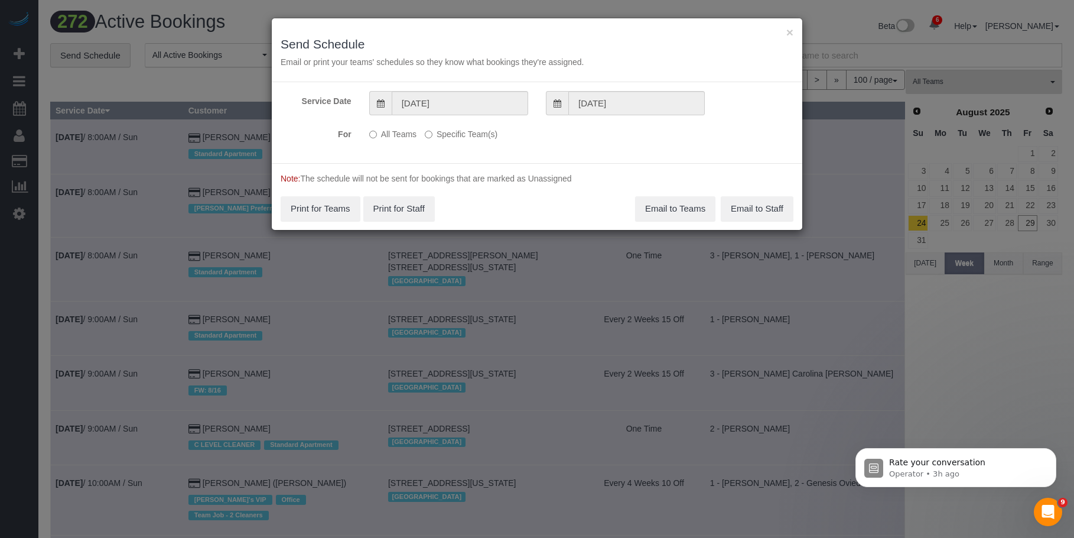
drag, startPoint x: 470, startPoint y: 131, endPoint x: 504, endPoint y: 144, distance: 36.3
click at [470, 131] on label "Specific Team(s)" at bounding box center [461, 132] width 73 height 16
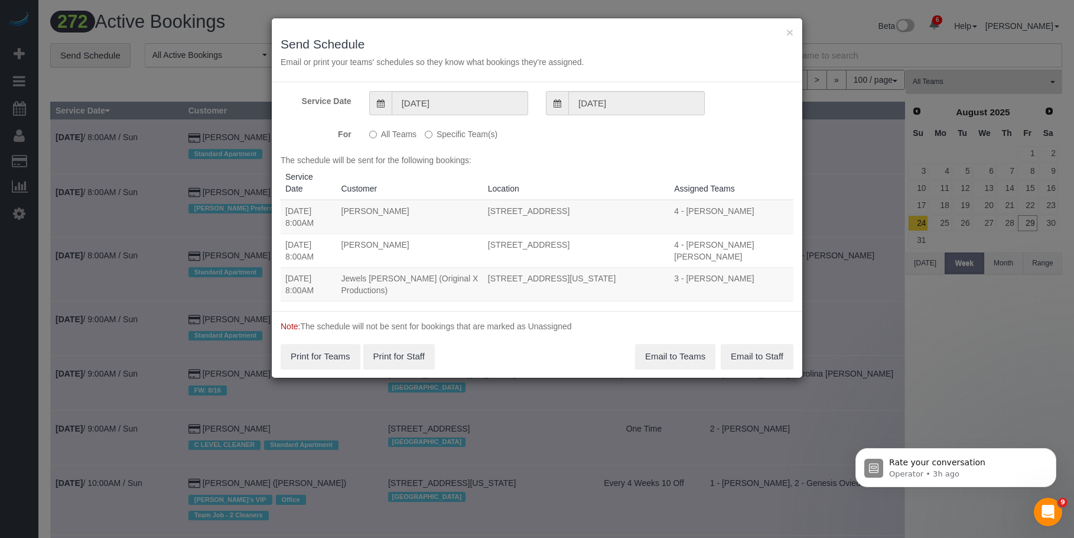
click at [449, 135] on label "Specific Team(s)" at bounding box center [461, 132] width 73 height 16
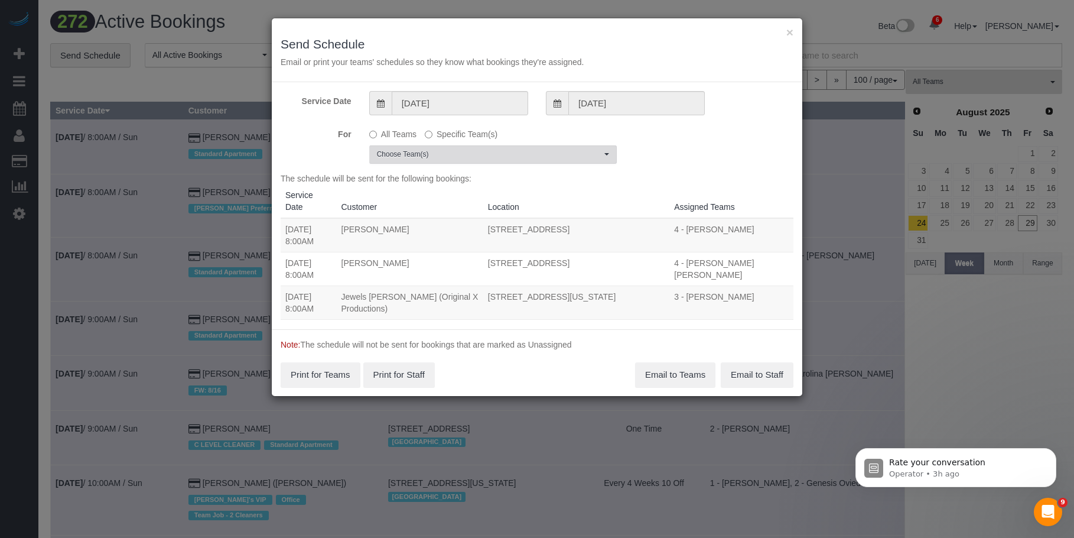
click at [484, 145] on button "Choose Team(s)" at bounding box center [493, 154] width 248 height 18
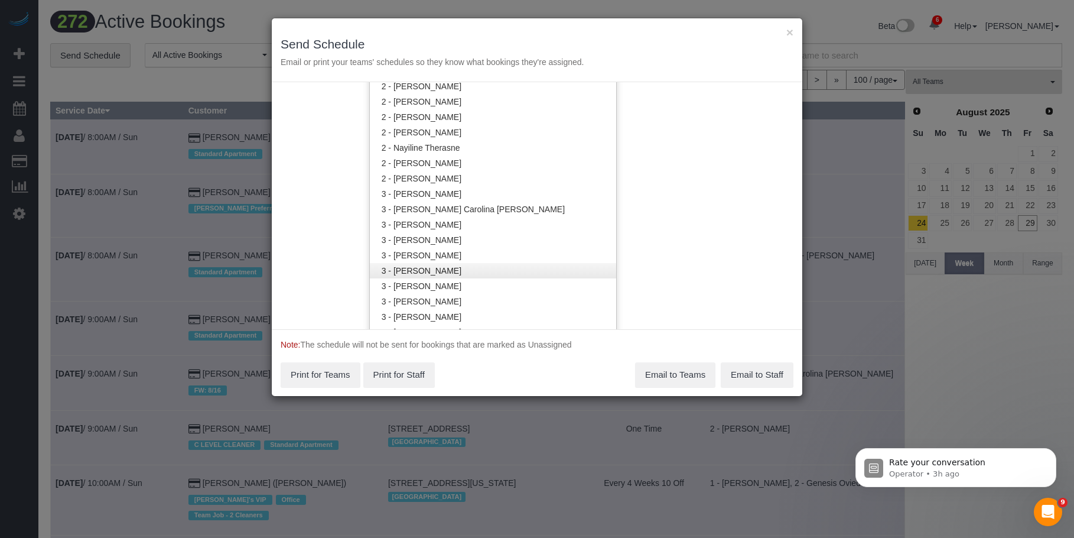
scroll to position [709, 0]
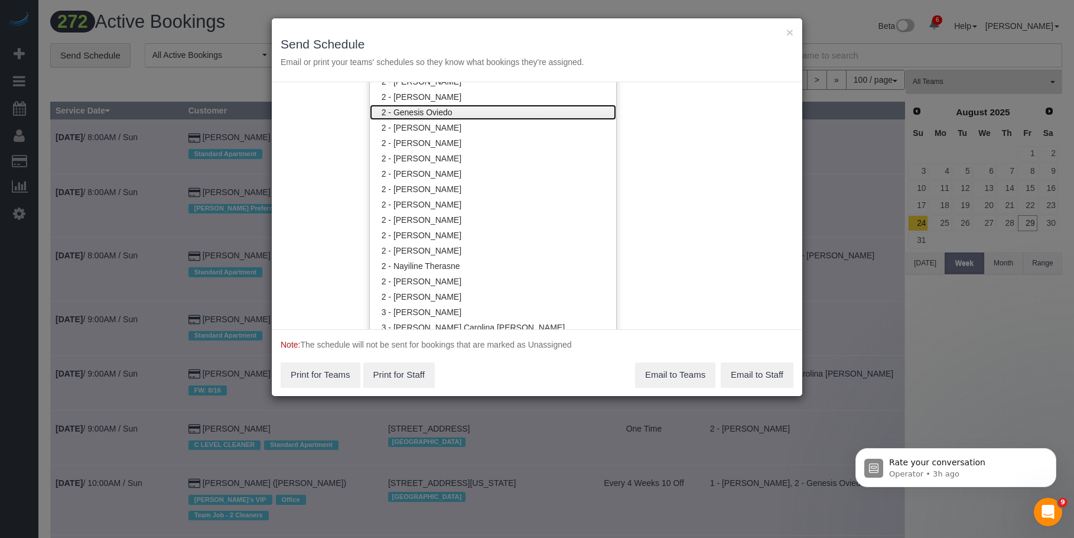
drag, startPoint x: 441, startPoint y: 113, endPoint x: 457, endPoint y: 48, distance: 66.4
click at [441, 112] on link "2 - Genesis Oviedo" at bounding box center [493, 112] width 246 height 15
click at [454, 21] on div "× Send Schedule Email or print your teams' schedules so they know what bookings…" at bounding box center [537, 50] width 531 height 64
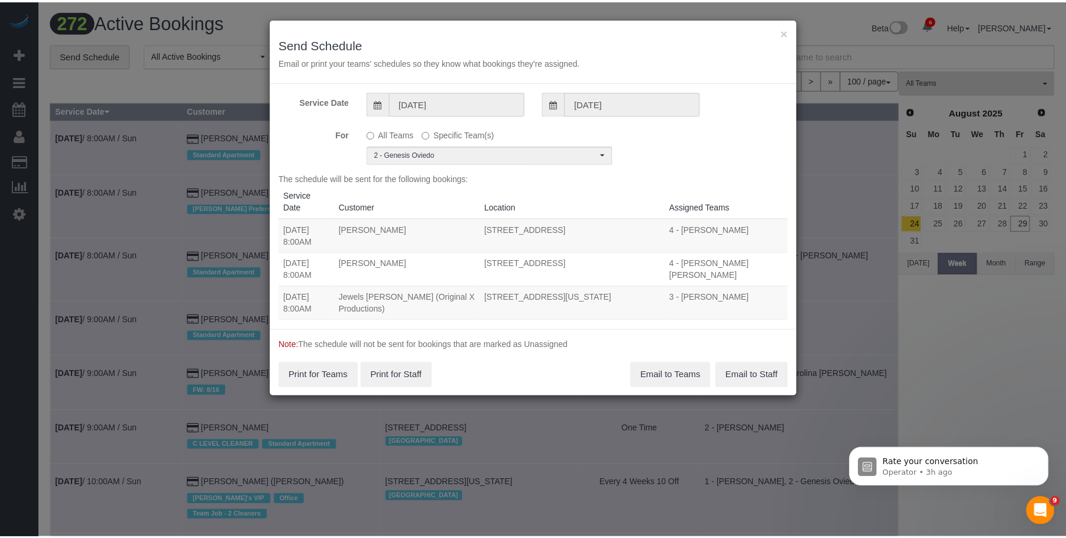
scroll to position [0, 0]
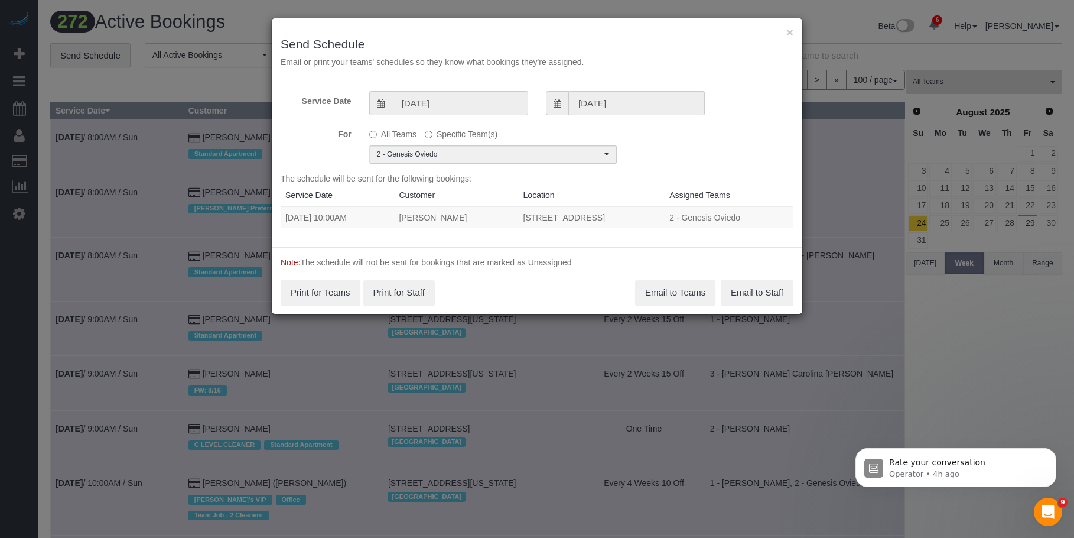
click at [795, 40] on div "× Send Schedule Email or print your teams' schedules so they know what bookings…" at bounding box center [537, 50] width 531 height 64
click at [791, 31] on button "×" at bounding box center [790, 32] width 7 height 12
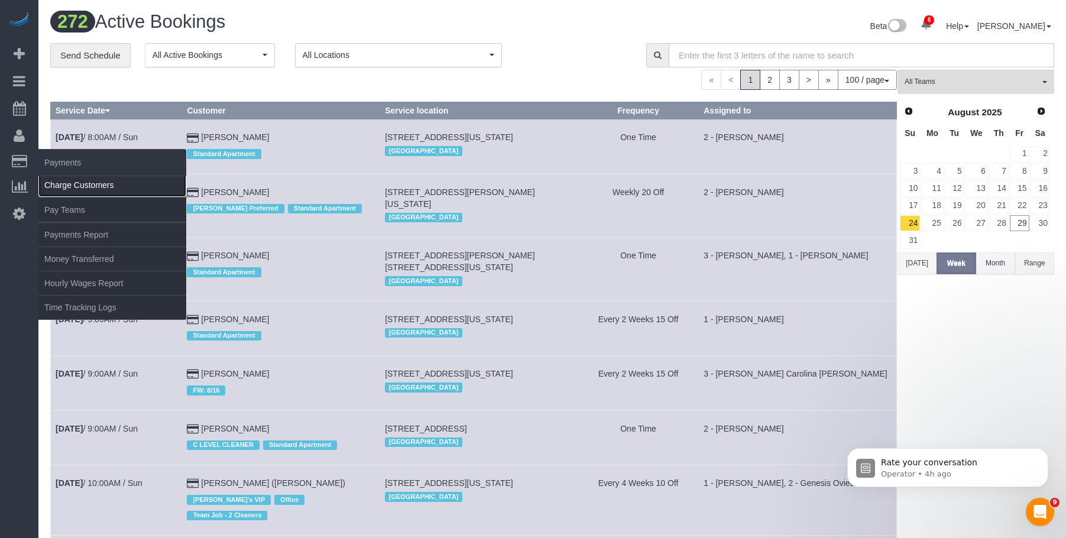
drag, startPoint x: 81, startPoint y: 183, endPoint x: 211, endPoint y: 190, distance: 130.2
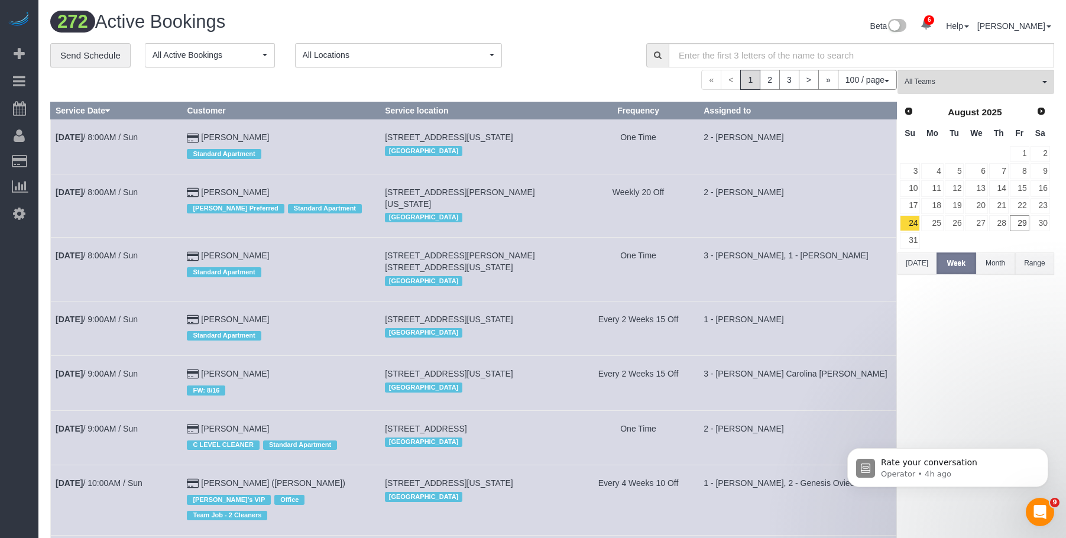
click at [82, 183] on link "Charge Customers" at bounding box center [112, 185] width 148 height 24
select select
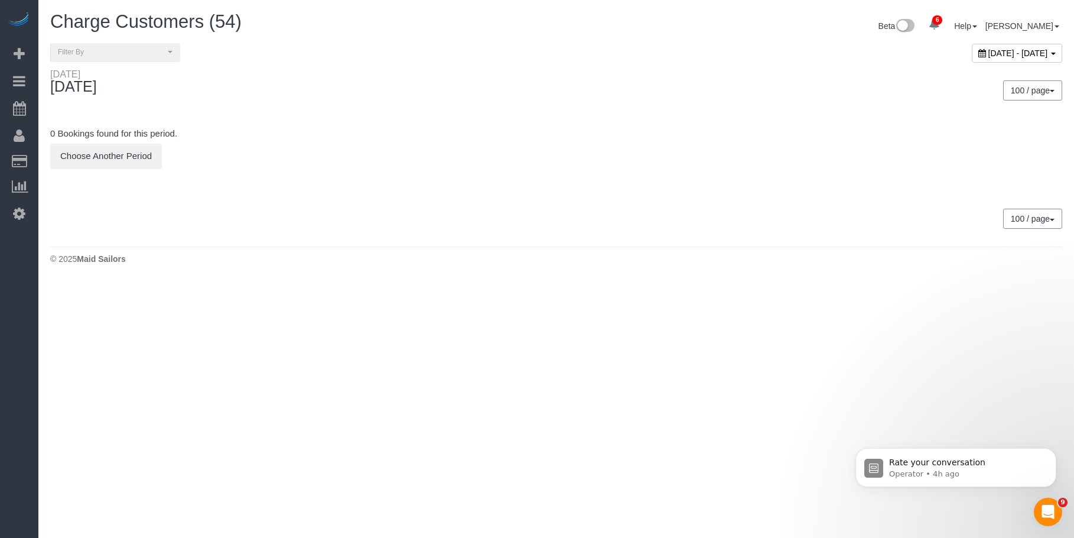
click at [546, 33] on div "Charge Customers (54)" at bounding box center [298, 24] width 515 height 25
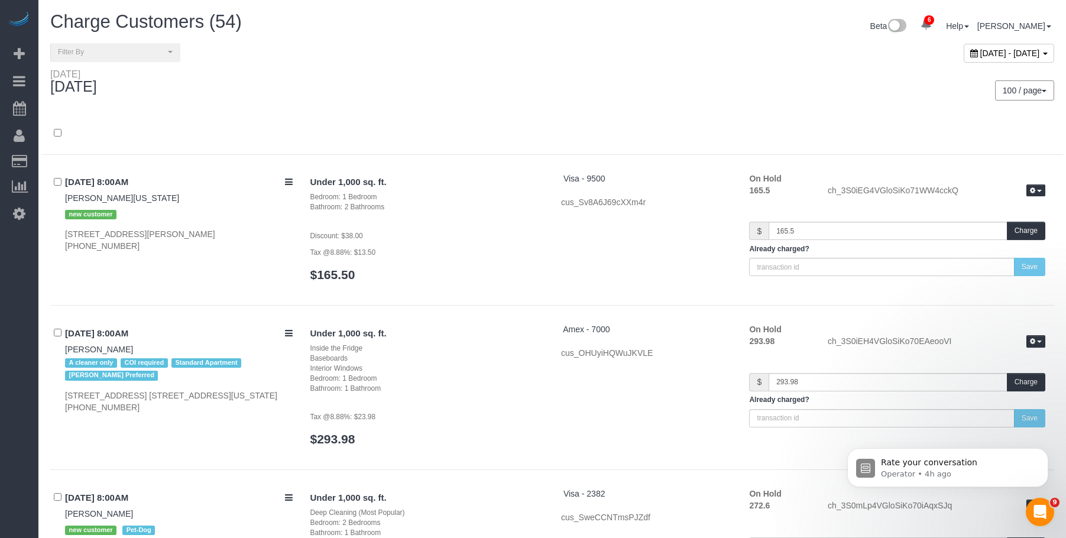
click at [980, 51] on span "August 29, 2025 - August 29, 2025" at bounding box center [1010, 52] width 60 height 9
type input "**********"
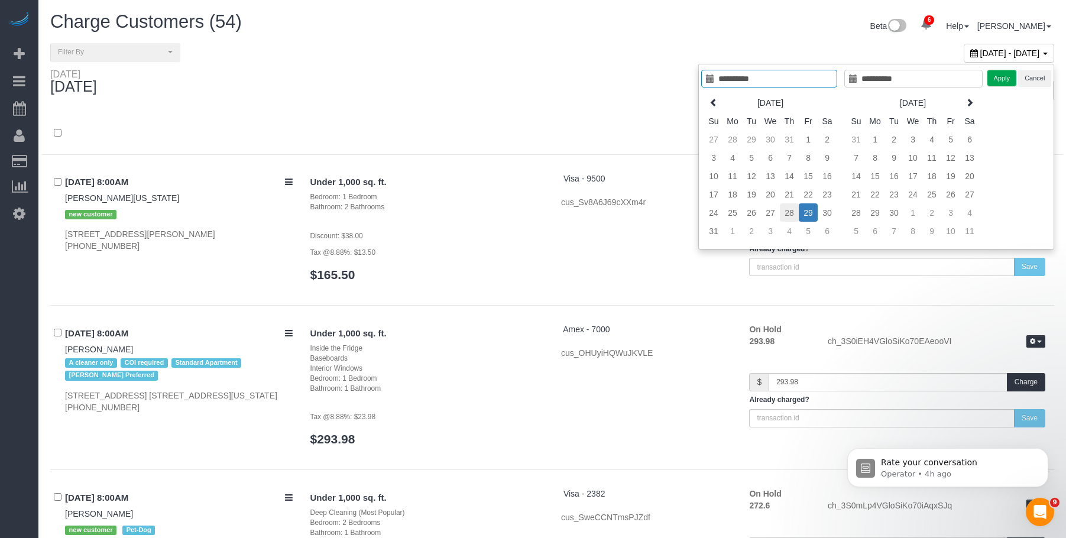
type input "**********"
click at [784, 211] on td "28" at bounding box center [789, 212] width 19 height 18
type input "**********"
click at [1003, 82] on button "Apply" at bounding box center [1002, 78] width 30 height 17
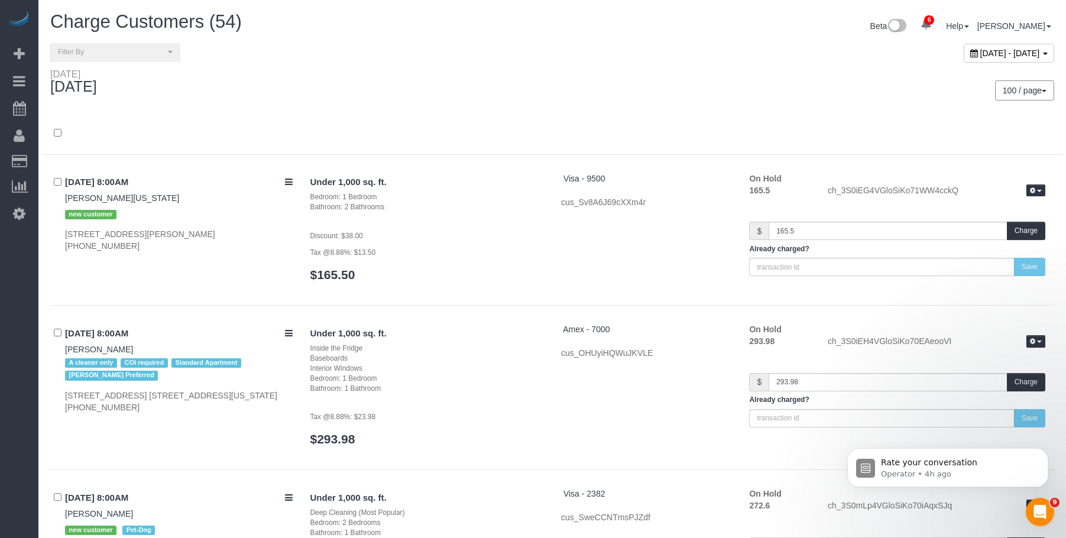
click at [650, 70] on div "100 / page 10 / page 20 / page 30 / page 40 / page 50 / page 100 / page" at bounding box center [807, 91] width 511 height 44
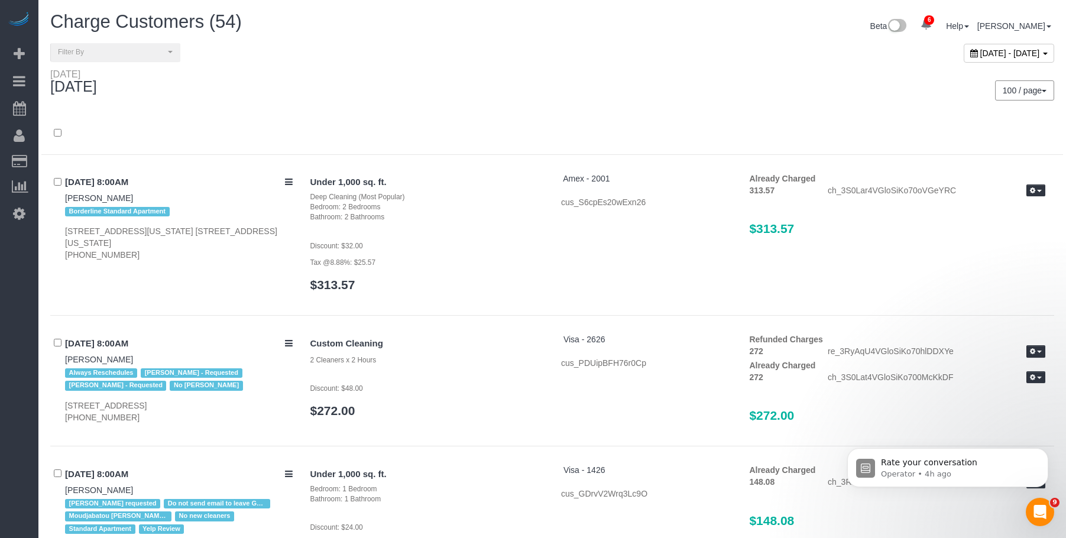
scroll to position [5536, 0]
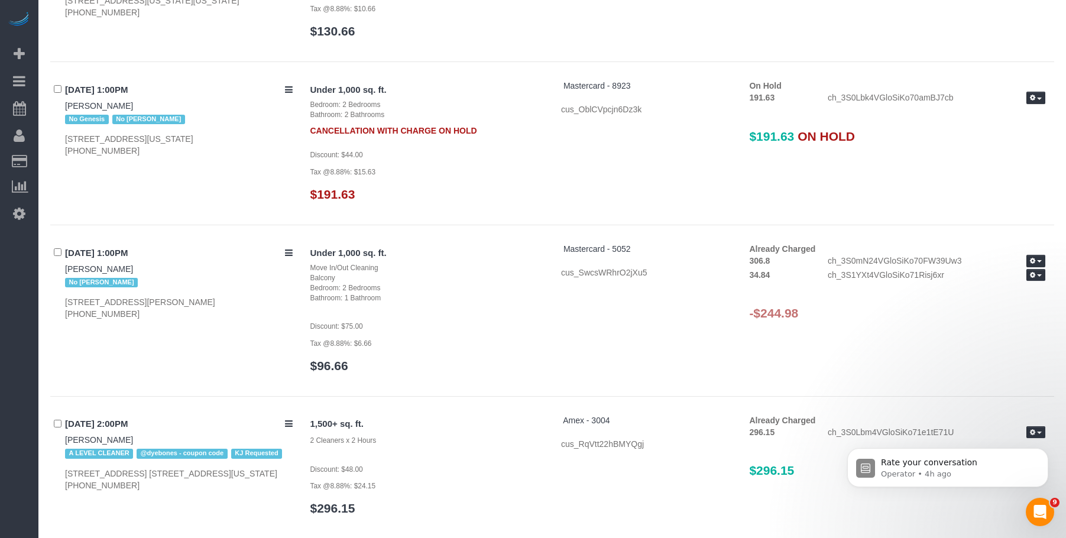
drag, startPoint x: 759, startPoint y: 313, endPoint x: 809, endPoint y: 314, distance: 50.2
click at [809, 314] on h3 "-$244.98" at bounding box center [897, 313] width 296 height 14
copy h3 "244.98"
click at [1038, 259] on button "button" at bounding box center [1035, 261] width 19 height 12
click at [990, 278] on link "Refund" at bounding box center [997, 281] width 93 height 15
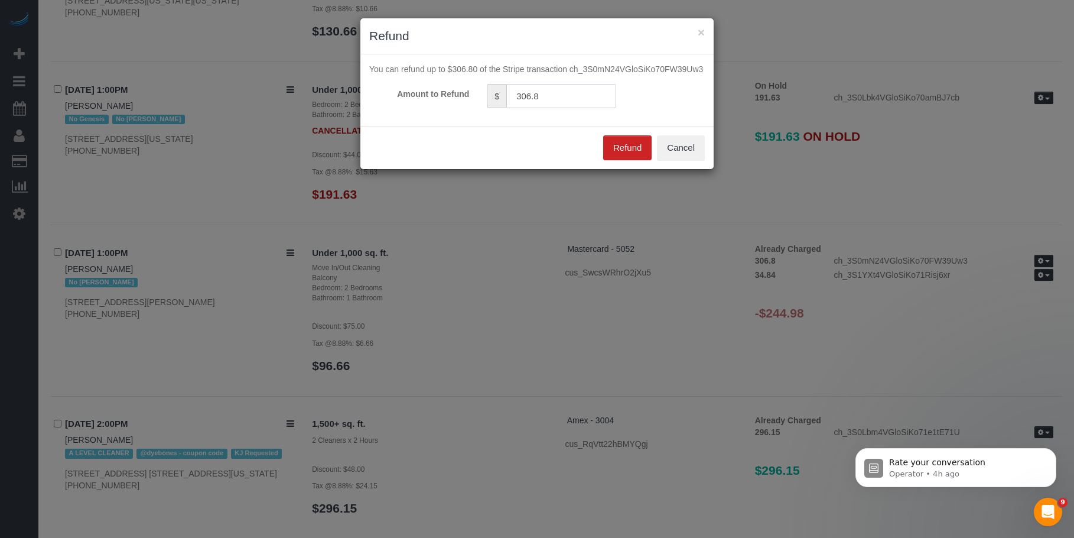
drag, startPoint x: 478, startPoint y: 99, endPoint x: 466, endPoint y: 98, distance: 12.4
click at [466, 98] on div "Amount to Refund $ 306.8" at bounding box center [537, 96] width 353 height 24
paste input "244.9"
type input "244.98"
click at [619, 145] on button "Refund" at bounding box center [627, 147] width 48 height 25
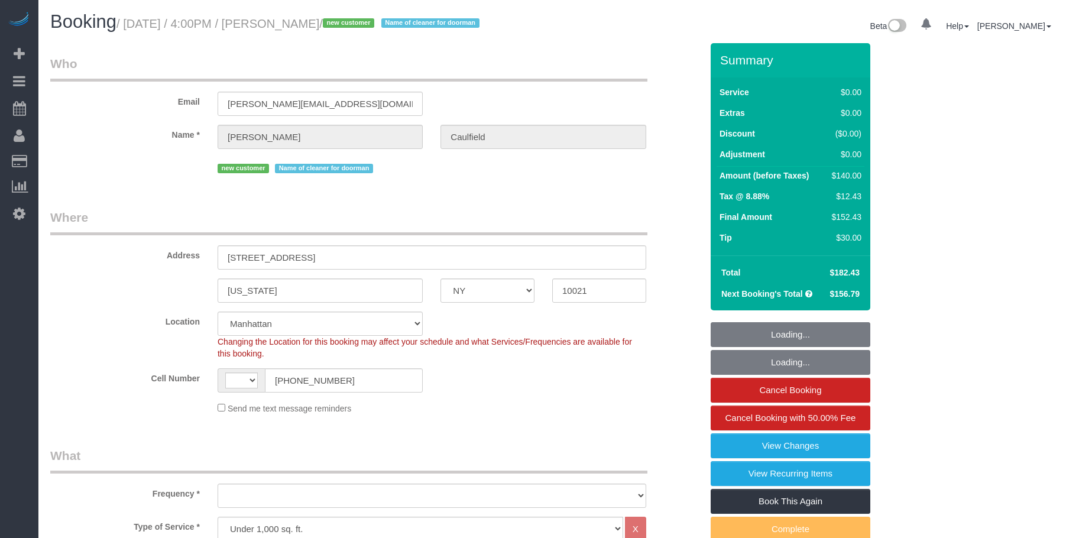
select select "NY"
select select "string:[GEOGRAPHIC_DATA]"
select select "object:941"
select select "1"
select select "number:56"
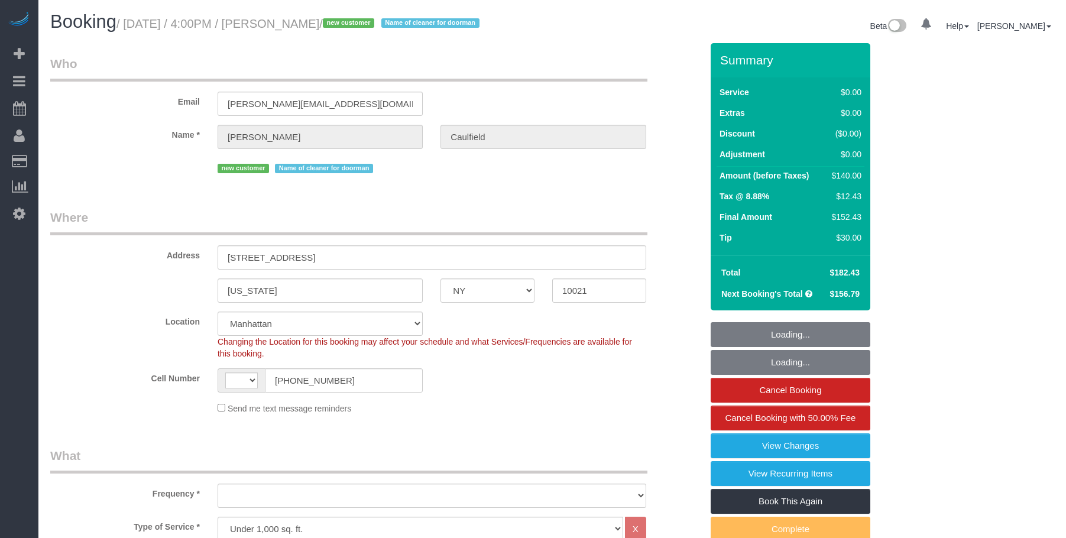
select select "number:77"
select select "number:15"
select select "number:6"
select select "object:1378"
select select "spot1"
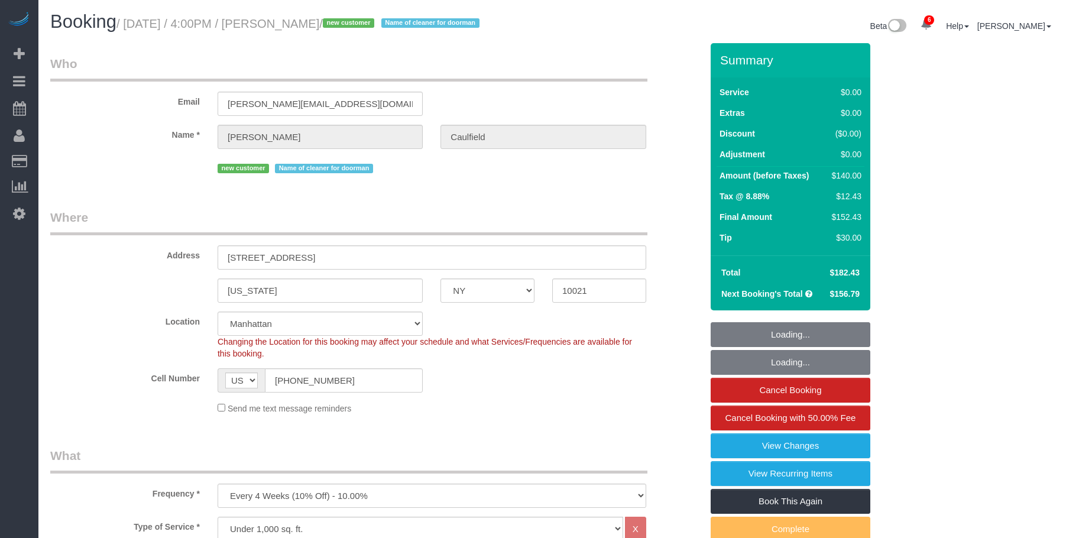
drag, startPoint x: 355, startPoint y: 31, endPoint x: 356, endPoint y: 23, distance: 7.9
click at [356, 23] on small "/ August 29, 2025 / 4:00PM / Nicole Caulfield / new customer Name of cleaner fo…" at bounding box center [299, 23] width 366 height 13
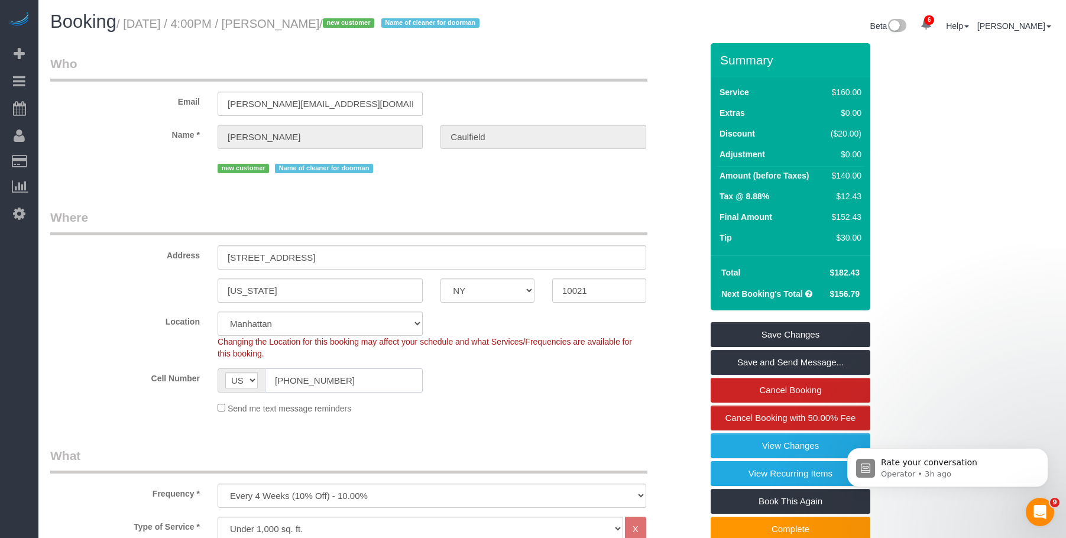
drag, startPoint x: 349, startPoint y: 383, endPoint x: 200, endPoint y: 340, distance: 154.5
click at [204, 356] on sui-booking-location "Location Manhattan Austin Boston Bronx Brooklyn Charlotte Denver New Jersey Por…" at bounding box center [375, 362] width 651 height 103
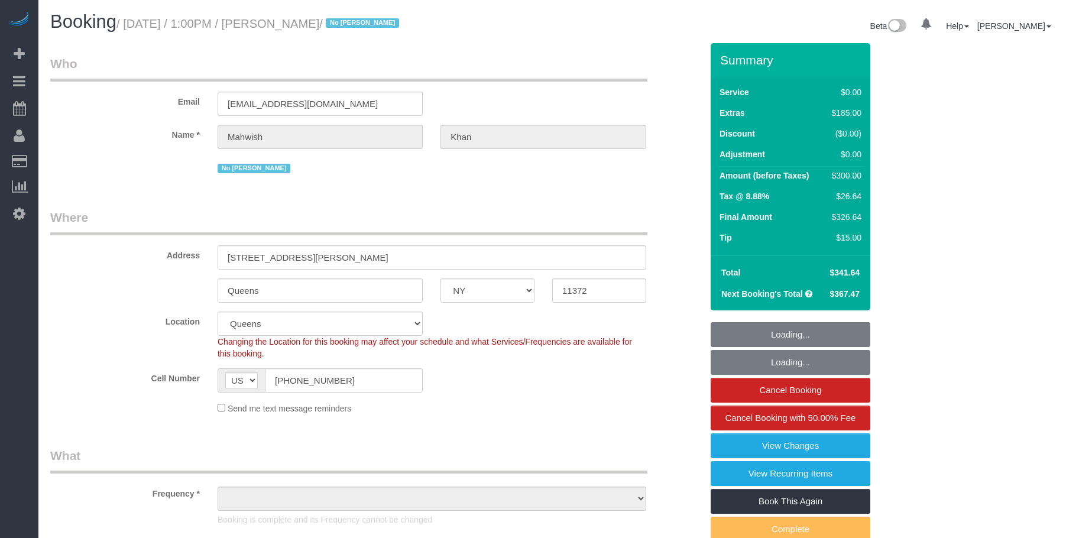
select select "NY"
select select "number:61"
select select "number:77"
select select "number:15"
select select "number:5"
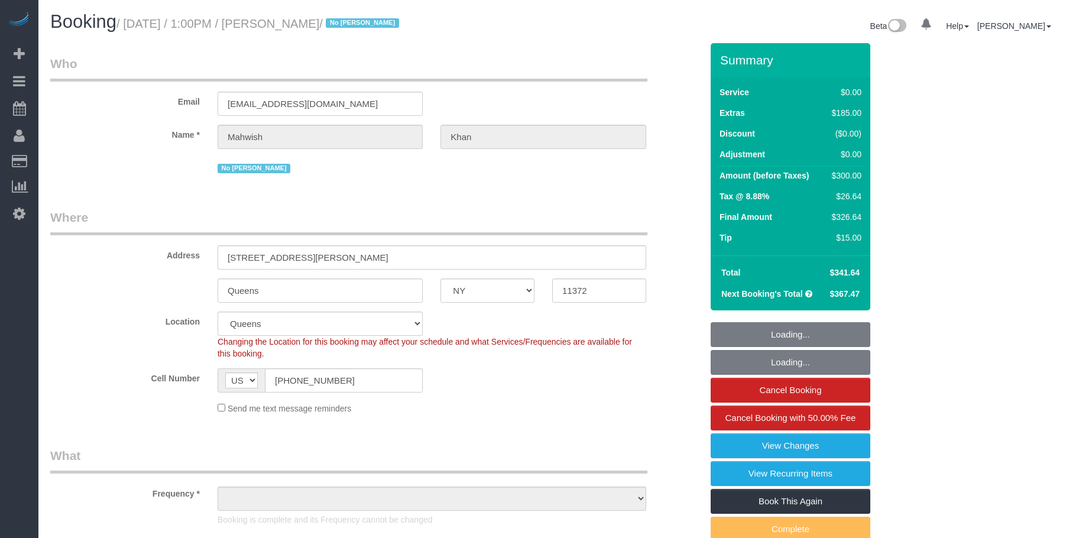
select select "object:1346"
select select "string:stripe-pm_1S0jcm4VGloSiKo7GCQg2vmO"
select select "2"
select select "spot1"
drag, startPoint x: 557, startPoint y: 95, endPoint x: 557, endPoint y: 103, distance: 7.7
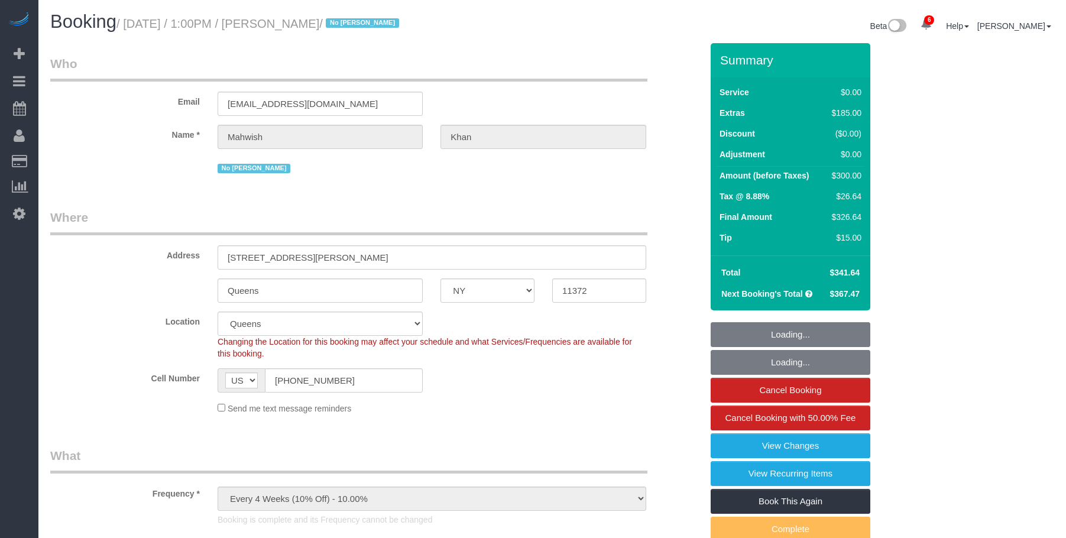
click at [557, 95] on div "Email [EMAIL_ADDRESS][DOMAIN_NAME]" at bounding box center [375, 85] width 669 height 61
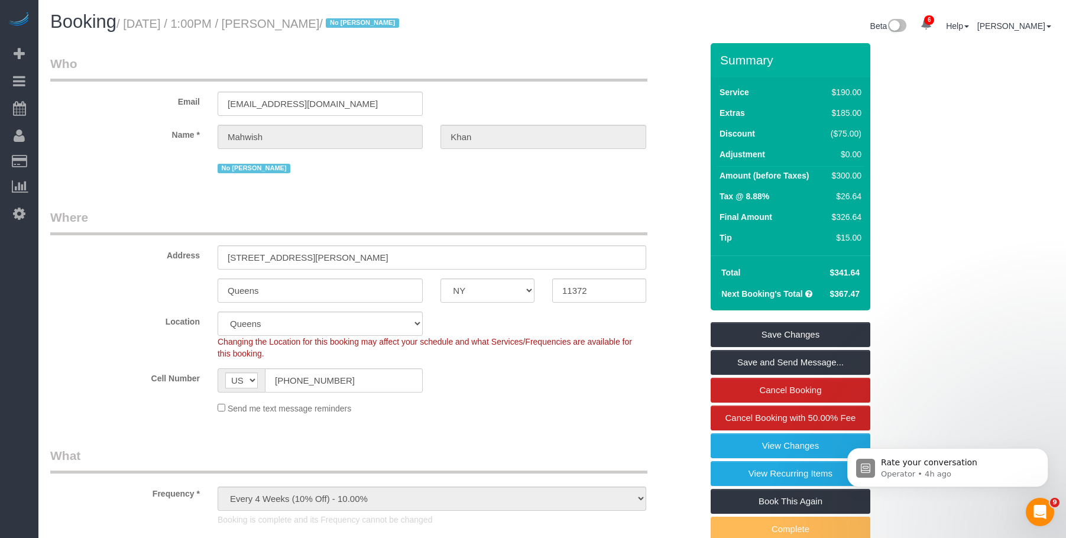
click at [456, 212] on legend "Where" at bounding box center [348, 222] width 597 height 27
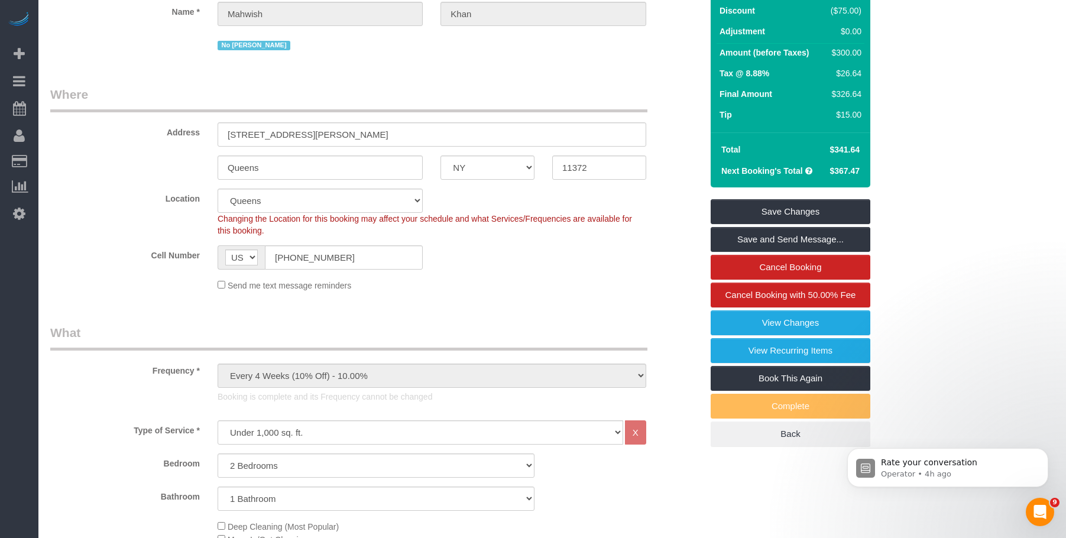
scroll to position [118, 0]
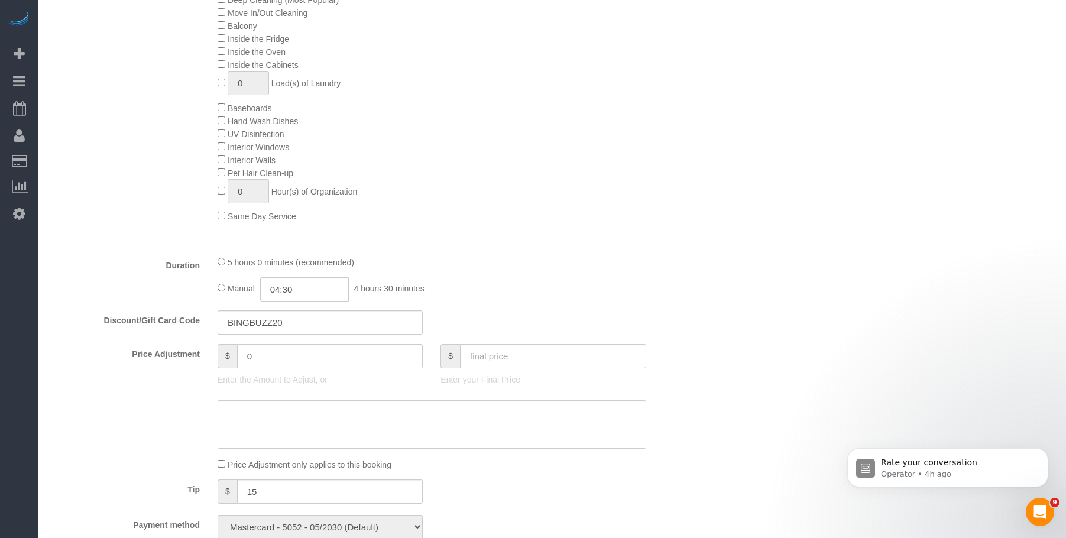
scroll to position [709, 0]
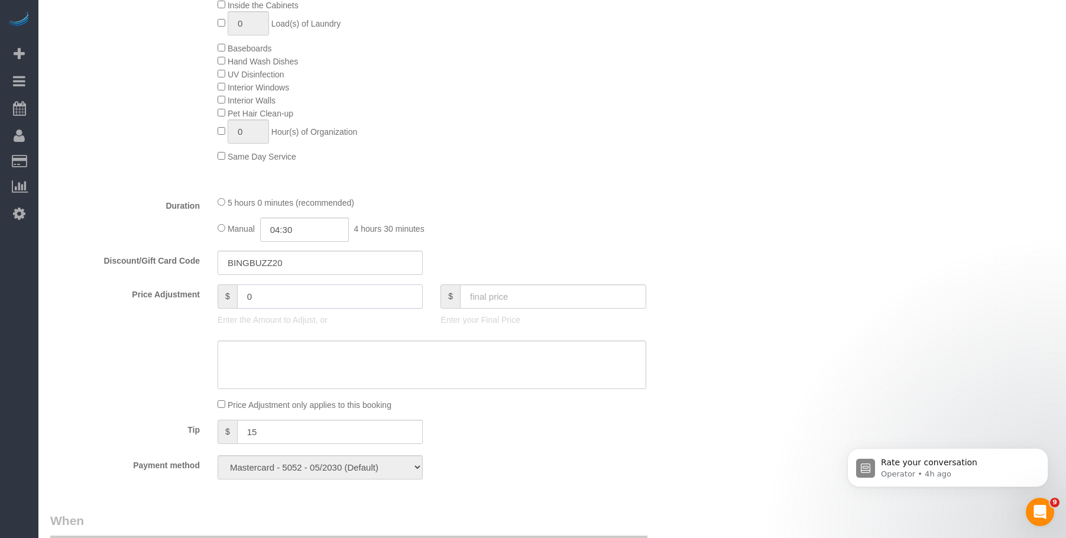
drag, startPoint x: 268, startPoint y: 294, endPoint x: 119, endPoint y: 294, distance: 148.3
click at [119, 294] on div "Price Adjustment $ 0 Enter the Amount to Adjust, or $ Enter your Final Price" at bounding box center [375, 307] width 669 height 47
type input "-225"
click at [707, 220] on div "Duration 5 hours 0 minutes (recommended) Manual 04:30 4 hours 30 minutes" at bounding box center [375, 219] width 669 height 46
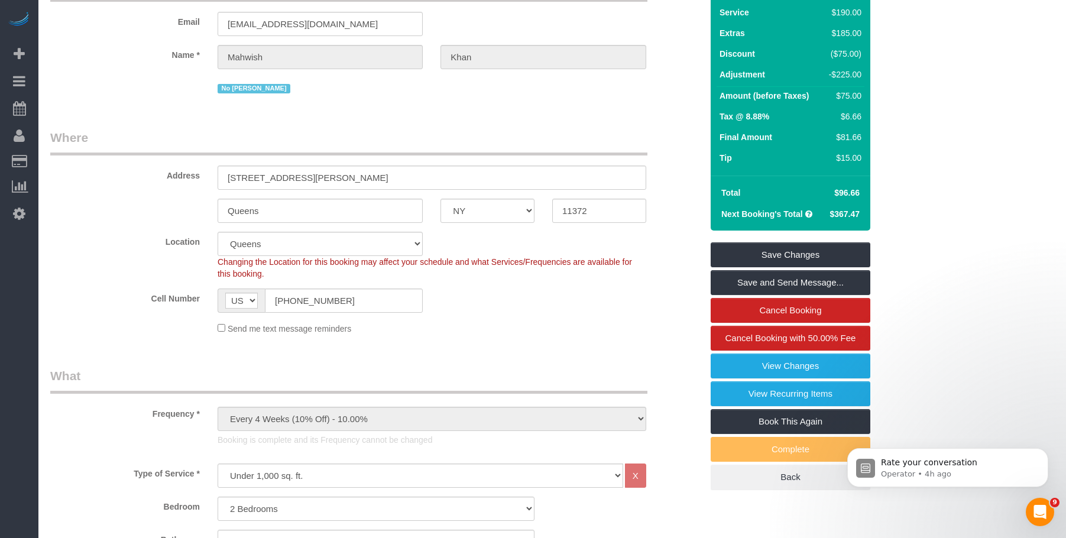
scroll to position [59, 0]
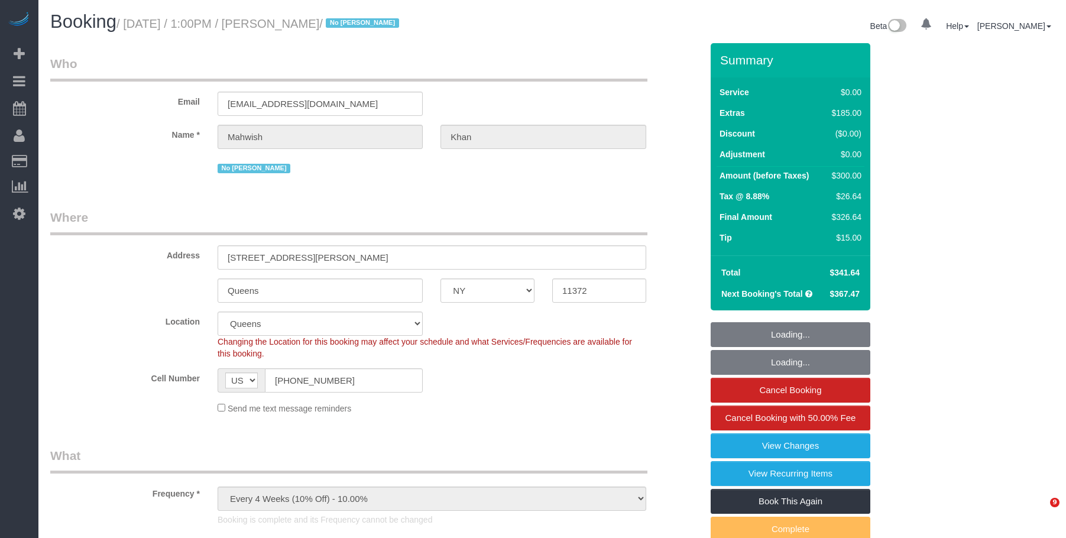
select select "NY"
select select "2"
select select "spot1"
select select "number:61"
select select "number:77"
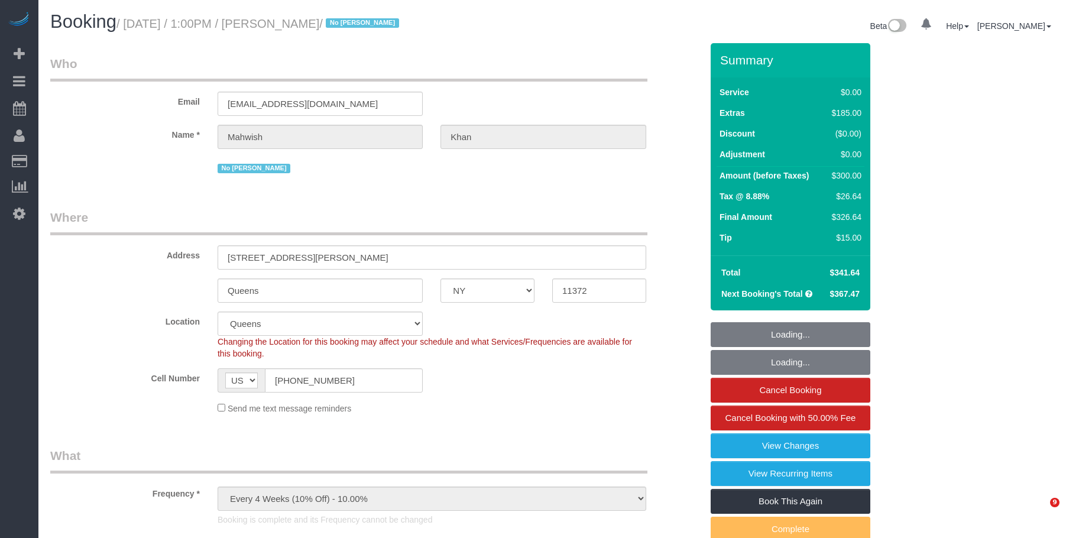
select select "number:15"
select select "number:5"
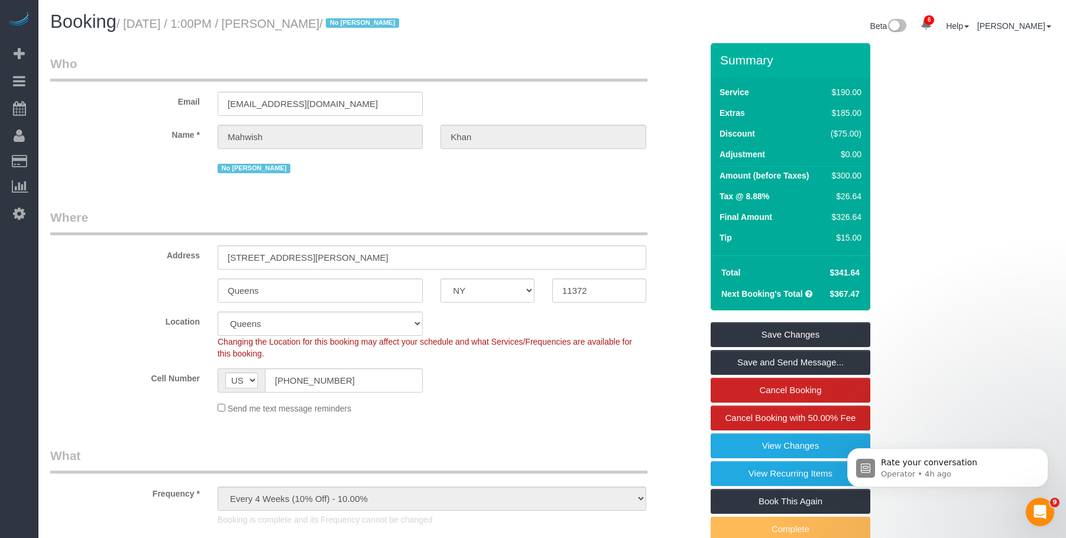
click at [621, 13] on div "Beta 6 Your Notifications You have 0 alerts × You have 1 to charge for 08/28/20…" at bounding box center [807, 27] width 511 height 31
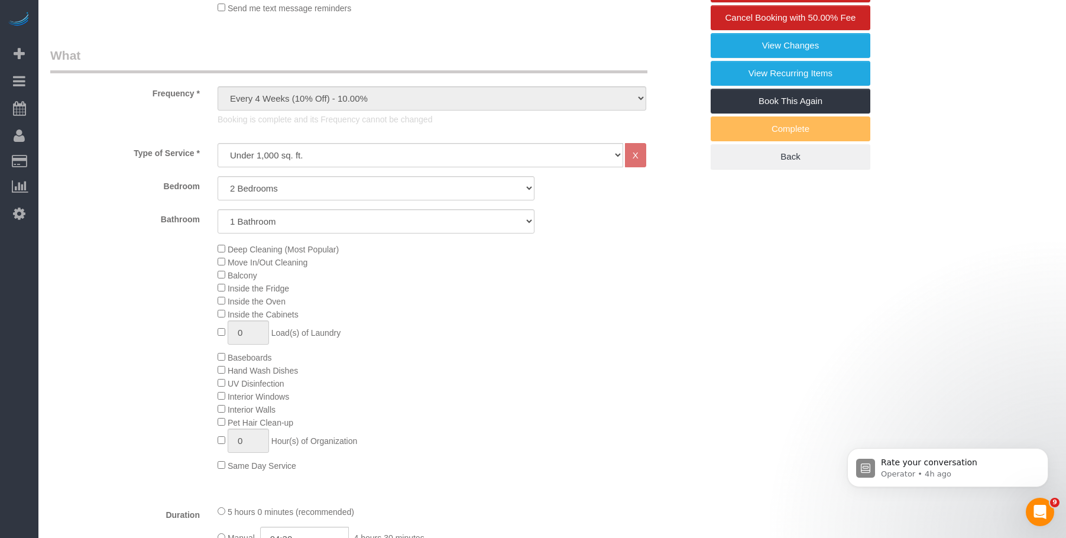
scroll to position [296, 0]
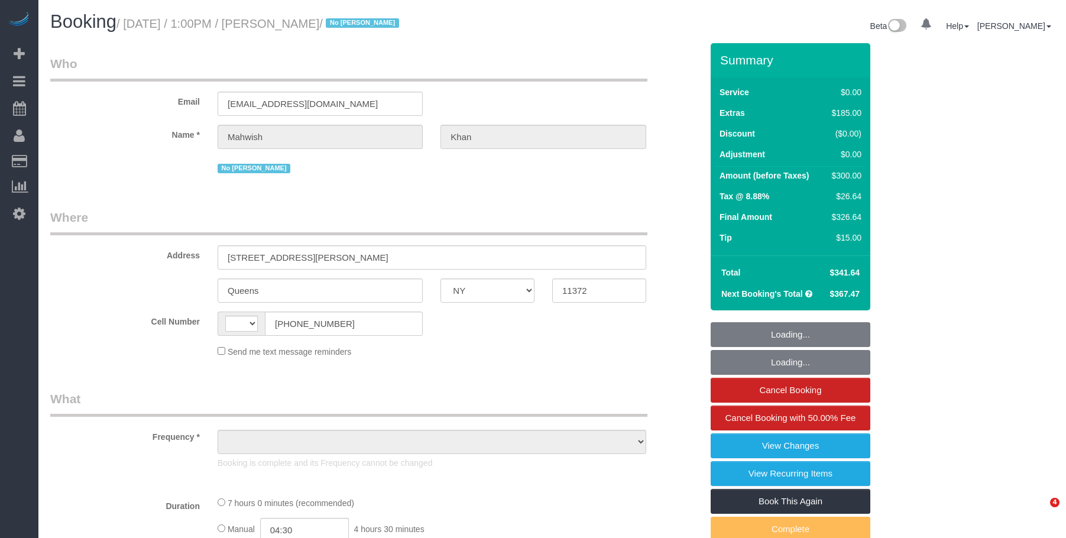
select select "NY"
select select "number:61"
select select "number:77"
select select "number:15"
select select "number:5"
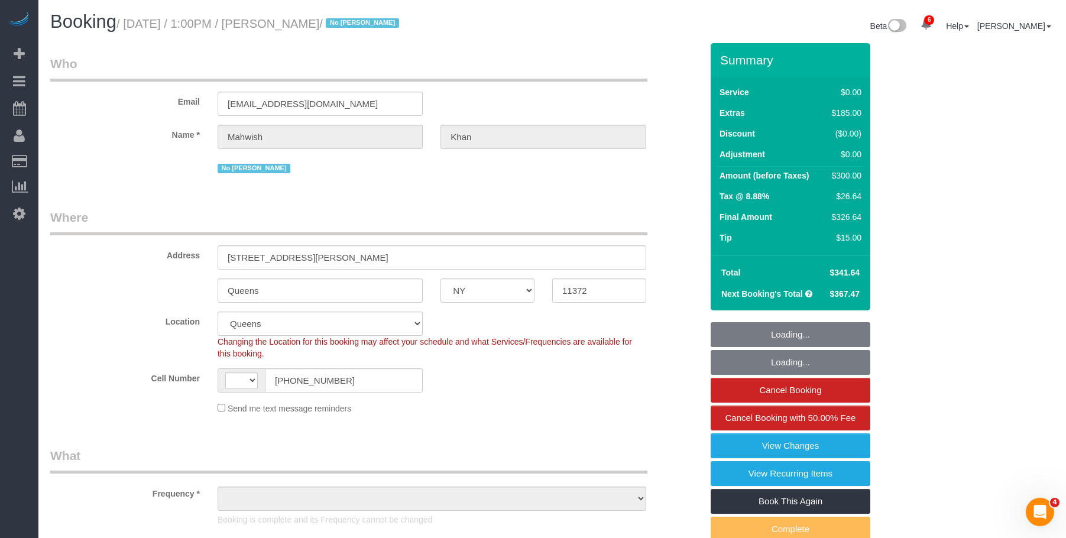
select select "string:[GEOGRAPHIC_DATA]"
select select "object:860"
select select "string:stripe-pm_1S0jcm4VGloSiKo7GCQg2vmO"
select select "spot1"
select select "object:1243"
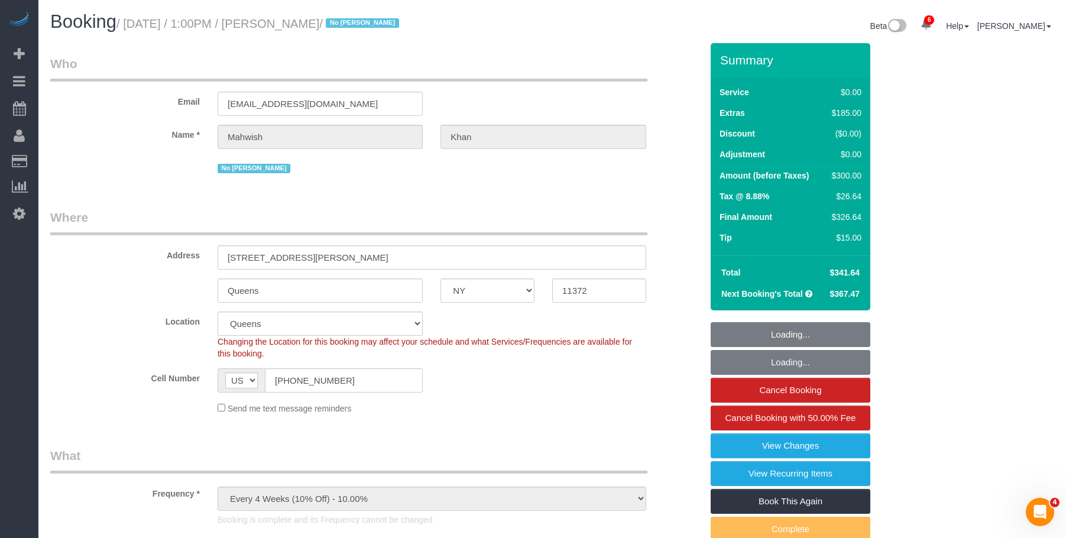
select select "2"
select select "NY"
select select "spot1"
select select "number:61"
select select "number:77"
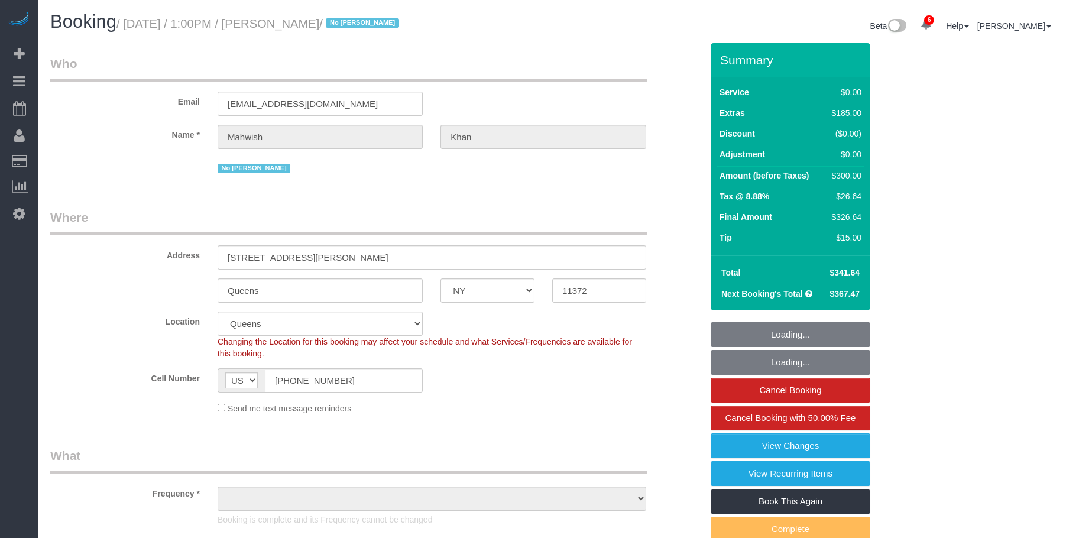
select select "number:15"
select select "number:5"
select select "object:1346"
select select "2"
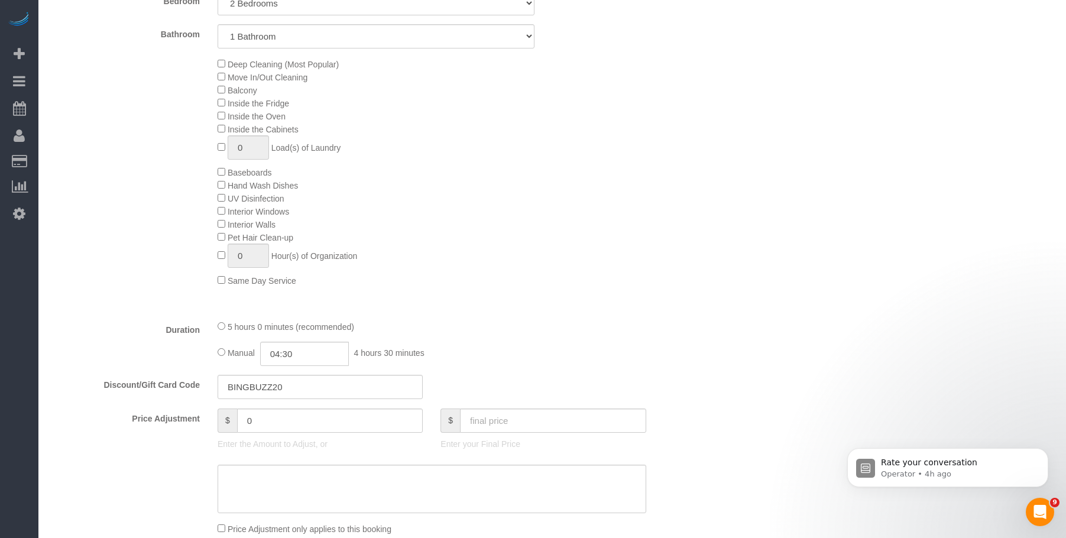
scroll to position [650, 0]
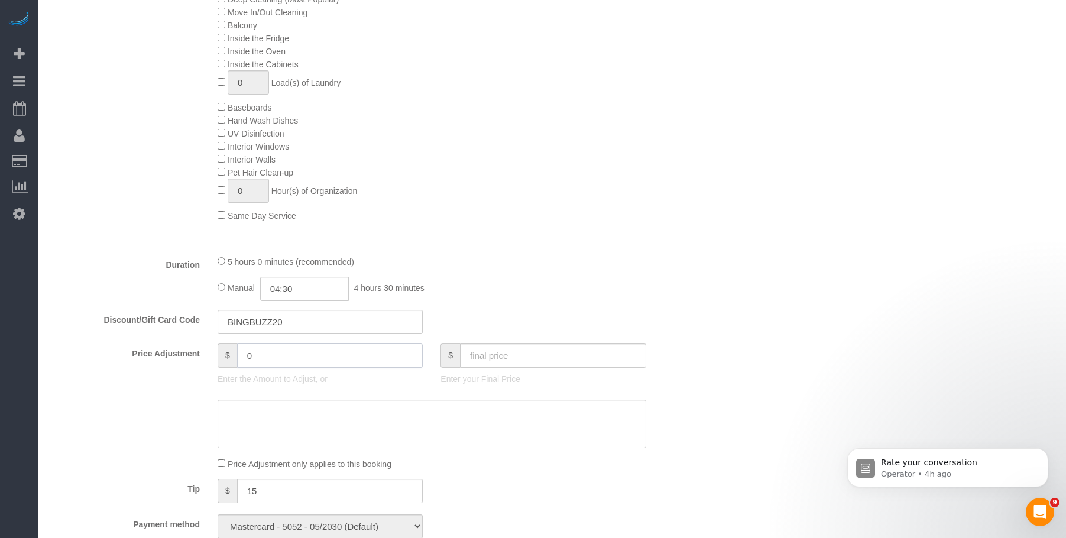
drag, startPoint x: 265, startPoint y: 358, endPoint x: 181, endPoint y: 358, distance: 83.9
click at [181, 358] on div "Price Adjustment $ 0 Enter the Amount to Adjust, or $ Enter your Final Price" at bounding box center [375, 366] width 669 height 47
type input "-225"
click at [313, 421] on textarea at bounding box center [431, 424] width 428 height 48
paste textarea "[URL][DOMAIN_NAME]"
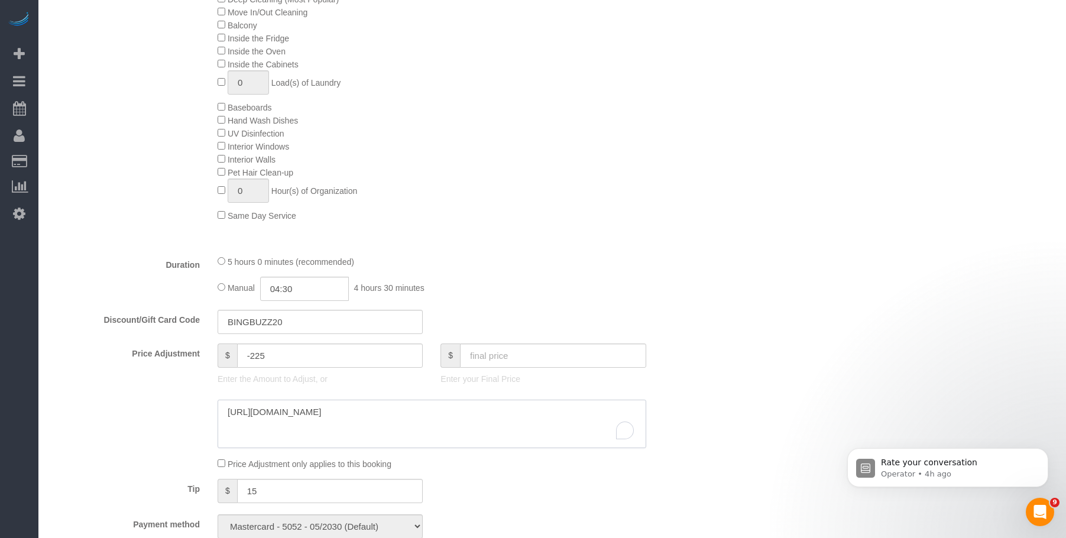
type textarea "[URL][DOMAIN_NAME]"
click at [800, 185] on div "Who Email mahwishkhann17@gmail.com Name * Mahwish Khan No Ana Rodriguez Where A…" at bounding box center [552, 460] width 1004 height 2135
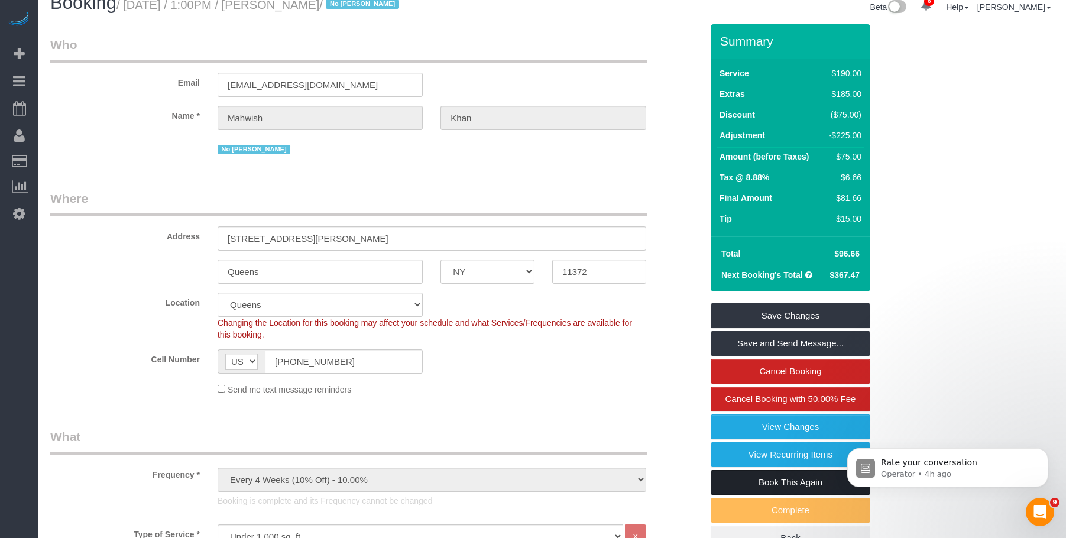
scroll to position [0, 0]
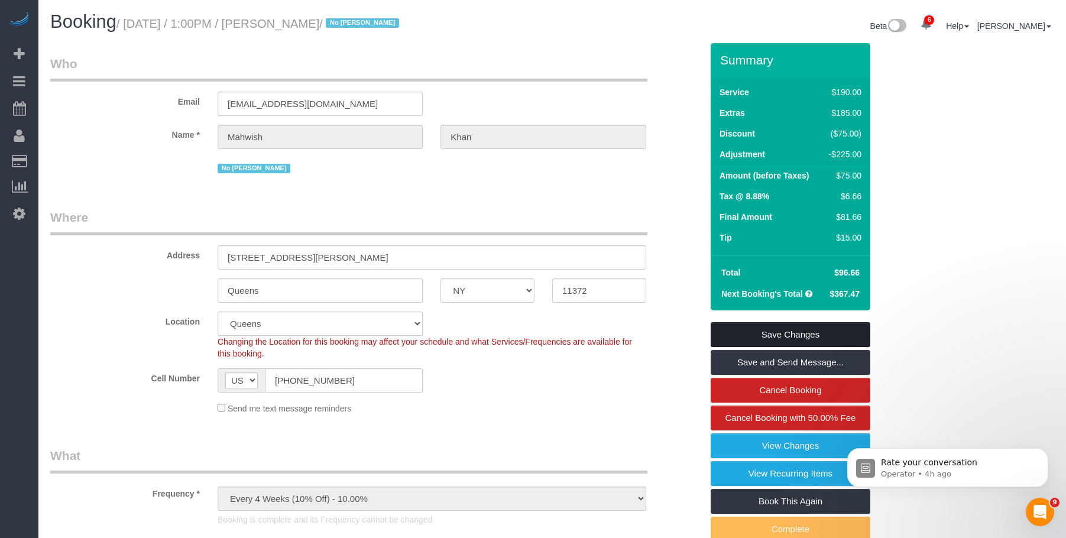
click at [827, 327] on link "Save Changes" at bounding box center [790, 334] width 160 height 25
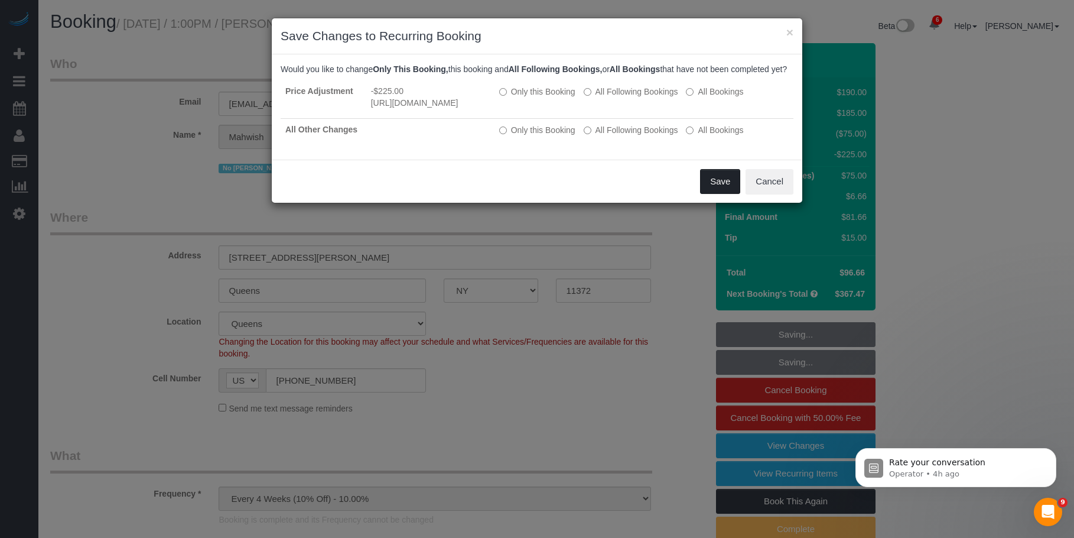
click at [718, 194] on button "Save" at bounding box center [720, 181] width 40 height 25
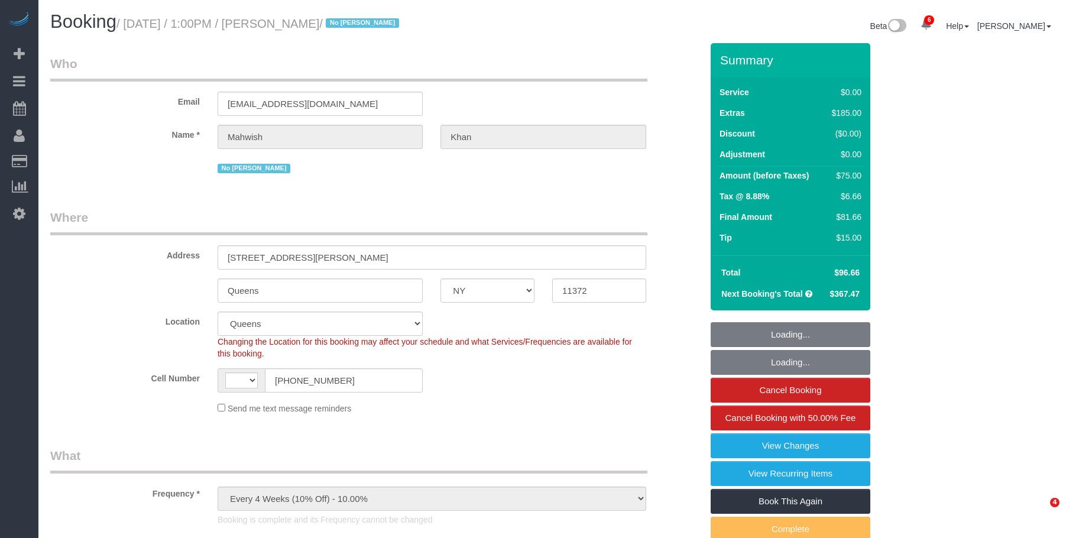
select select "NY"
select select "number:61"
select select "number:77"
select select "number:15"
select select "number:5"
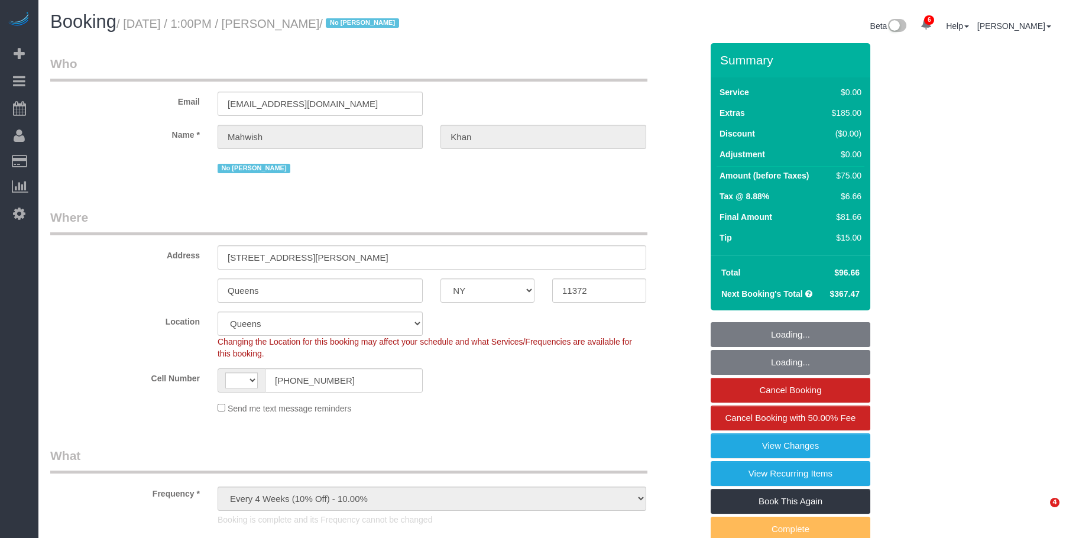
click at [288, 26] on small "/ [DATE] / 1:00PM / [PERSON_NAME] / No [PERSON_NAME]" at bounding box center [259, 23] width 286 height 13
select select "object:720"
select select "string:[GEOGRAPHIC_DATA]"
select select "2"
select select "spot1"
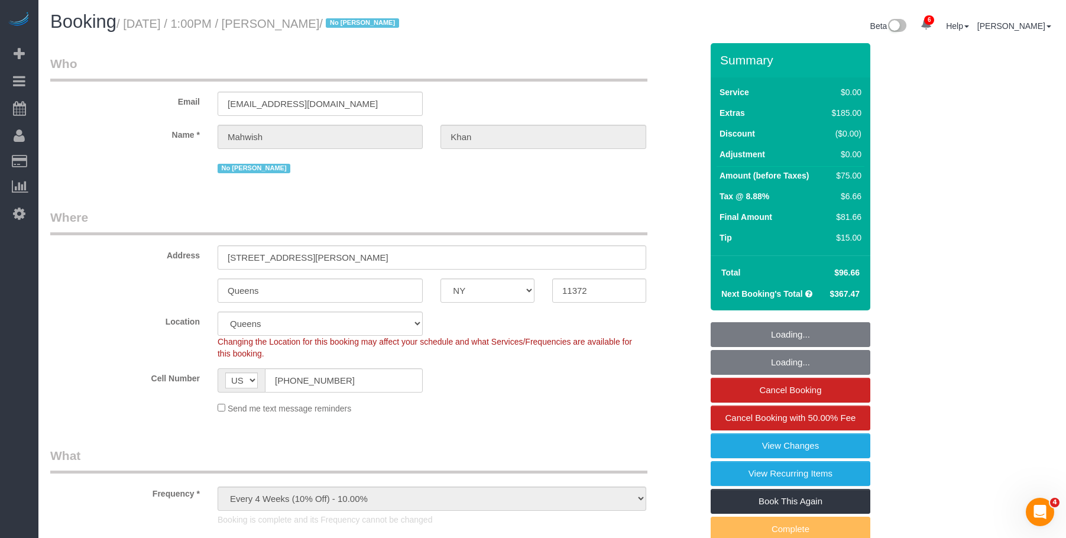
drag, startPoint x: 277, startPoint y: 24, endPoint x: 353, endPoint y: 24, distance: 75.7
click at [353, 24] on small "/ [DATE] / 1:00PM / [PERSON_NAME] / No [PERSON_NAME]" at bounding box center [259, 23] width 286 height 13
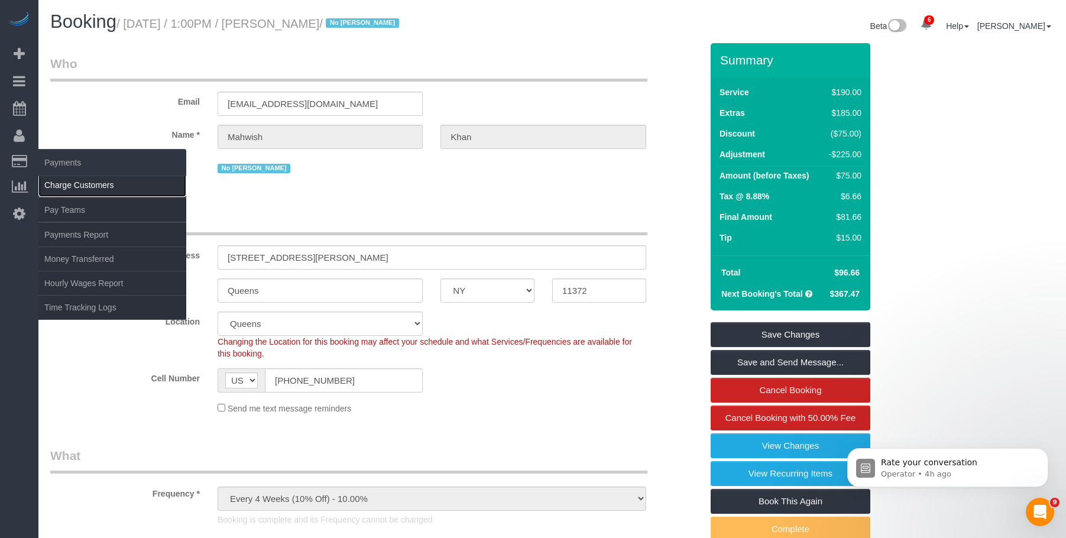
click at [60, 184] on link "Charge Customers" at bounding box center [112, 185] width 148 height 24
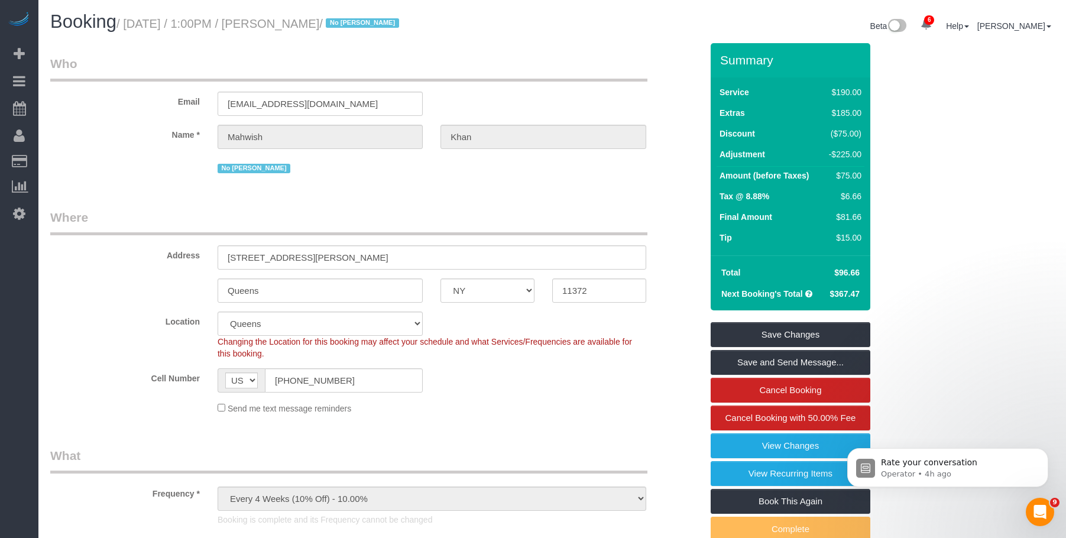
select select
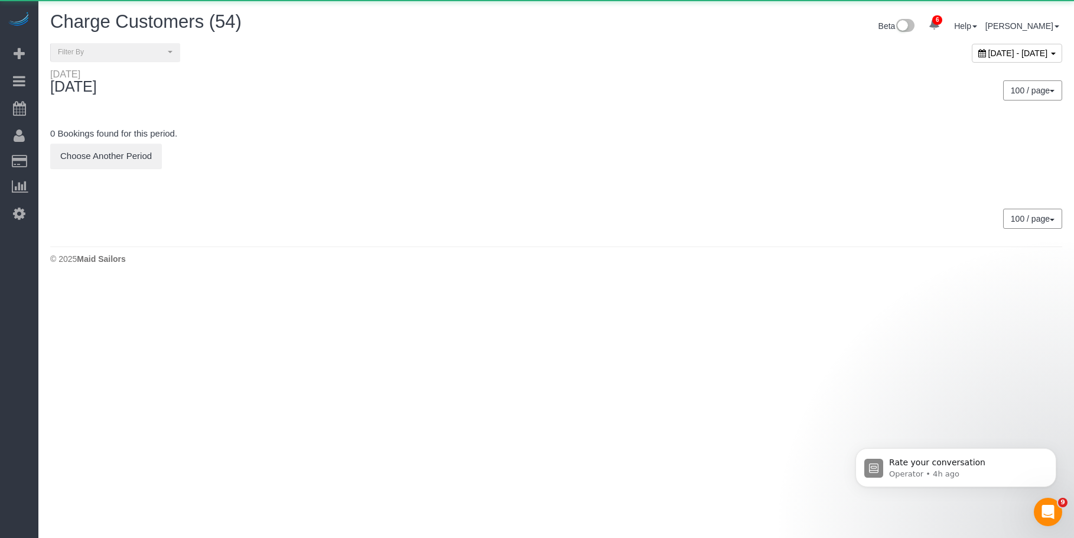
click at [989, 56] on span "[DATE] - [DATE]" at bounding box center [1019, 52] width 60 height 9
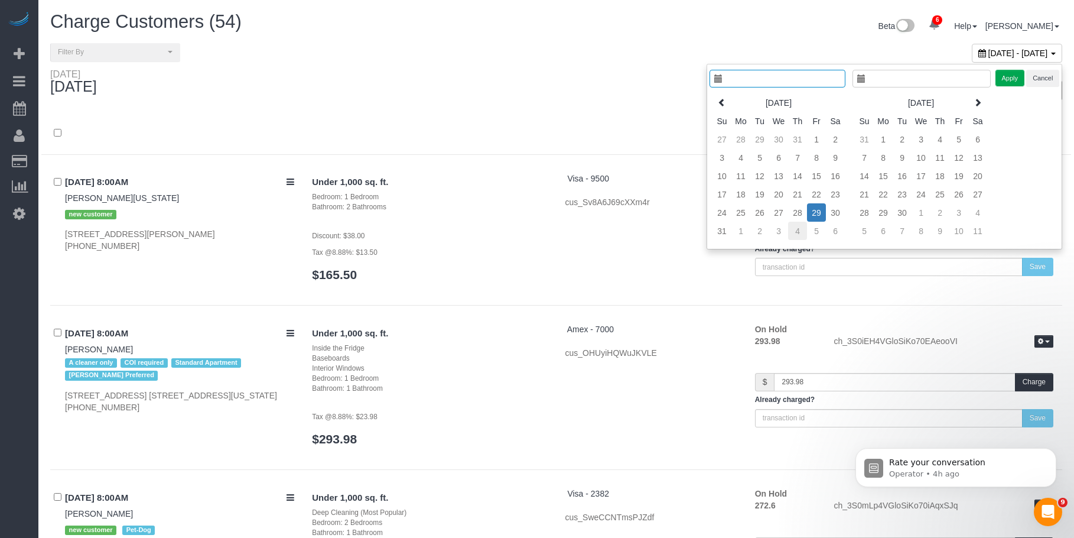
type input "**********"
click at [785, 210] on td "28" at bounding box center [789, 212] width 19 height 18
type input "**********"
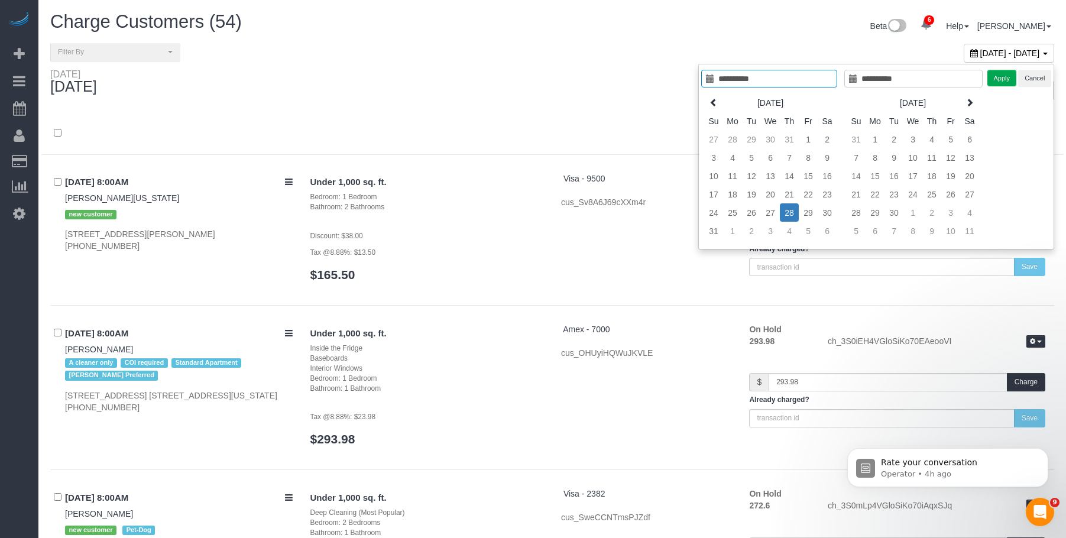
type input "**********"
click at [998, 78] on button "Apply" at bounding box center [1002, 78] width 30 height 17
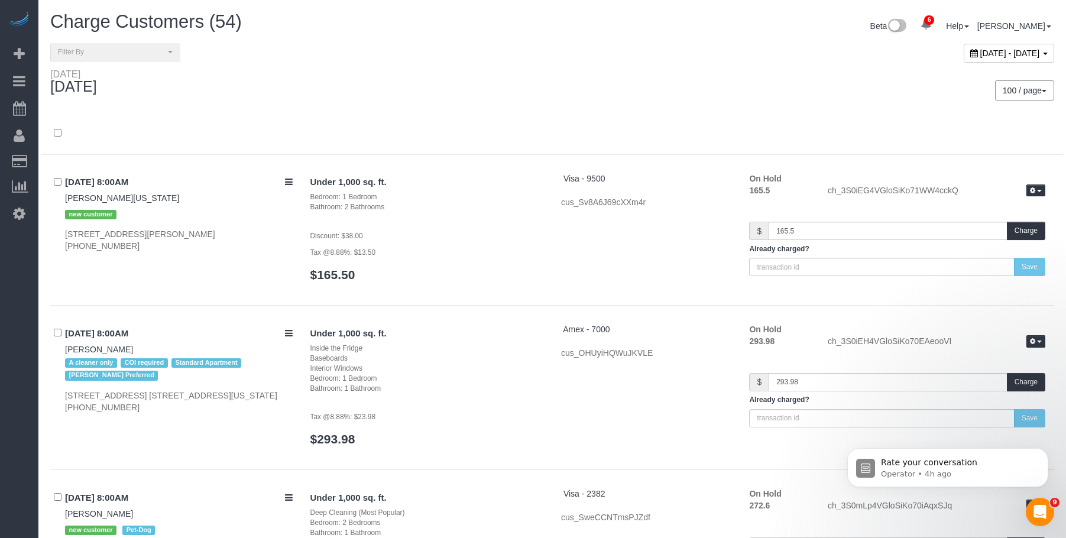
click at [660, 81] on div "100 / page 10 / page 20 / page 30 / page 40 / page 50 / page 100 / page" at bounding box center [807, 90] width 493 height 20
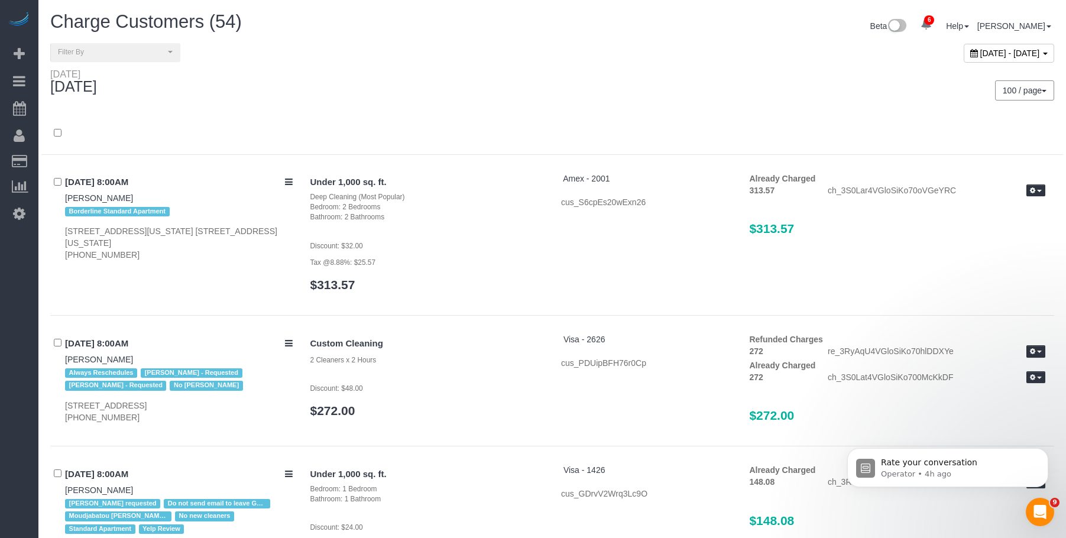
scroll to position [5536, 0]
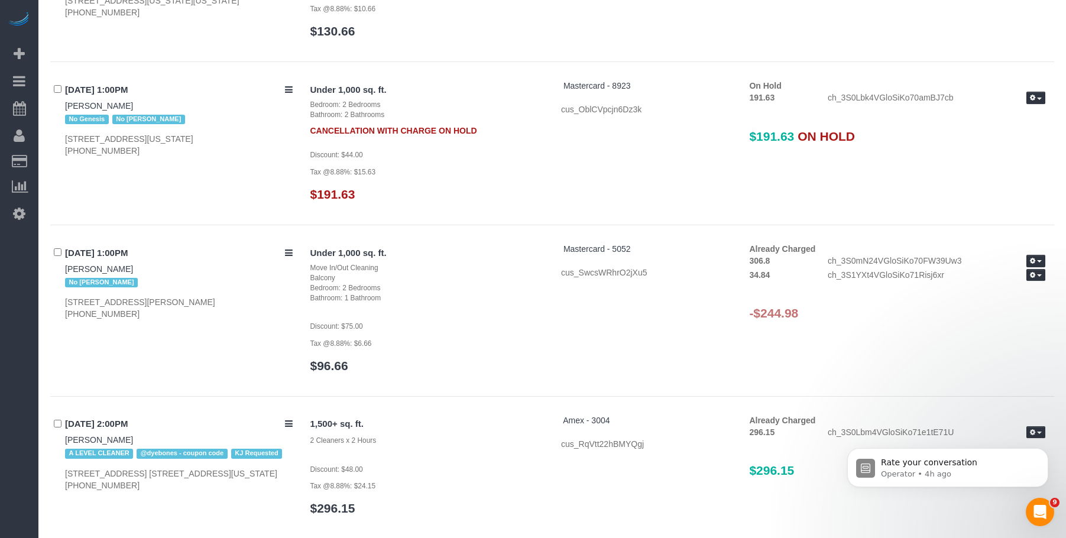
drag, startPoint x: 754, startPoint y: 313, endPoint x: 820, endPoint y: 313, distance: 65.6
click at [820, 313] on h3 "-$244.98" at bounding box center [897, 313] width 296 height 14
copy h3 "$244.98"
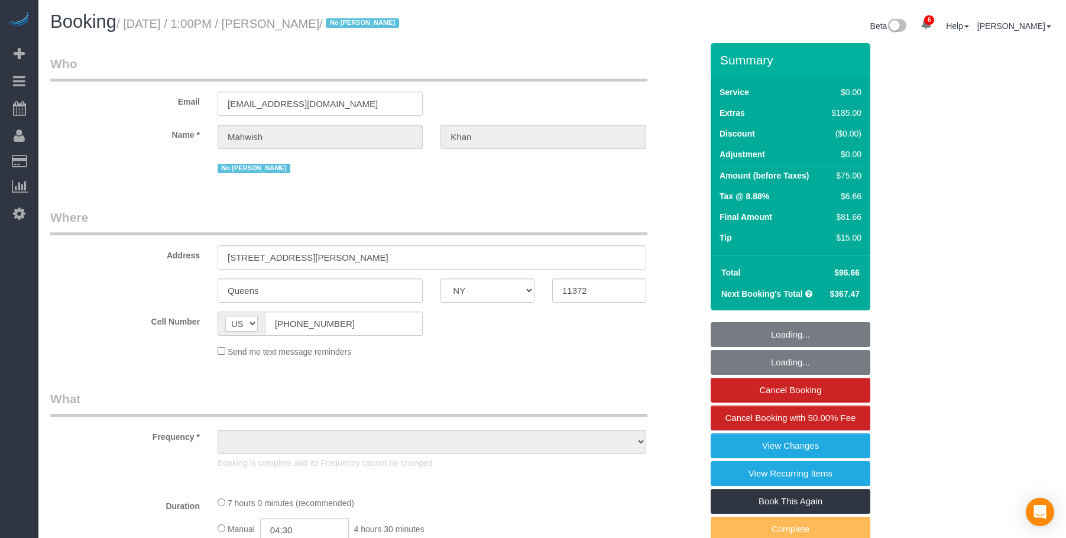
select select "NY"
select select "object:709"
select select "2"
select select "spot1"
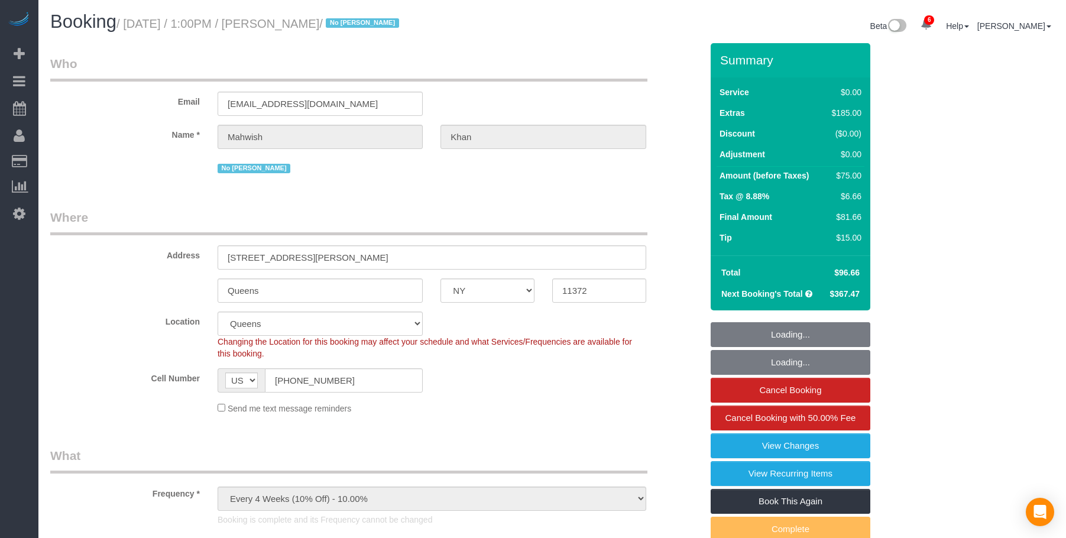
select select "string:stripe-pm_1S0jcm4VGloSiKo7GCQg2vmO"
select select "object:1201"
select select "number:61"
select select "number:77"
select select "number:15"
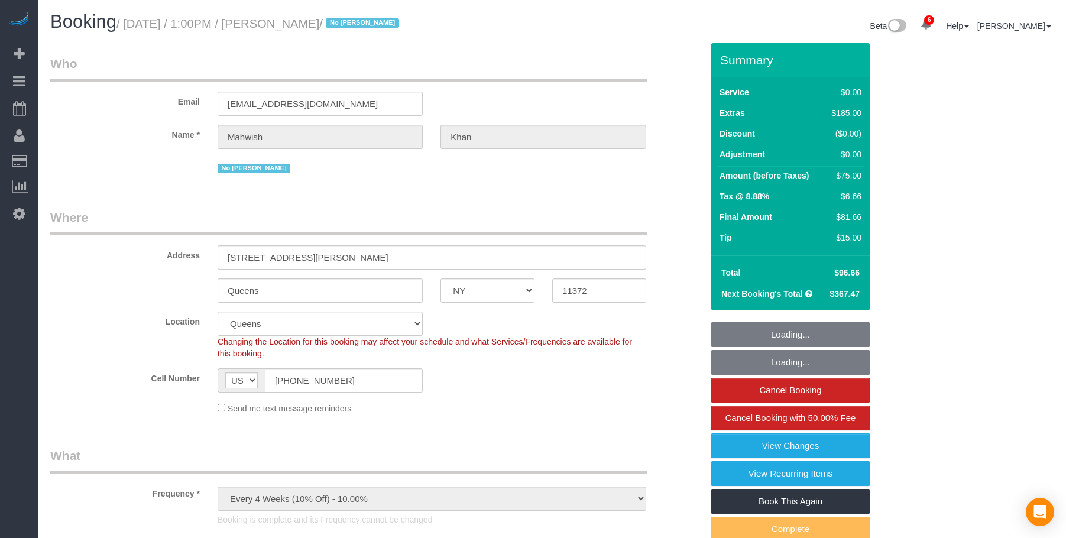
select select "number:5"
select select "2"
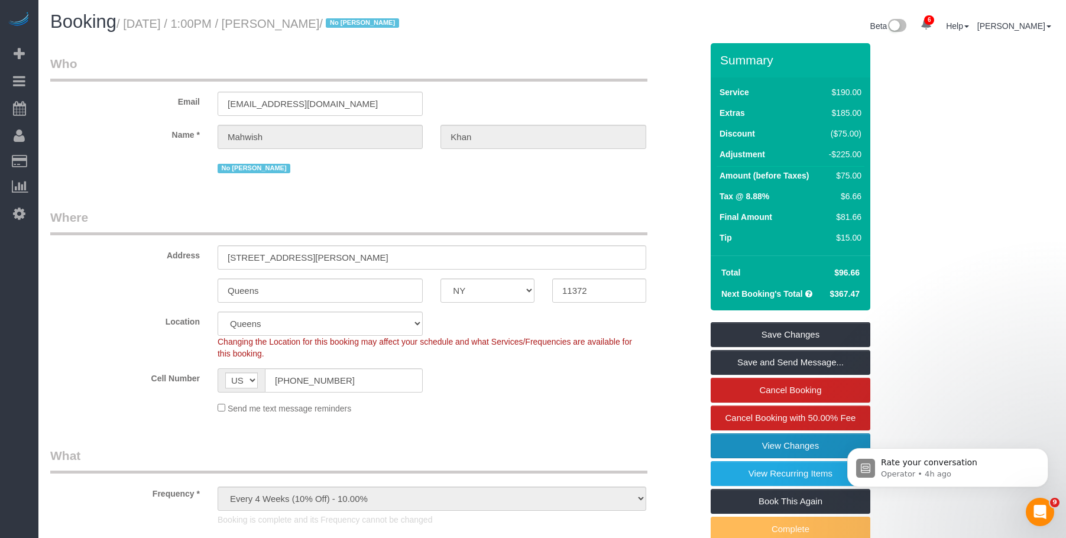
click at [732, 444] on link "View Changes" at bounding box center [790, 445] width 160 height 25
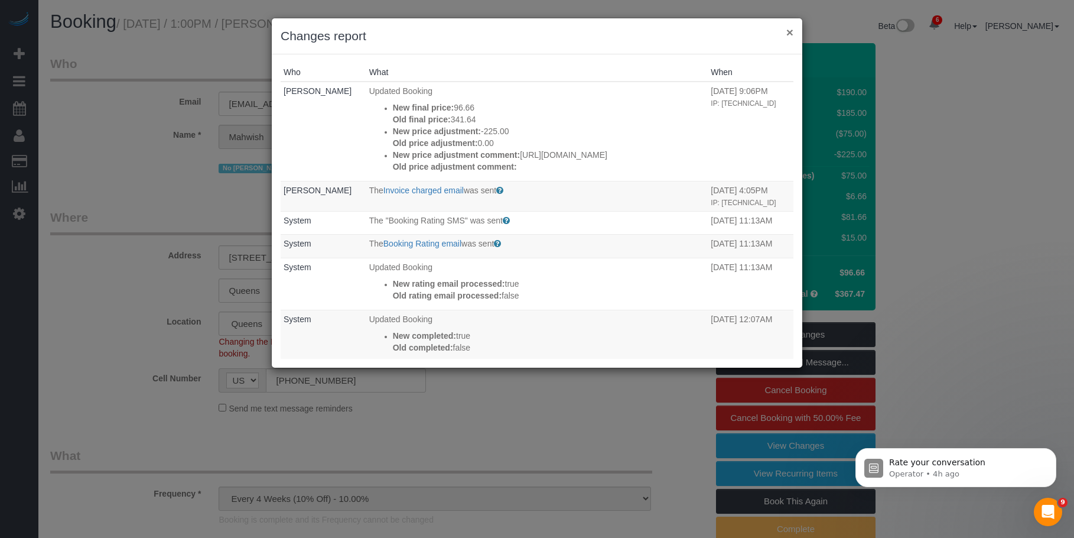
click at [790, 30] on button "×" at bounding box center [790, 32] width 7 height 12
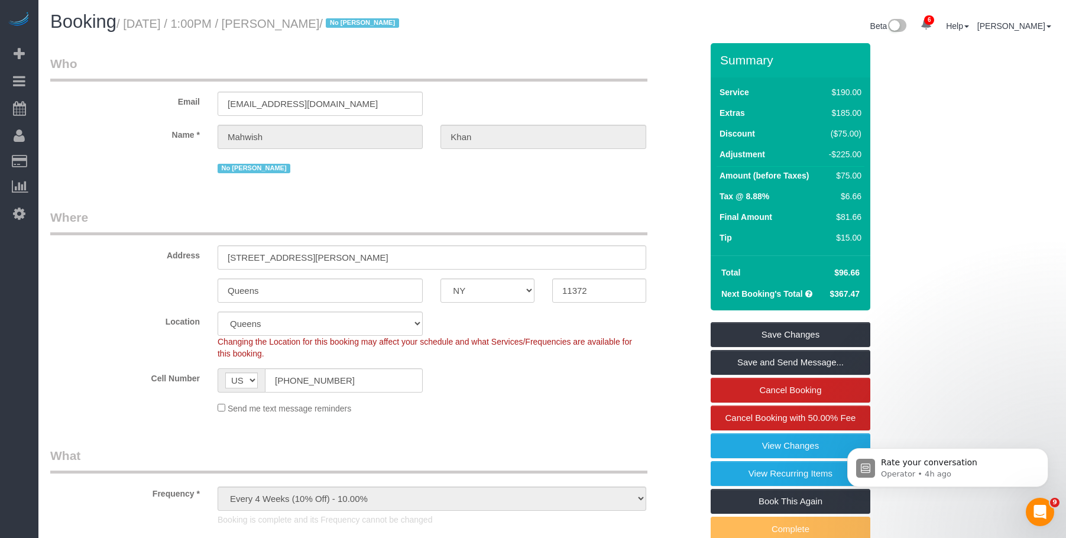
drag, startPoint x: 283, startPoint y: 27, endPoint x: 352, endPoint y: 25, distance: 69.2
click at [352, 25] on small "/ [DATE] / 1:00PM / [PERSON_NAME] / No [PERSON_NAME]" at bounding box center [259, 23] width 286 height 13
